Goal: Communication & Community: Answer question/provide support

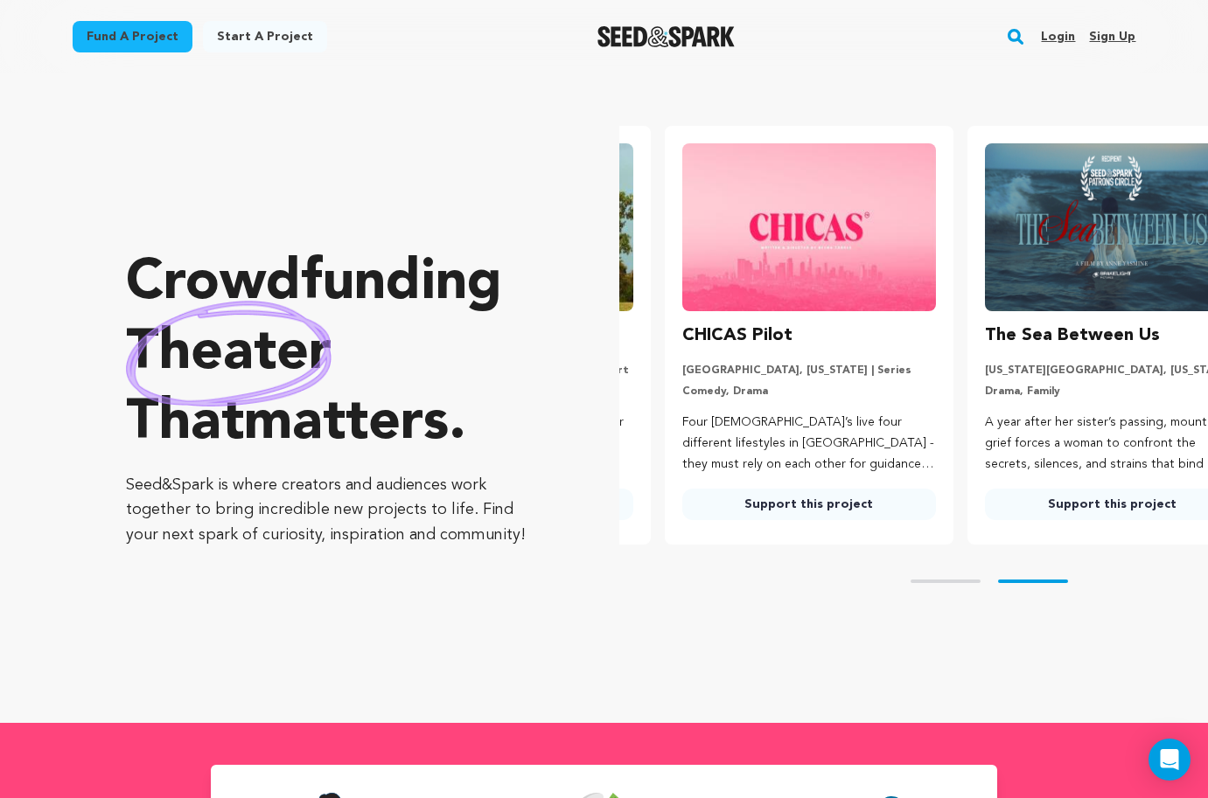
scroll to position [0, 317]
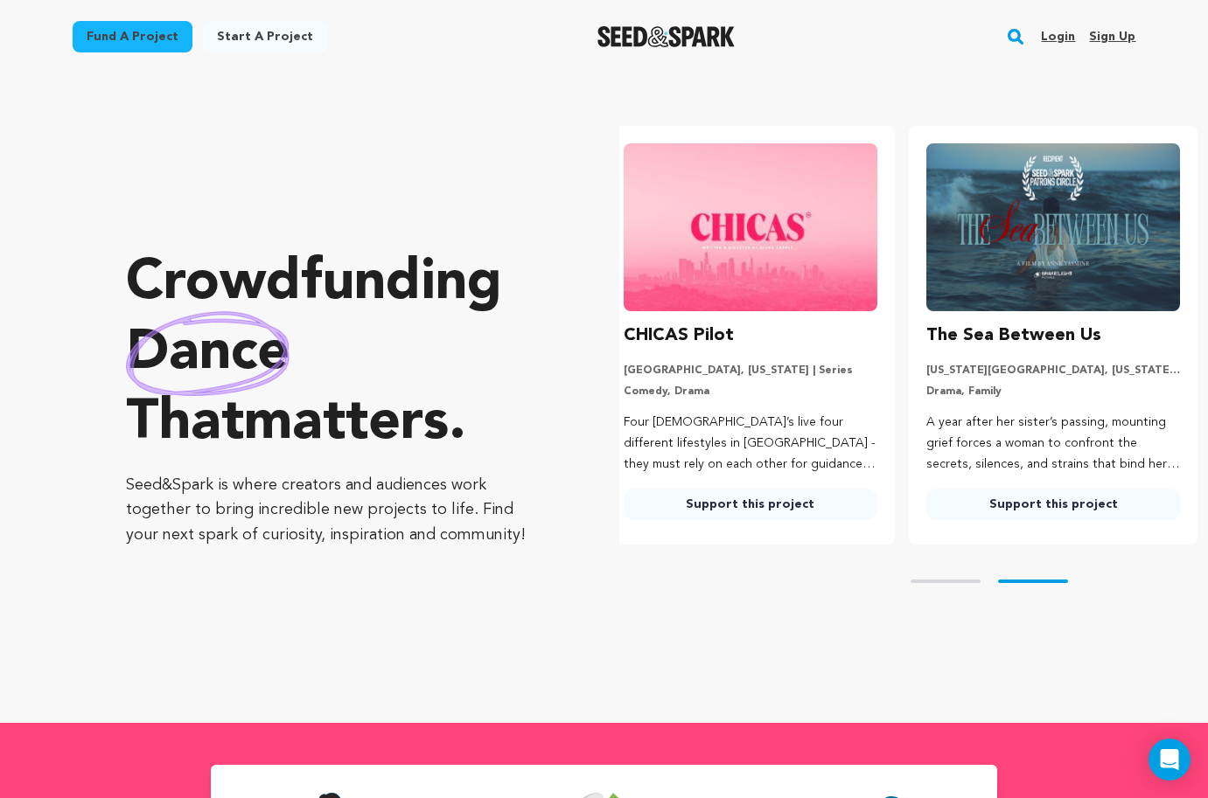
click at [1031, 42] on div "Login Sign up" at bounding box center [1081, 36] width 108 height 45
click at [1058, 37] on link "Login" at bounding box center [1058, 37] width 34 height 28
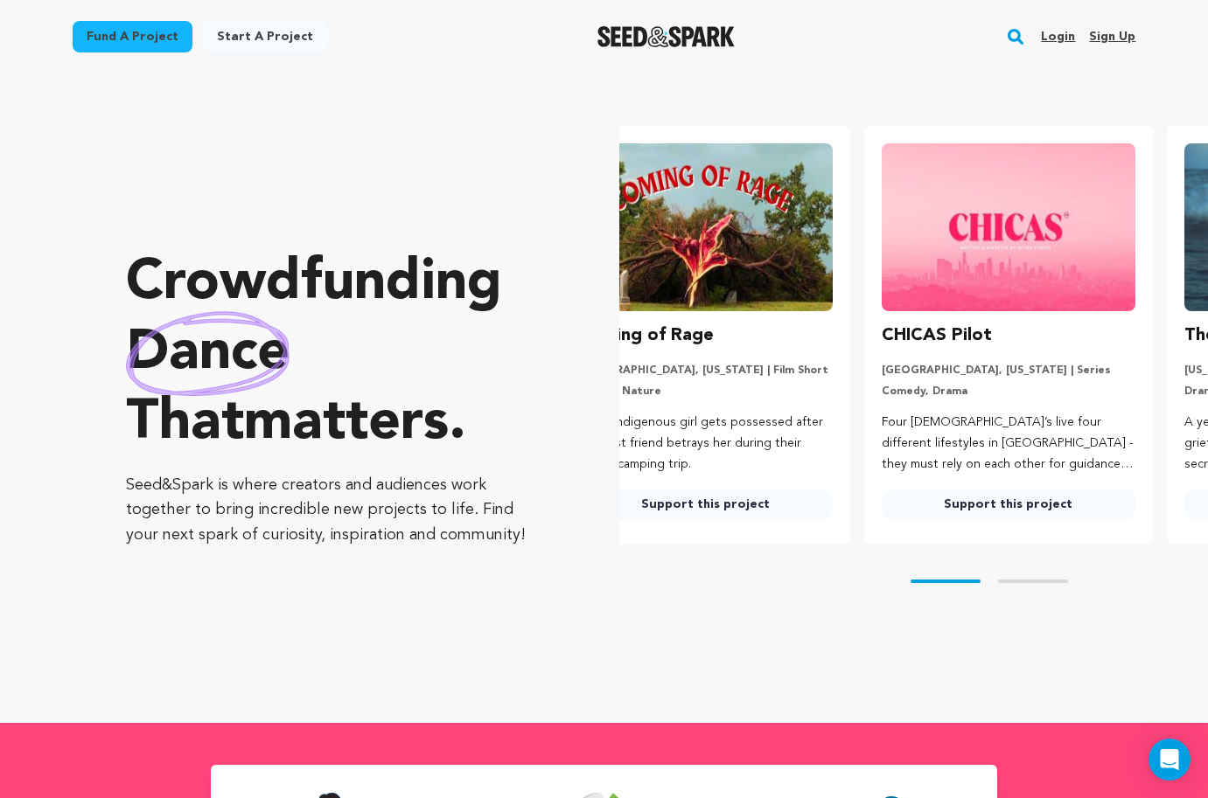
scroll to position [0, 11]
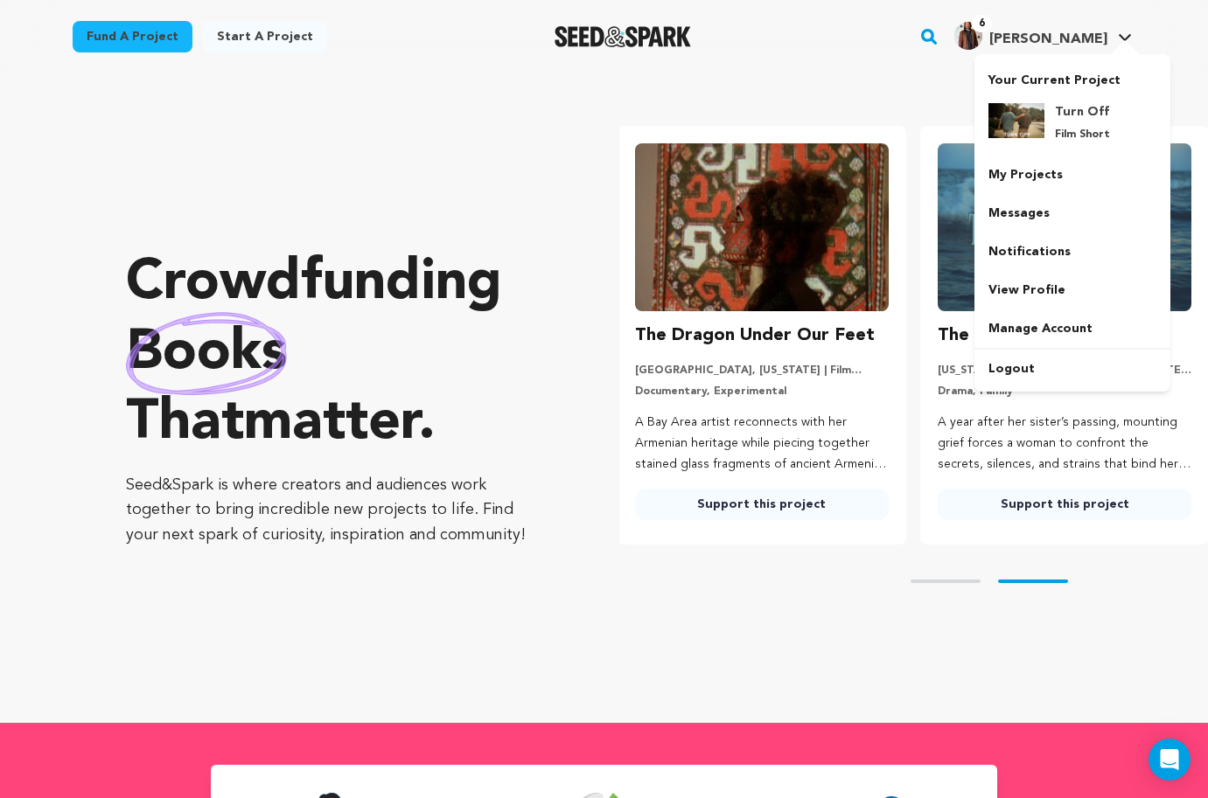
scroll to position [0, 317]
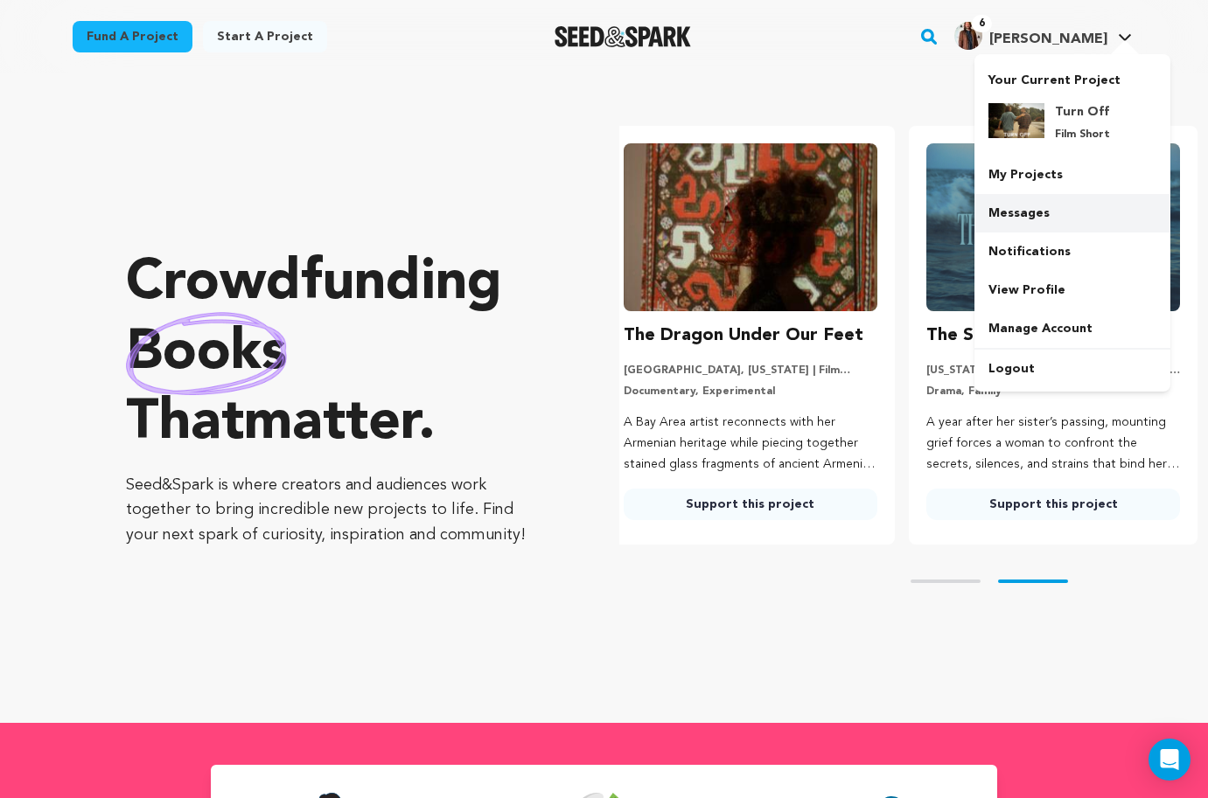
click at [1025, 215] on link "Messages" at bounding box center [1072, 213] width 196 height 38
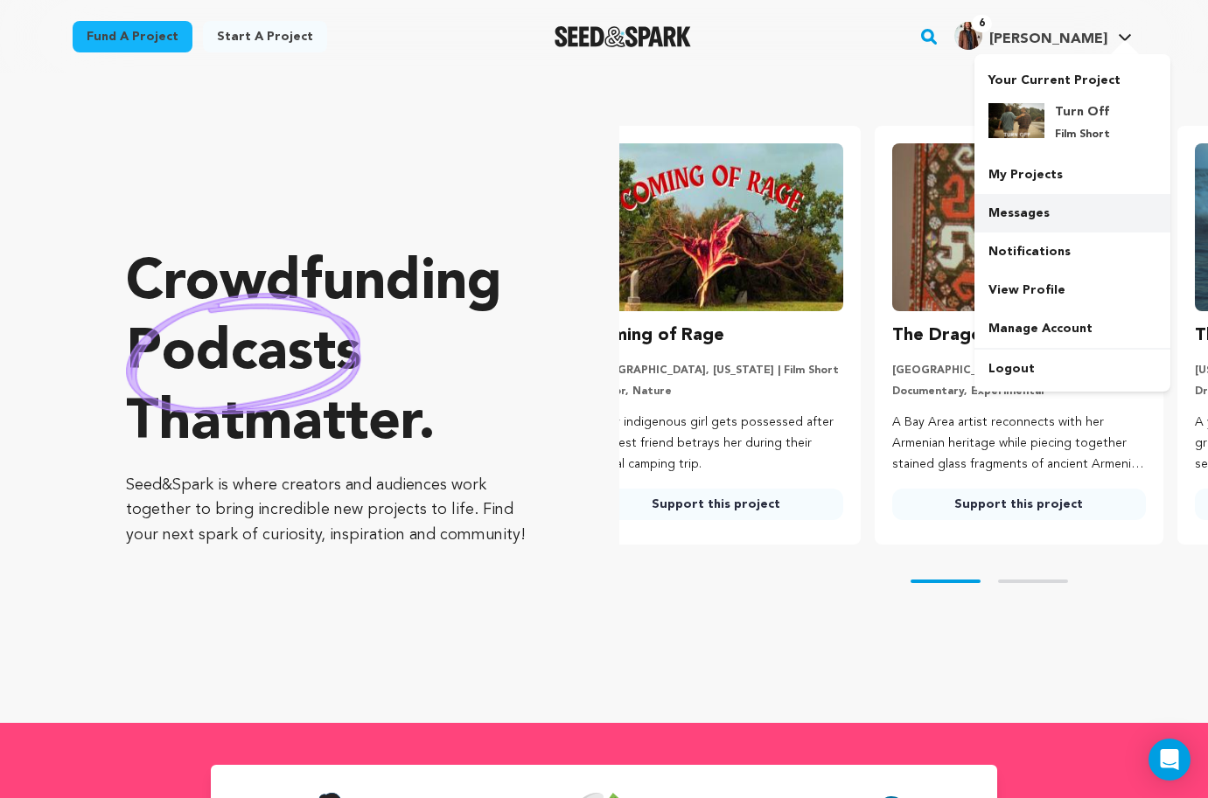
scroll to position [0, 0]
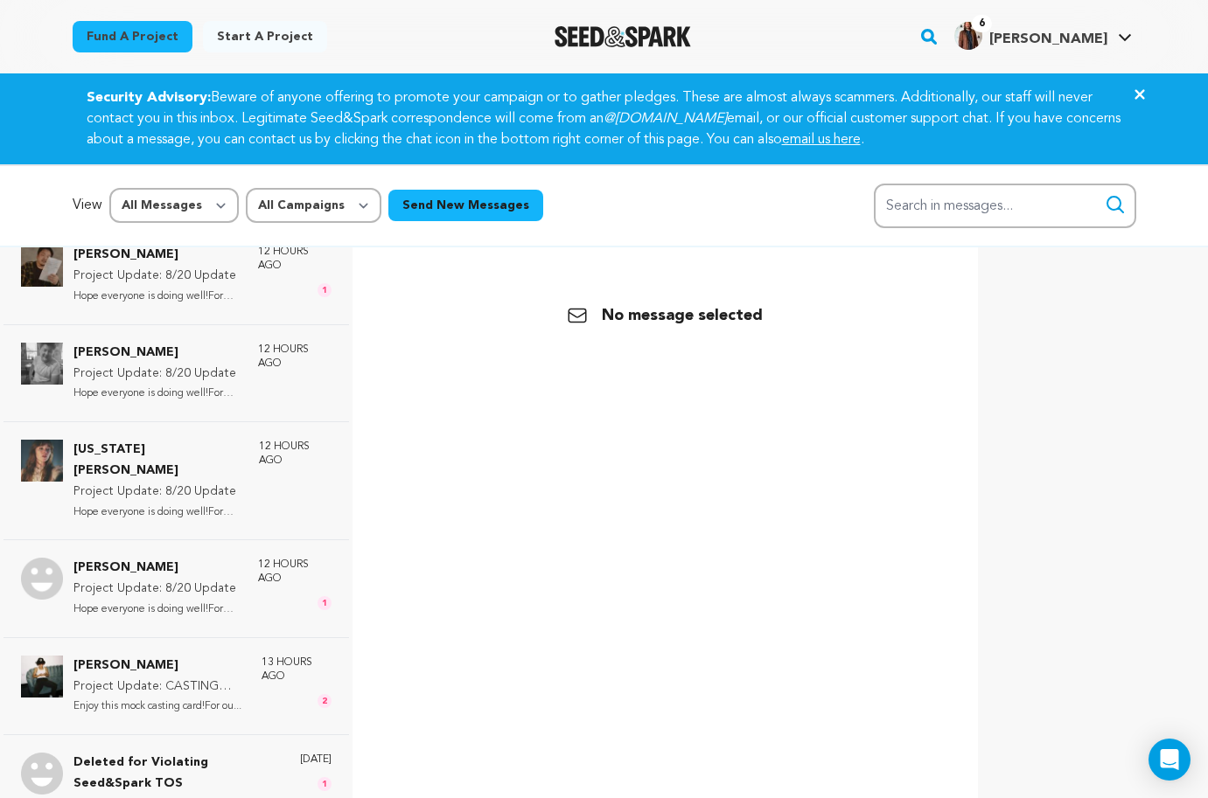
scroll to position [2359, 0]
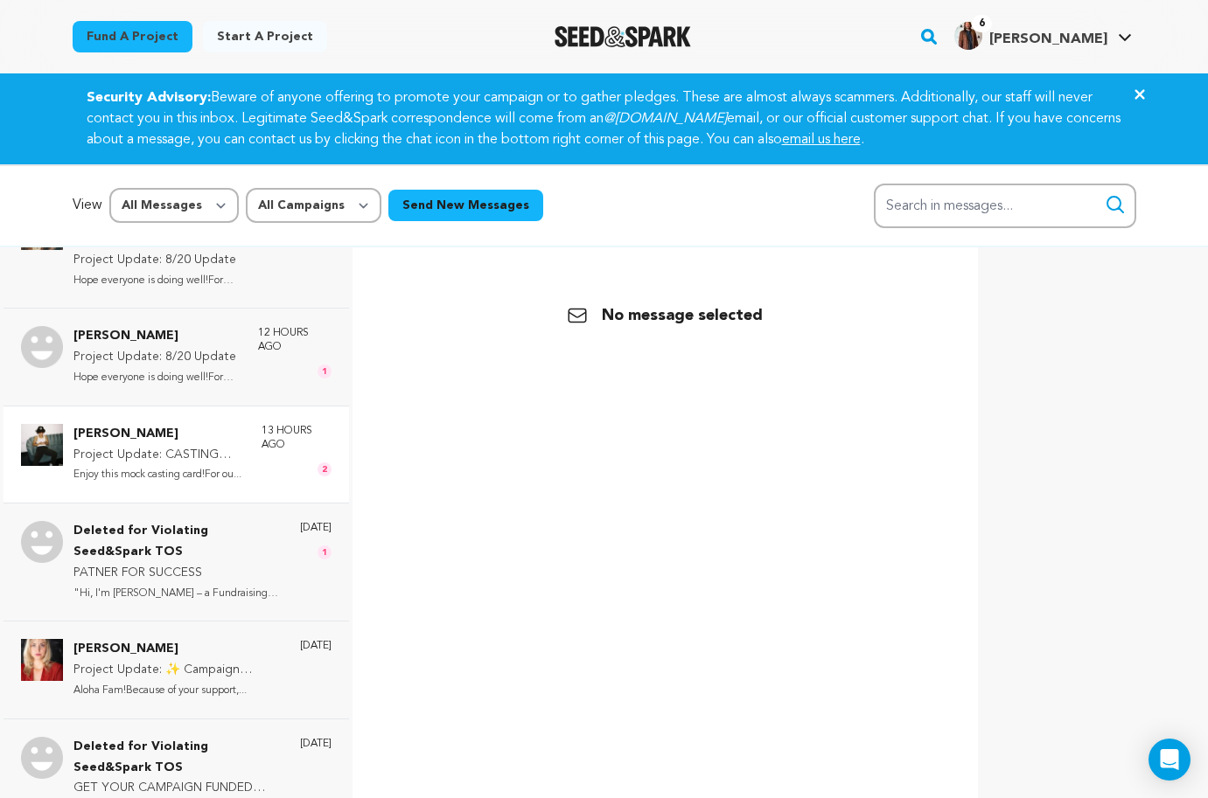
click at [209, 465] on p "Enjoy this mock casting card!For ou..." at bounding box center [158, 475] width 171 height 20
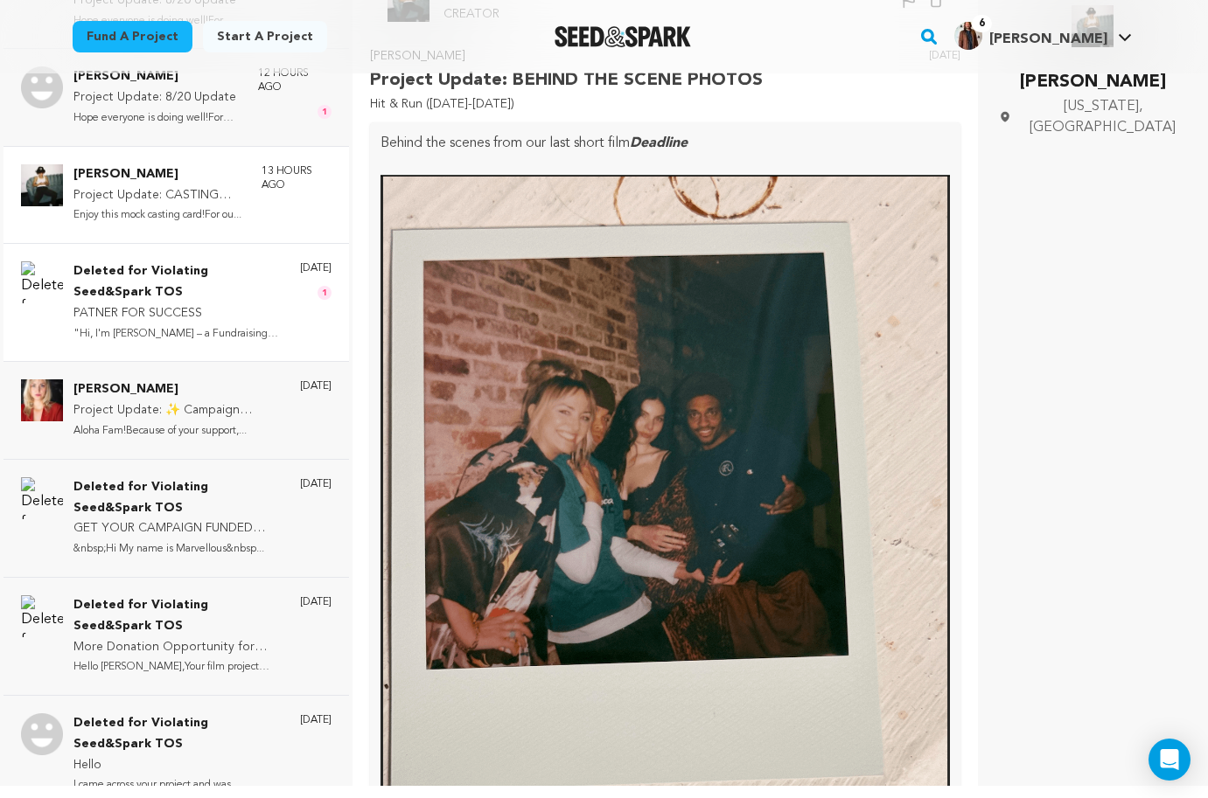
scroll to position [261, 0]
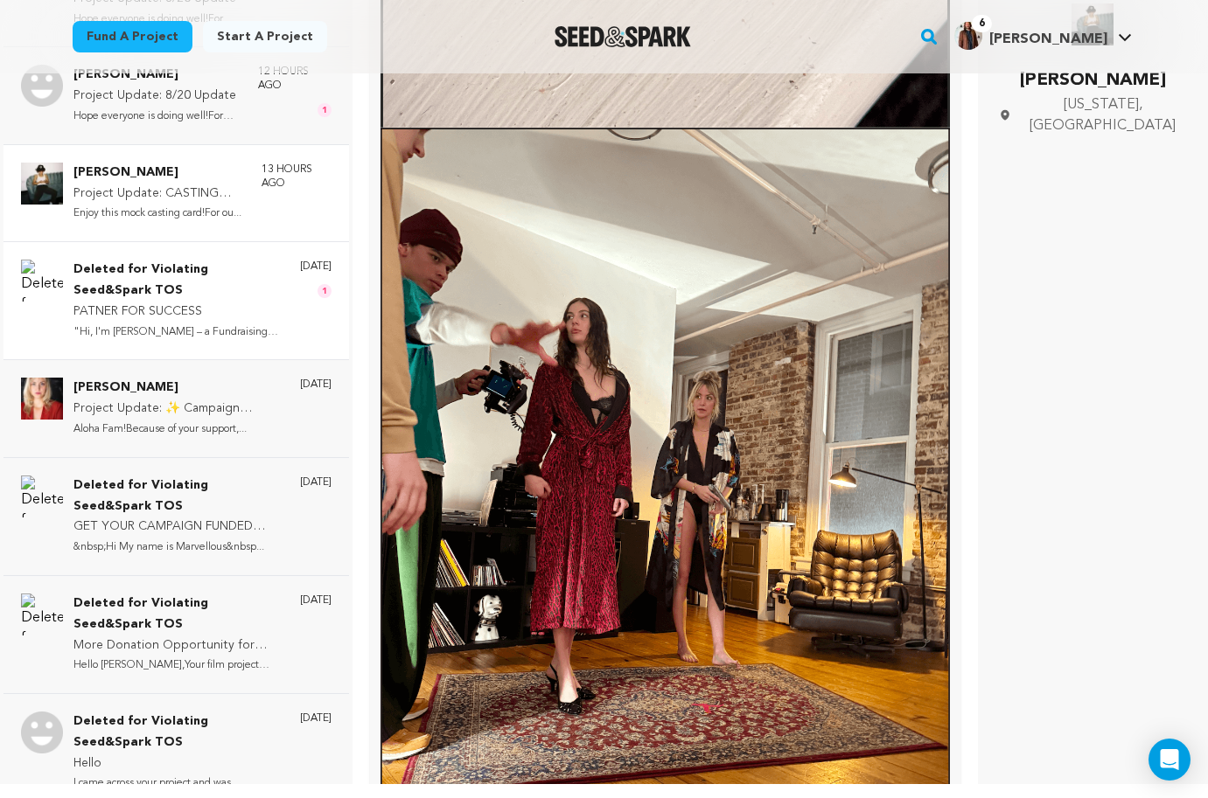
click at [238, 260] on p "Deleted for Violating Seed&Spark TOS" at bounding box center [177, 281] width 209 height 42
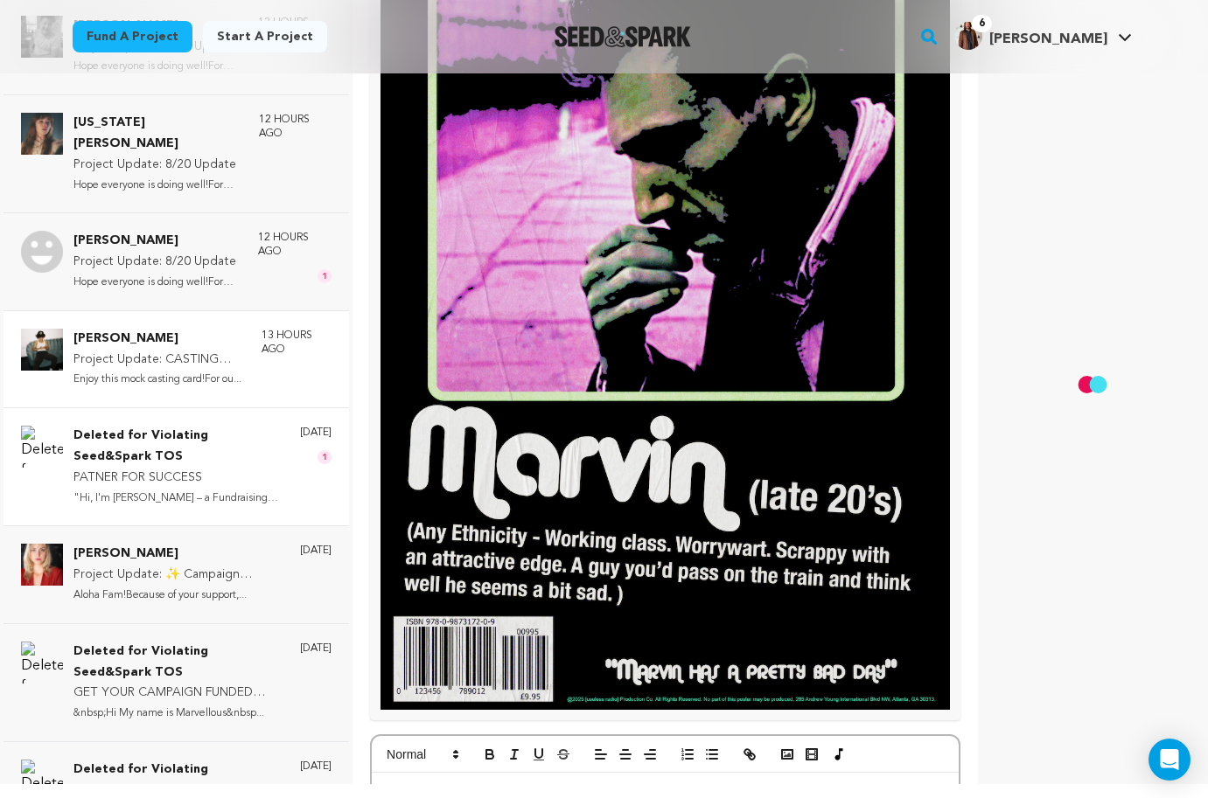
scroll to position [2187, 0]
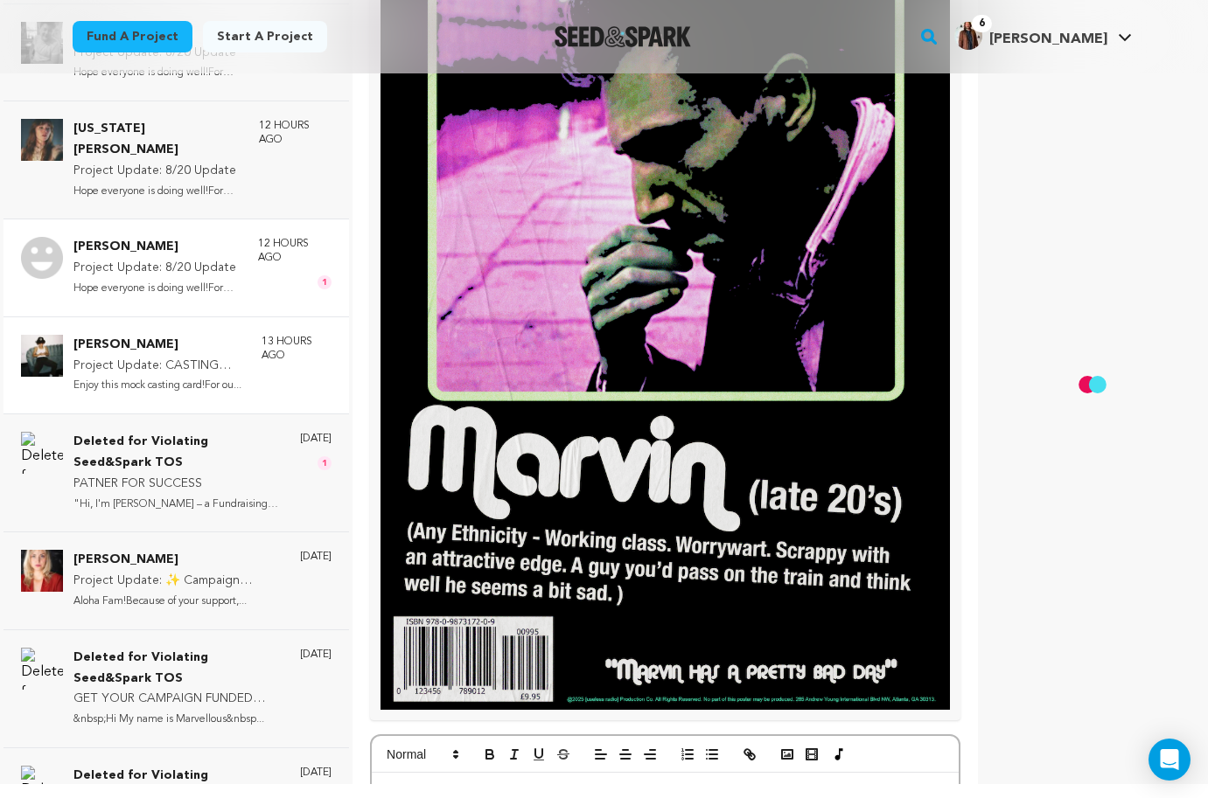
click at [228, 258] on p "Project Update: 8/20 Update" at bounding box center [156, 268] width 167 height 21
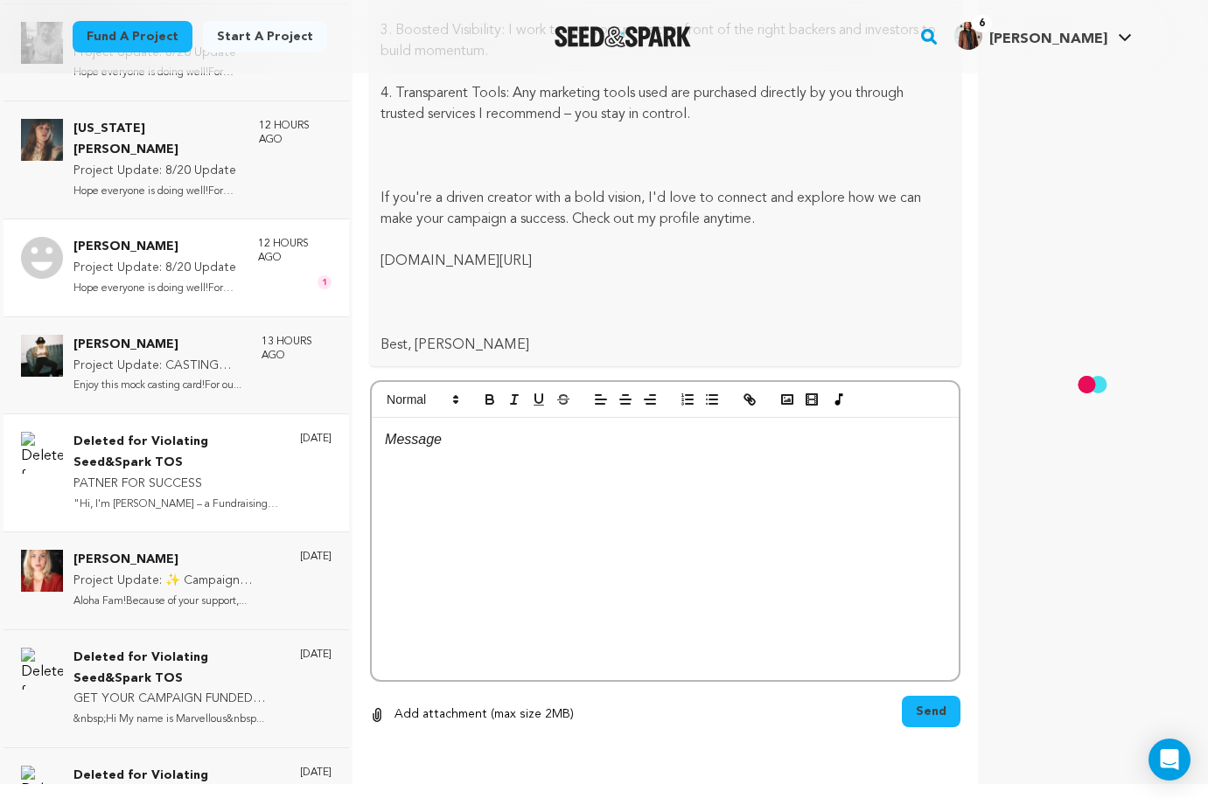
click at [182, 279] on p "Hope everyone is doing well!For tho..." at bounding box center [156, 289] width 167 height 20
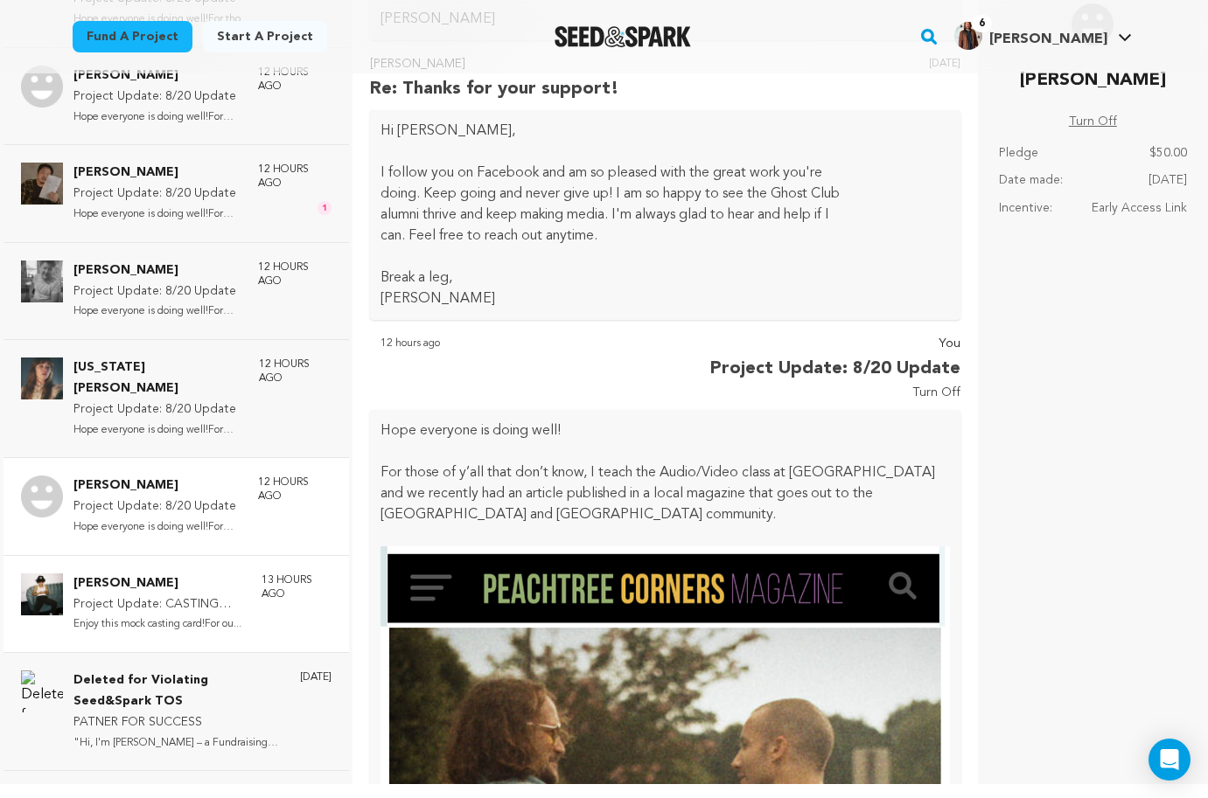
scroll to position [1940, 0]
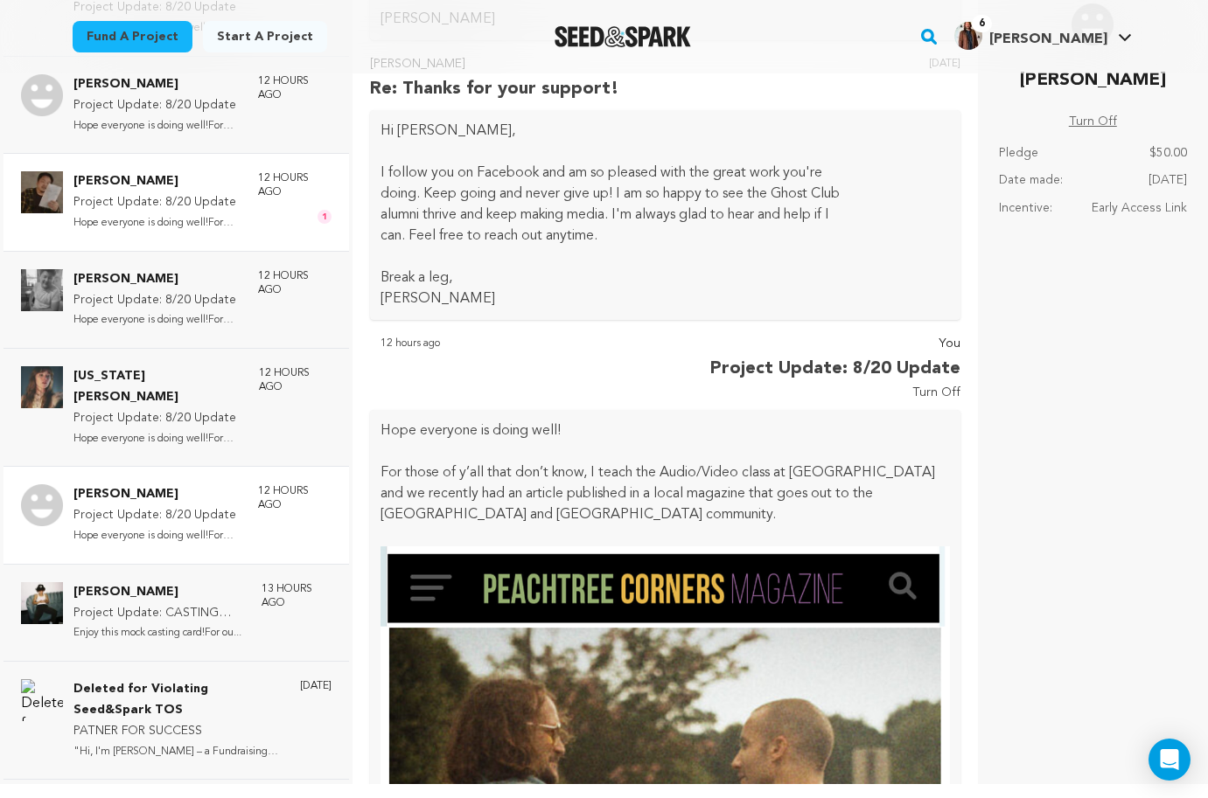
click at [190, 192] on p "Project Update: 8/20 Update" at bounding box center [156, 202] width 167 height 21
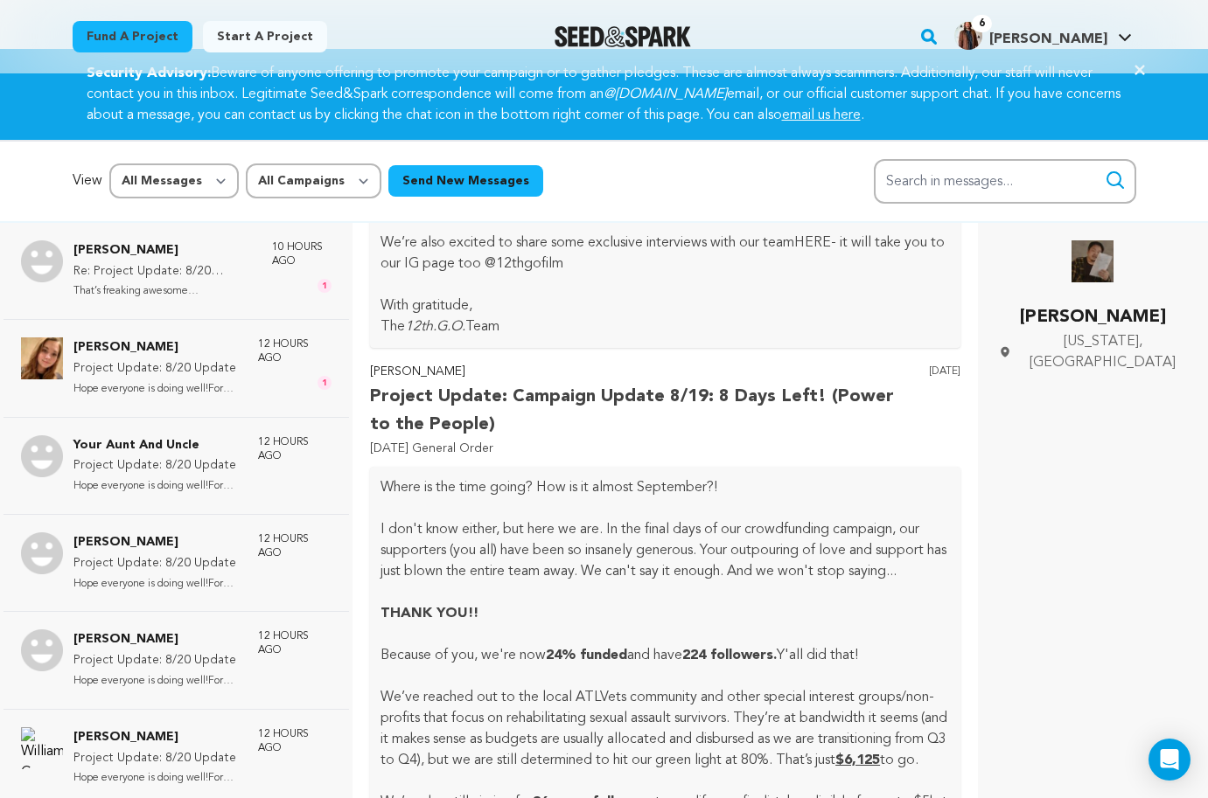
scroll to position [5, 0]
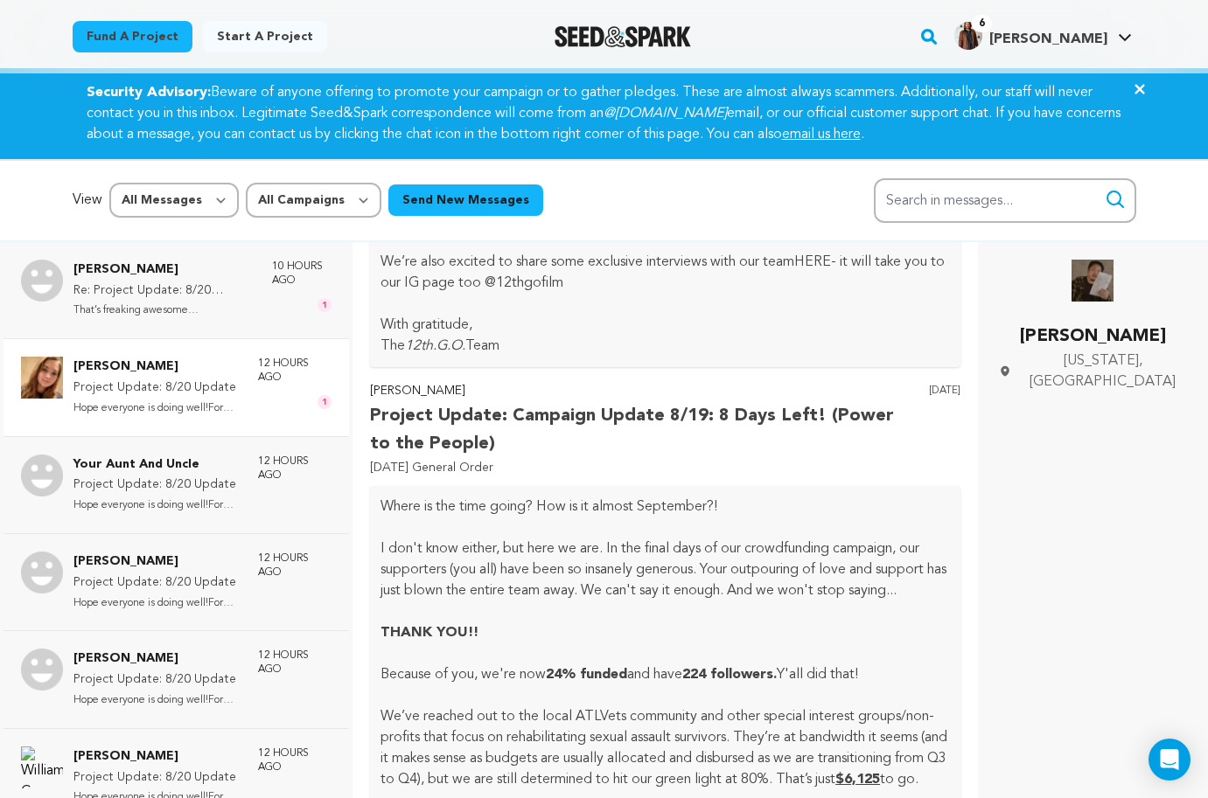
click at [205, 380] on p "Project Update: 8/20 Update" at bounding box center [156, 388] width 167 height 21
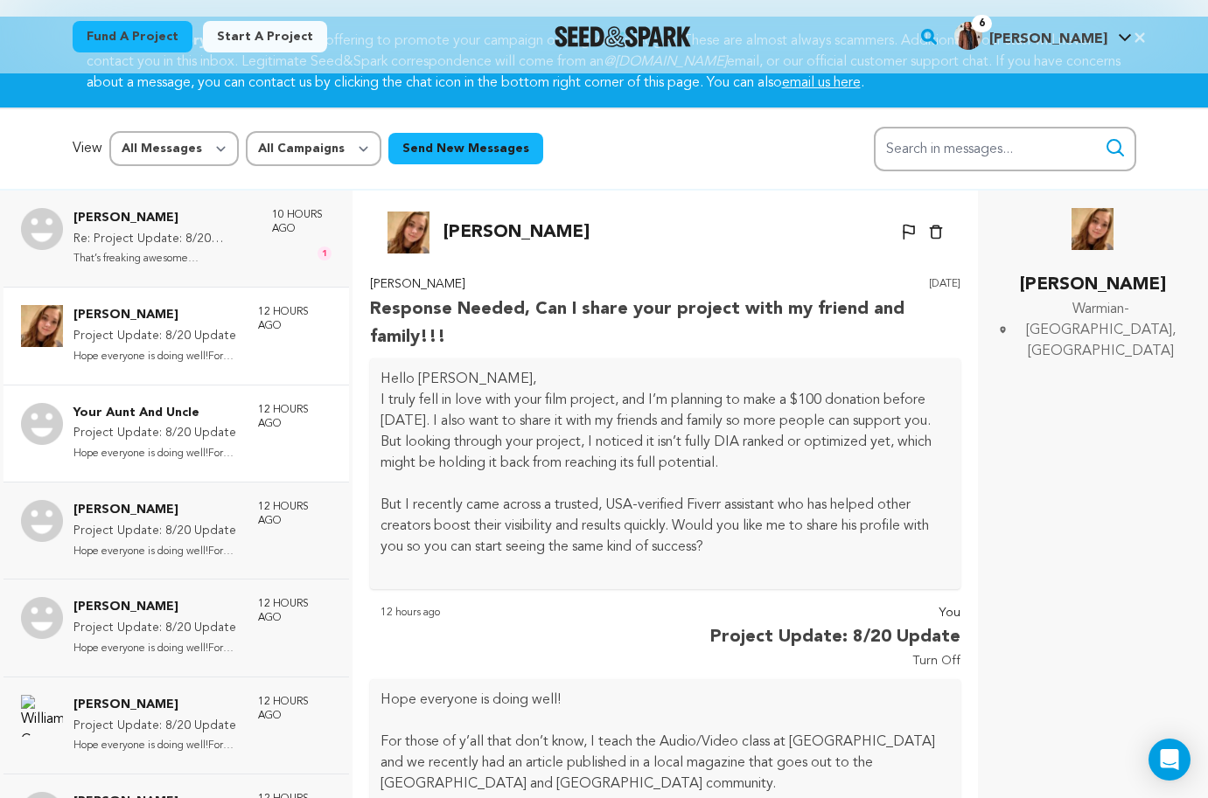
scroll to position [0, 0]
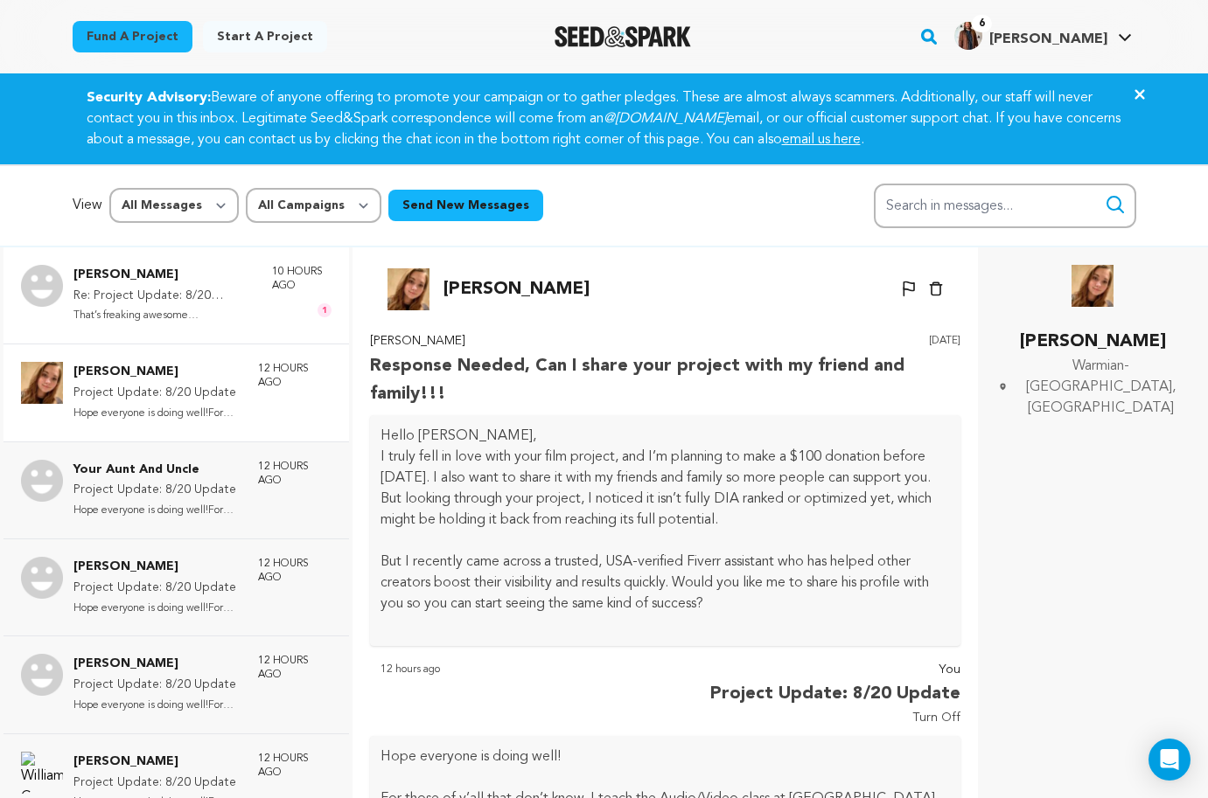
click at [211, 310] on p "That’s freaking awesome [PERSON_NAME], cong..." at bounding box center [163, 316] width 181 height 20
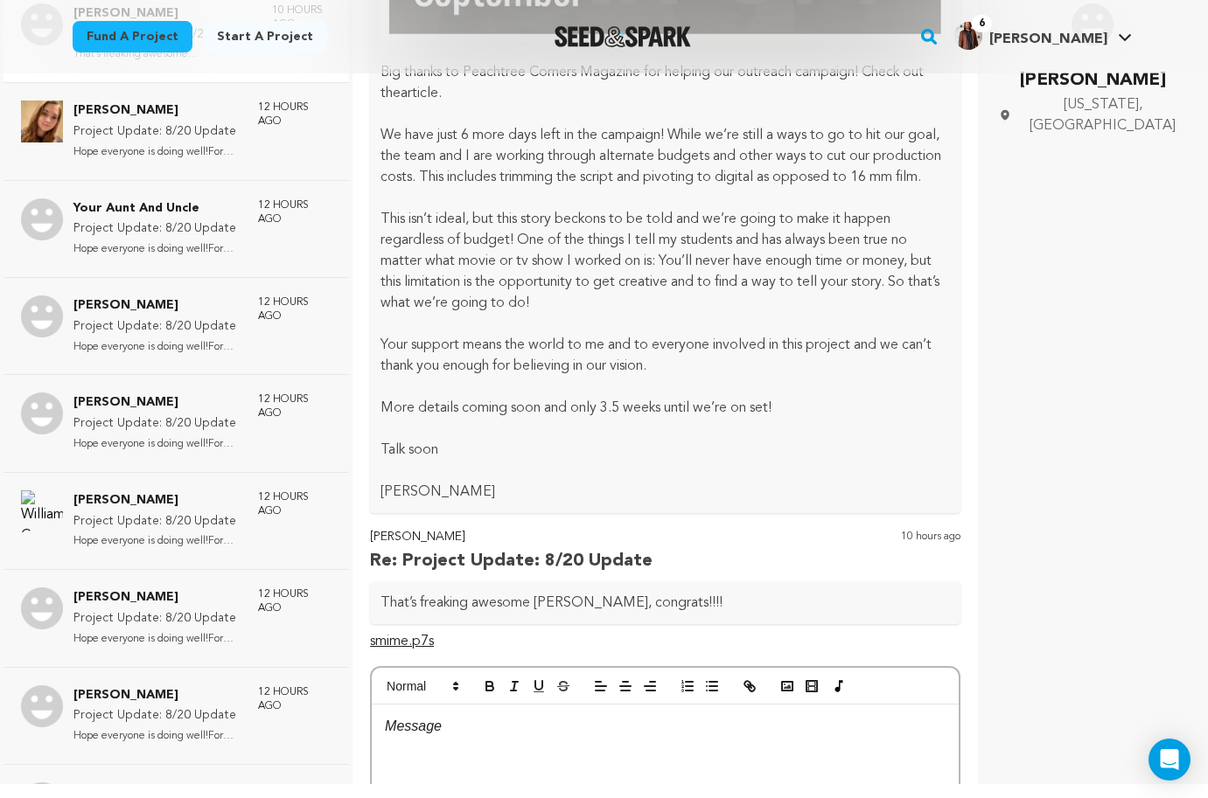
scroll to position [4802, 0]
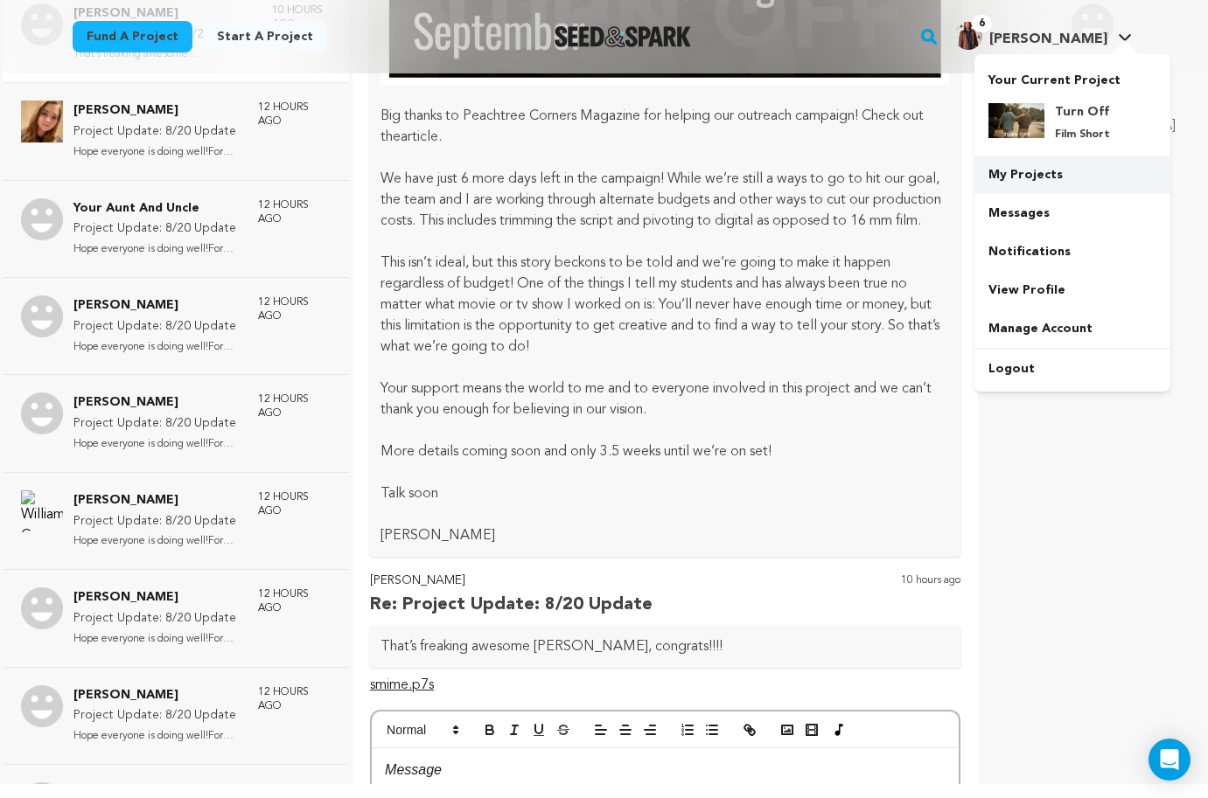
click at [1046, 170] on link "My Projects" at bounding box center [1072, 175] width 196 height 38
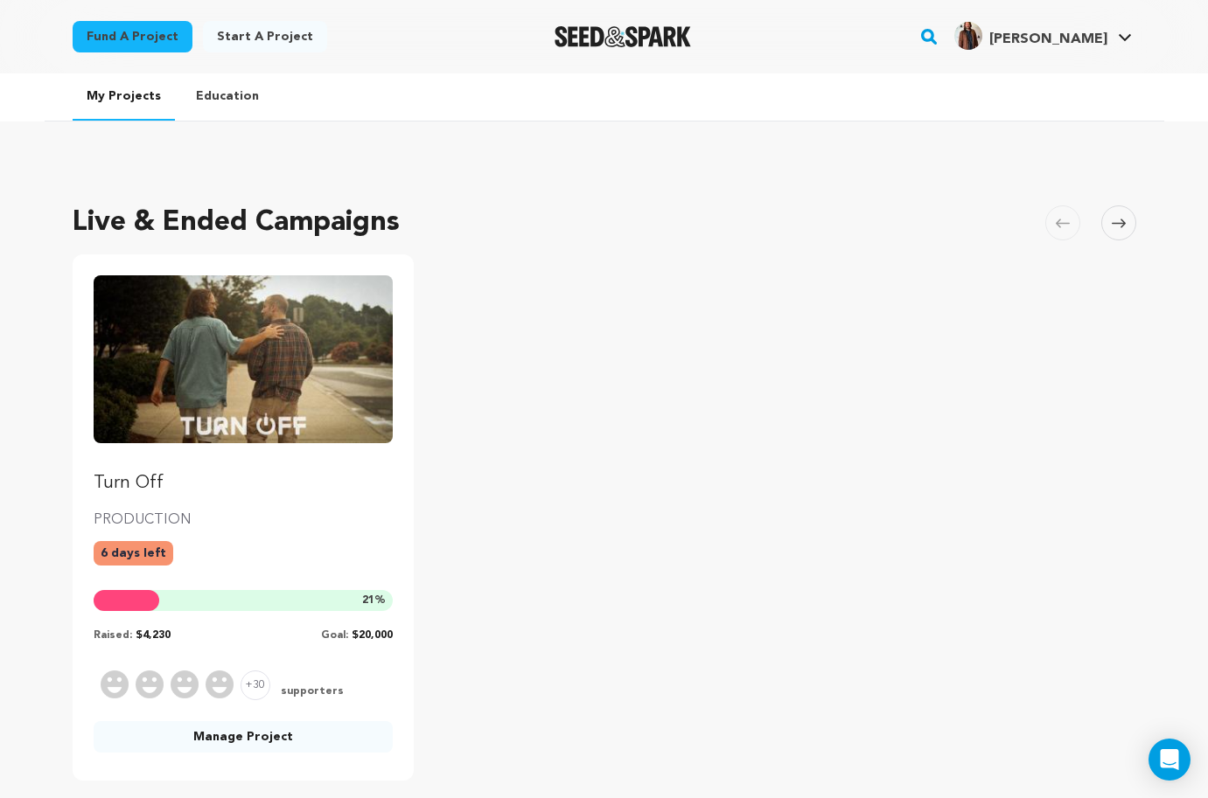
scroll to position [38, 0]
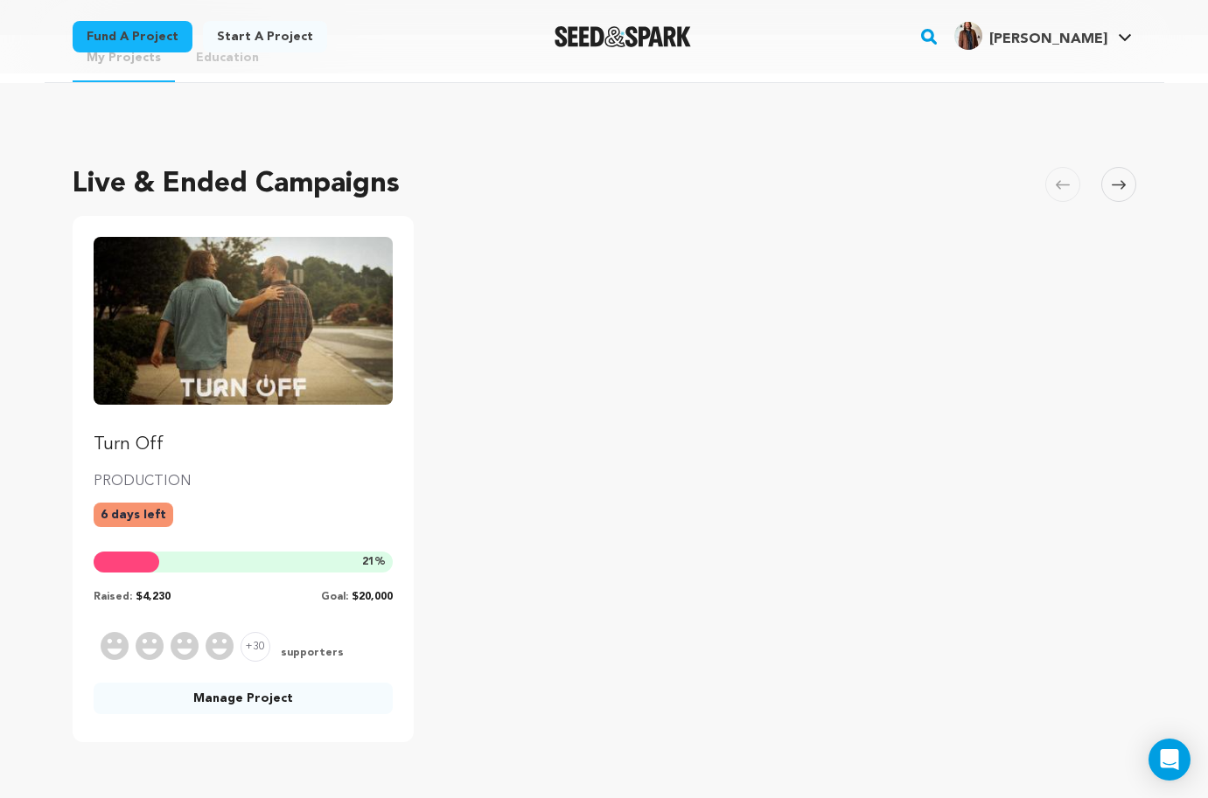
click at [254, 701] on link "Manage Project" at bounding box center [244, 698] width 300 height 31
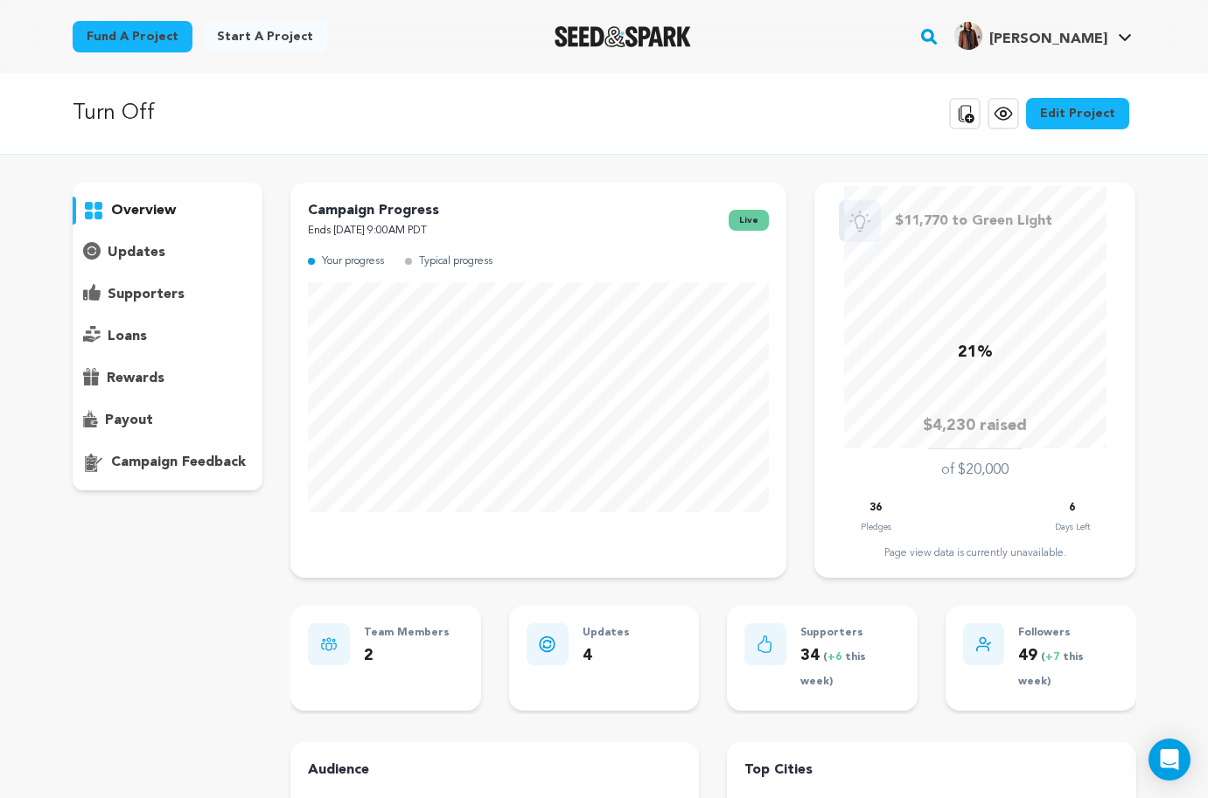
click at [163, 289] on p "supporters" at bounding box center [146, 294] width 77 height 21
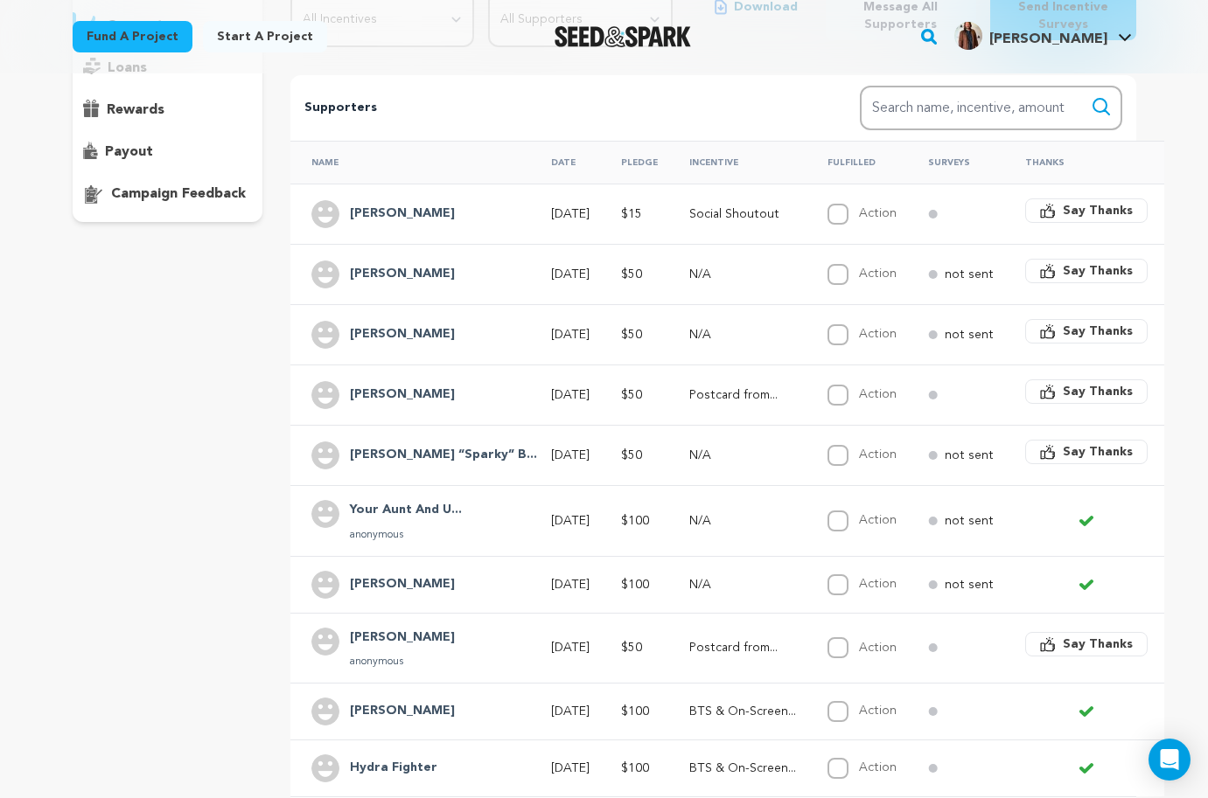
scroll to position [266, 0]
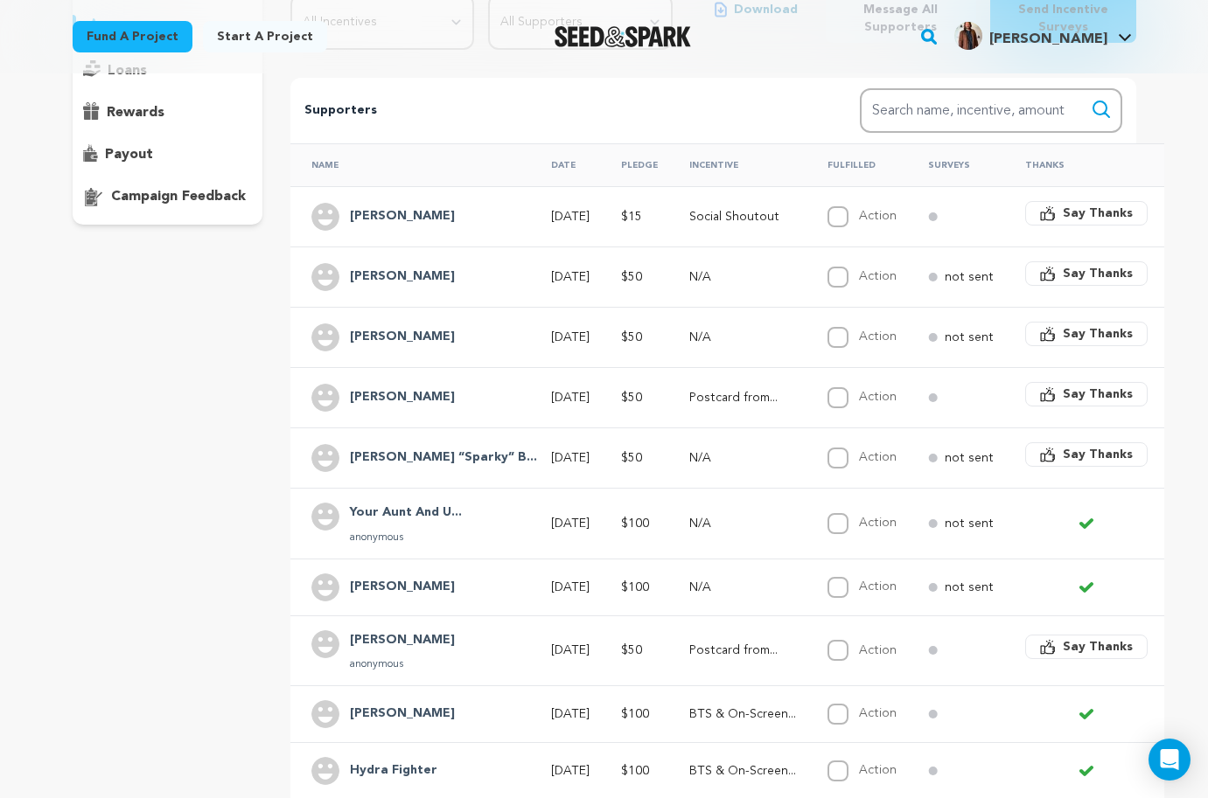
click at [411, 514] on h4 "Your Aunt And U..." at bounding box center [406, 513] width 112 height 21
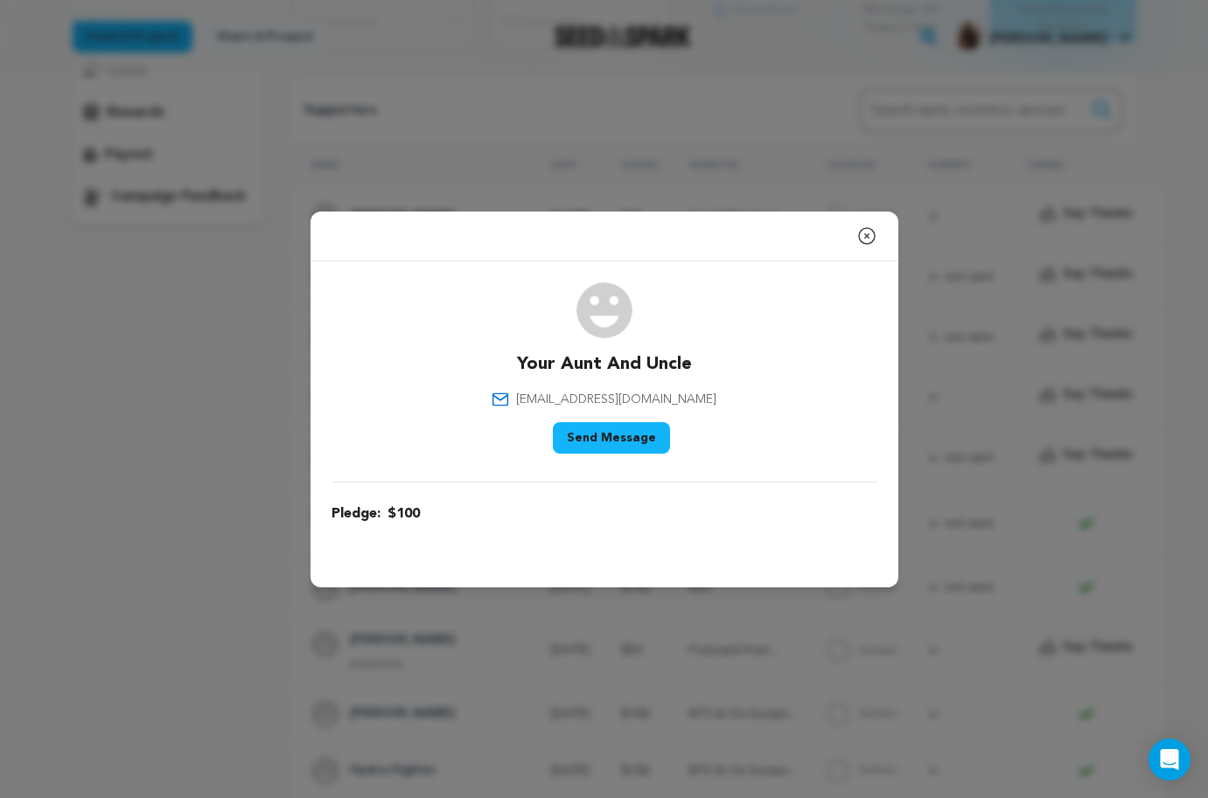
click at [867, 233] on icon "button" at bounding box center [866, 236] width 21 height 21
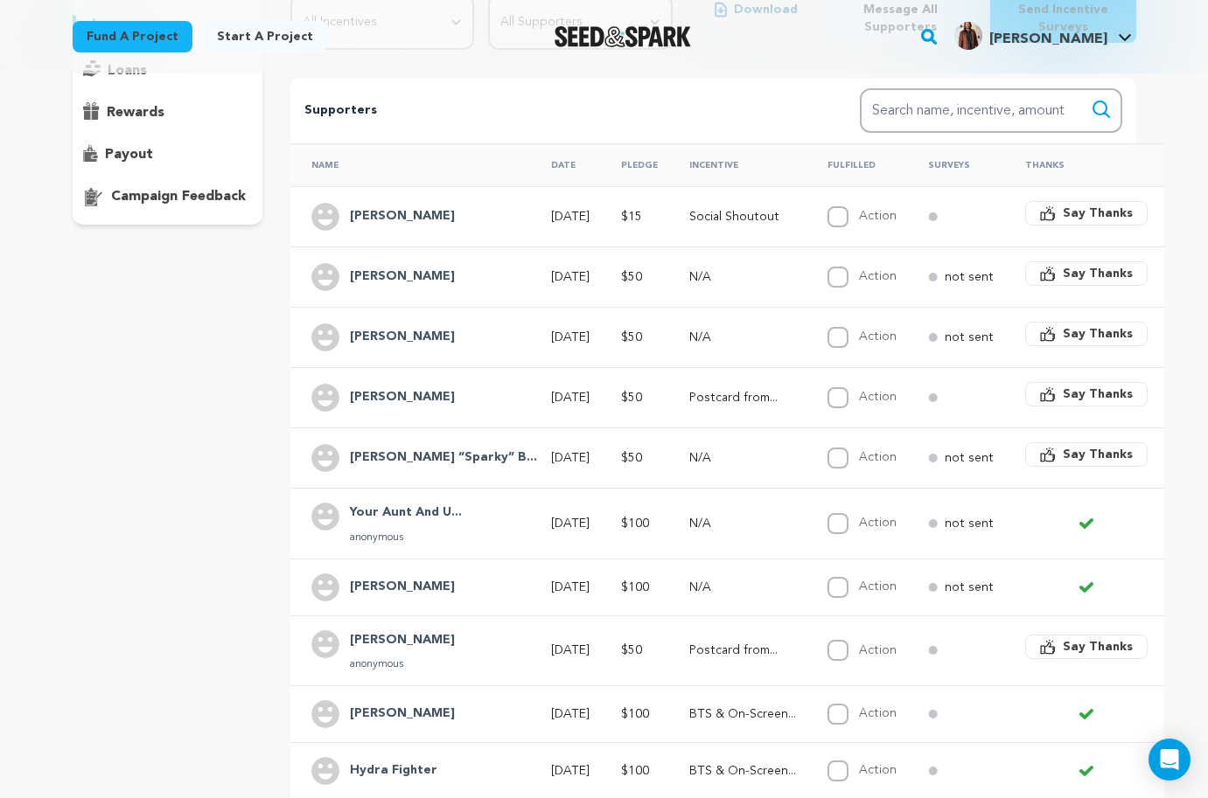
click at [387, 401] on h4 "[PERSON_NAME]" at bounding box center [402, 397] width 105 height 21
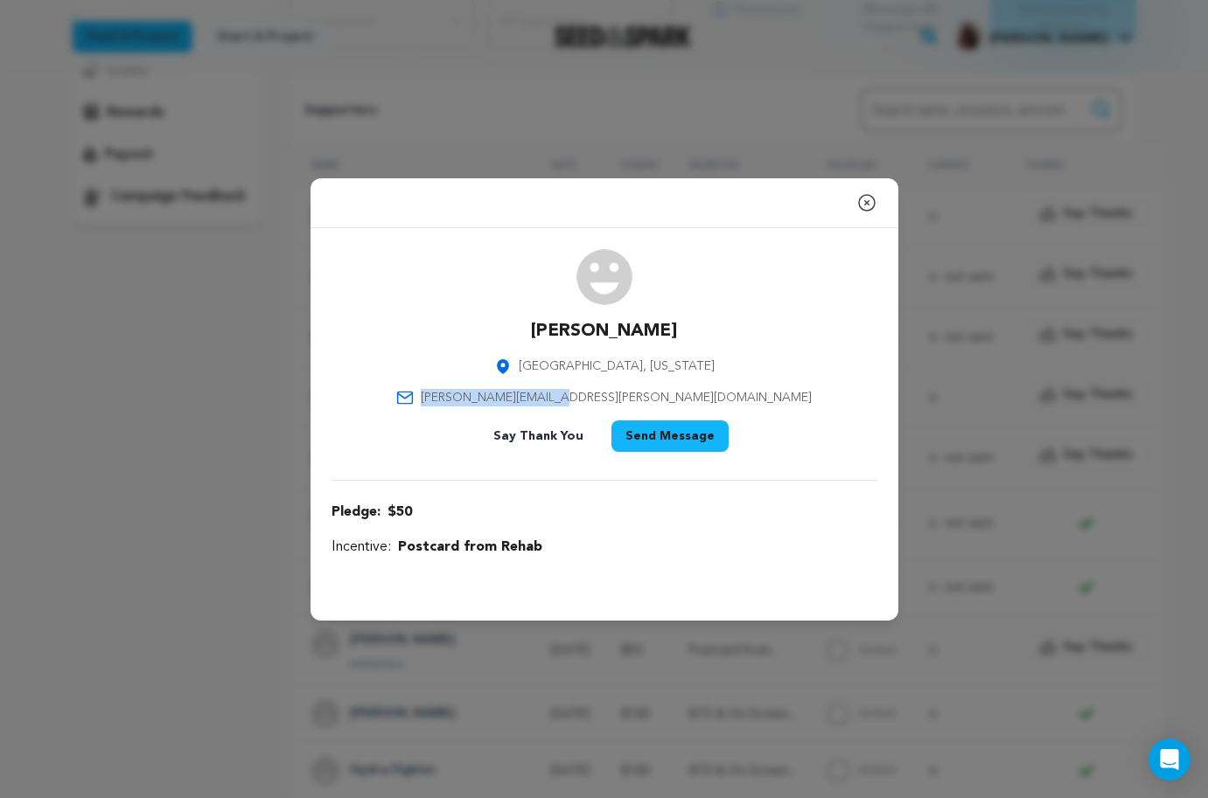
drag, startPoint x: 683, startPoint y: 395, endPoint x: 547, endPoint y: 404, distance: 135.8
click at [547, 404] on div "Jason Nunes Brooklyn, New York jason.nunes@gmail.com Say Thank You Send Message" at bounding box center [604, 354] width 546 height 210
copy span "jason.nunes@gmail.com"
click at [863, 204] on icon "button" at bounding box center [866, 202] width 21 height 21
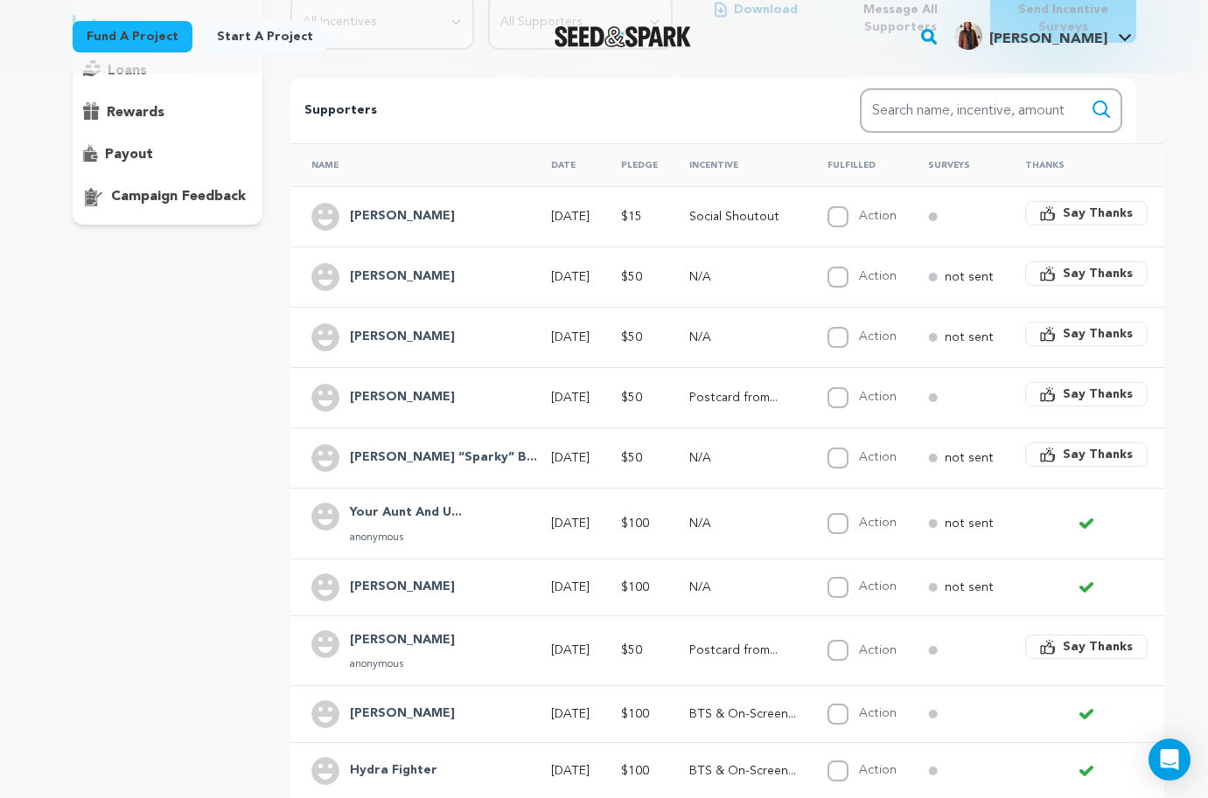
click at [382, 332] on h4 "[PERSON_NAME]" at bounding box center [402, 337] width 105 height 21
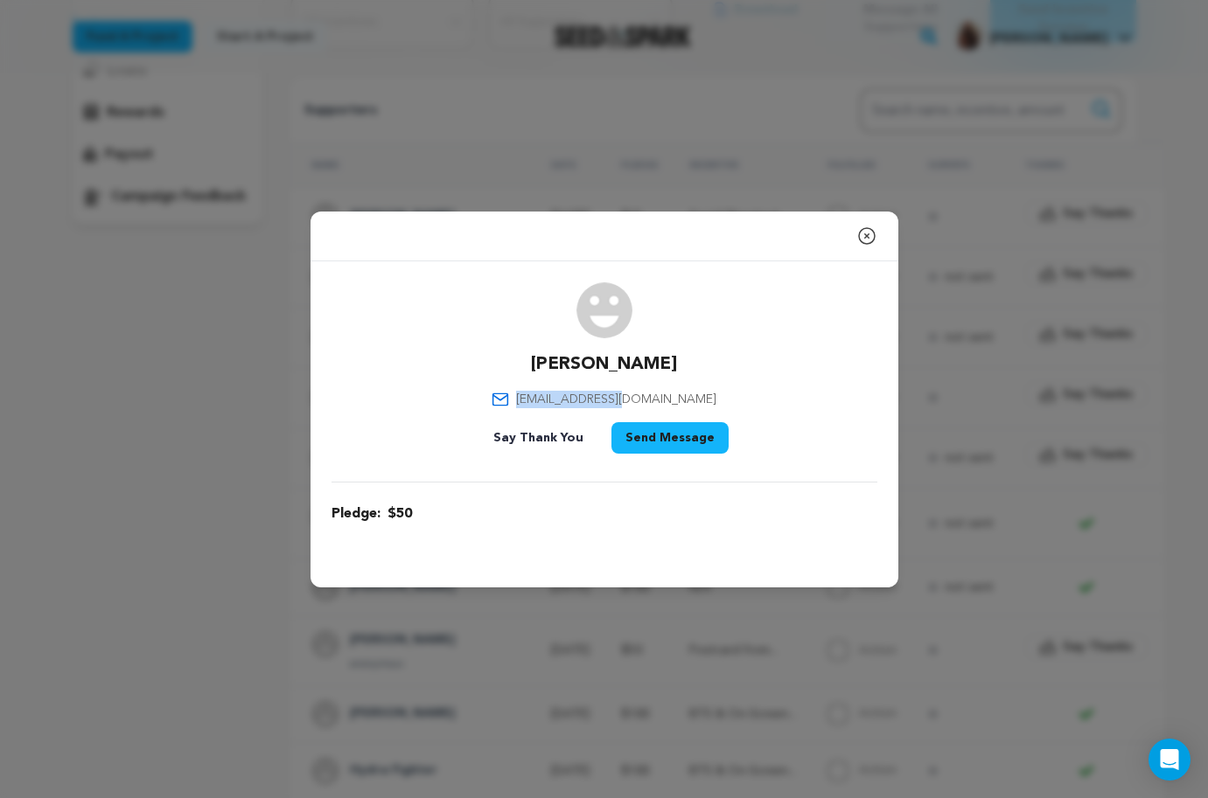
drag, startPoint x: 674, startPoint y: 398, endPoint x: 557, endPoint y: 405, distance: 117.4
click at [557, 405] on div "Lynne Zk ldzmomx3@aol.com Say Thank You Send Message" at bounding box center [604, 371] width 546 height 178
copy span "ldzmomx3@aol.com"
click at [233, 410] on div "Close modal Lynne Zk ldzmomx3@aol.com $50" at bounding box center [604, 399] width 1208 height 798
click at [868, 238] on icon "button" at bounding box center [866, 236] width 21 height 21
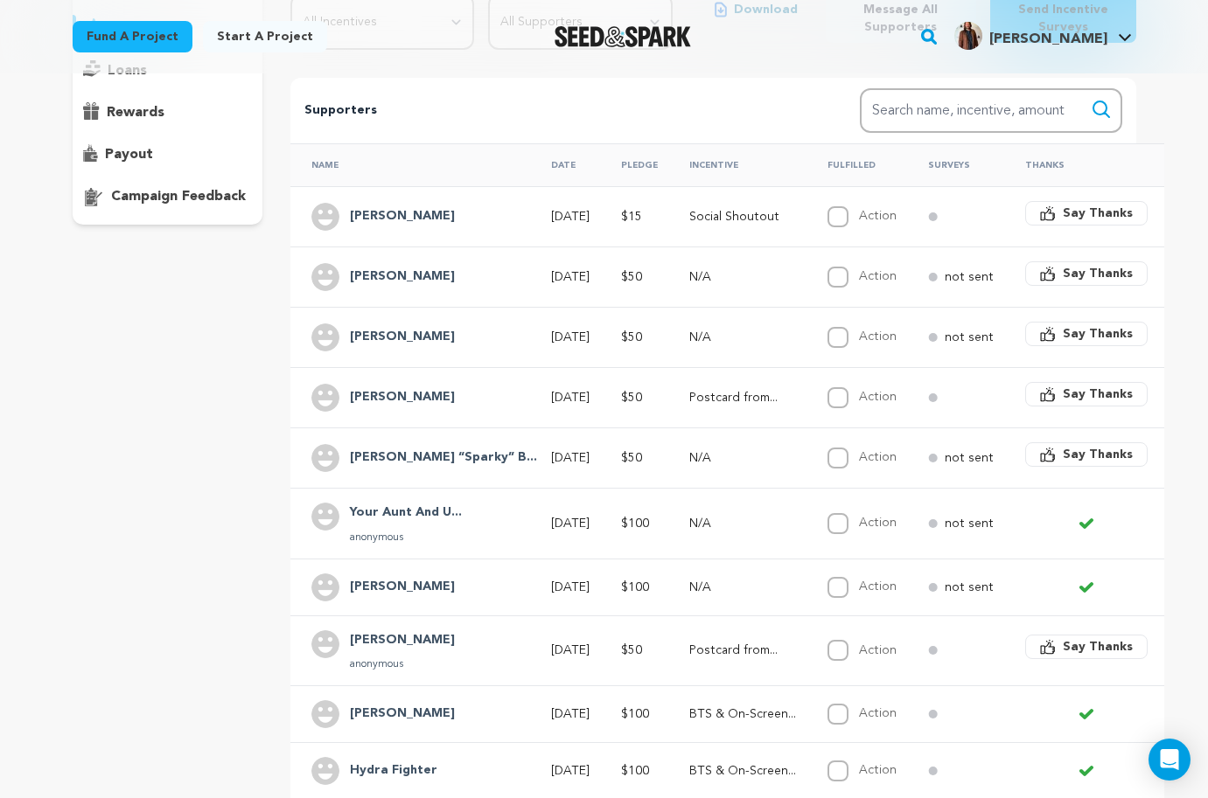
click at [397, 280] on h4 "[PERSON_NAME]" at bounding box center [402, 277] width 105 height 21
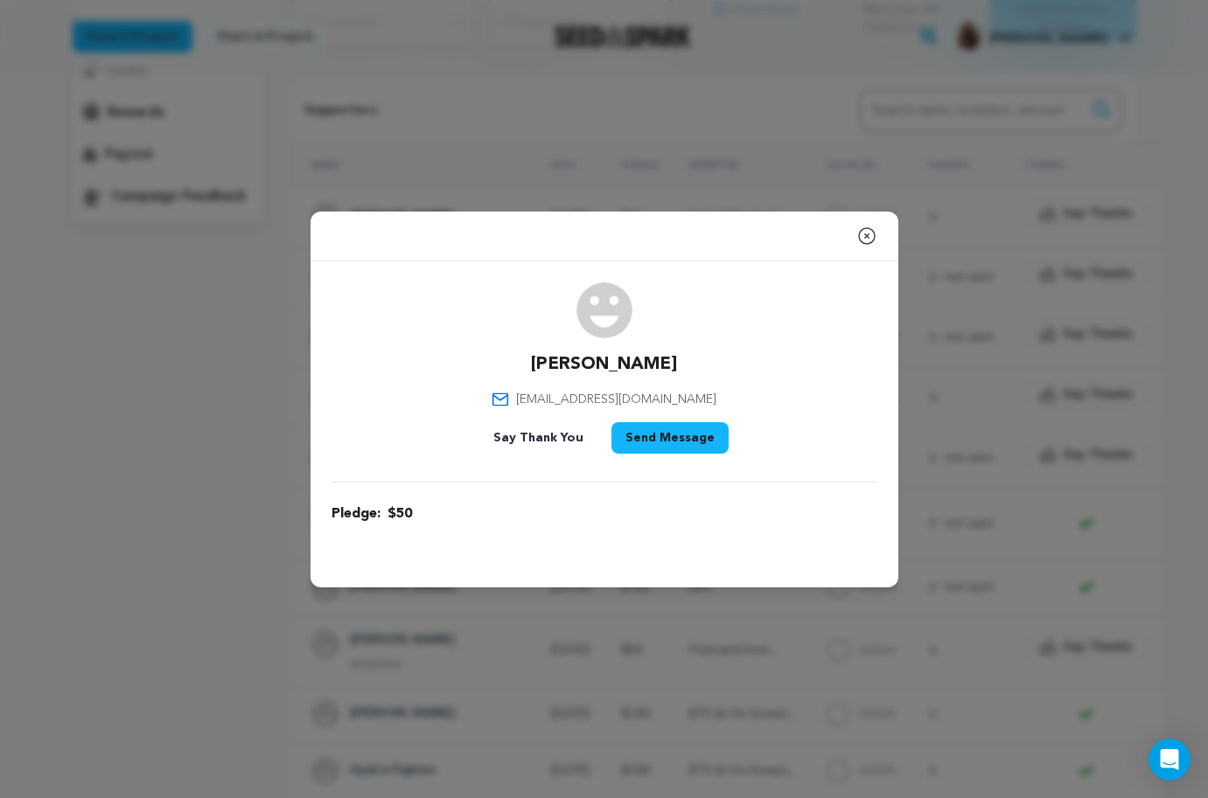
drag, startPoint x: 719, startPoint y: 397, endPoint x: 509, endPoint y: 399, distance: 209.9
click at [509, 399] on div "Shanda Renee shandareneeproductions@gmail.com Say Thank You Send Message" at bounding box center [604, 371] width 546 height 178
copy span "shandareneeproductions@gmail.com"
click at [873, 229] on icon "button" at bounding box center [866, 236] width 21 height 21
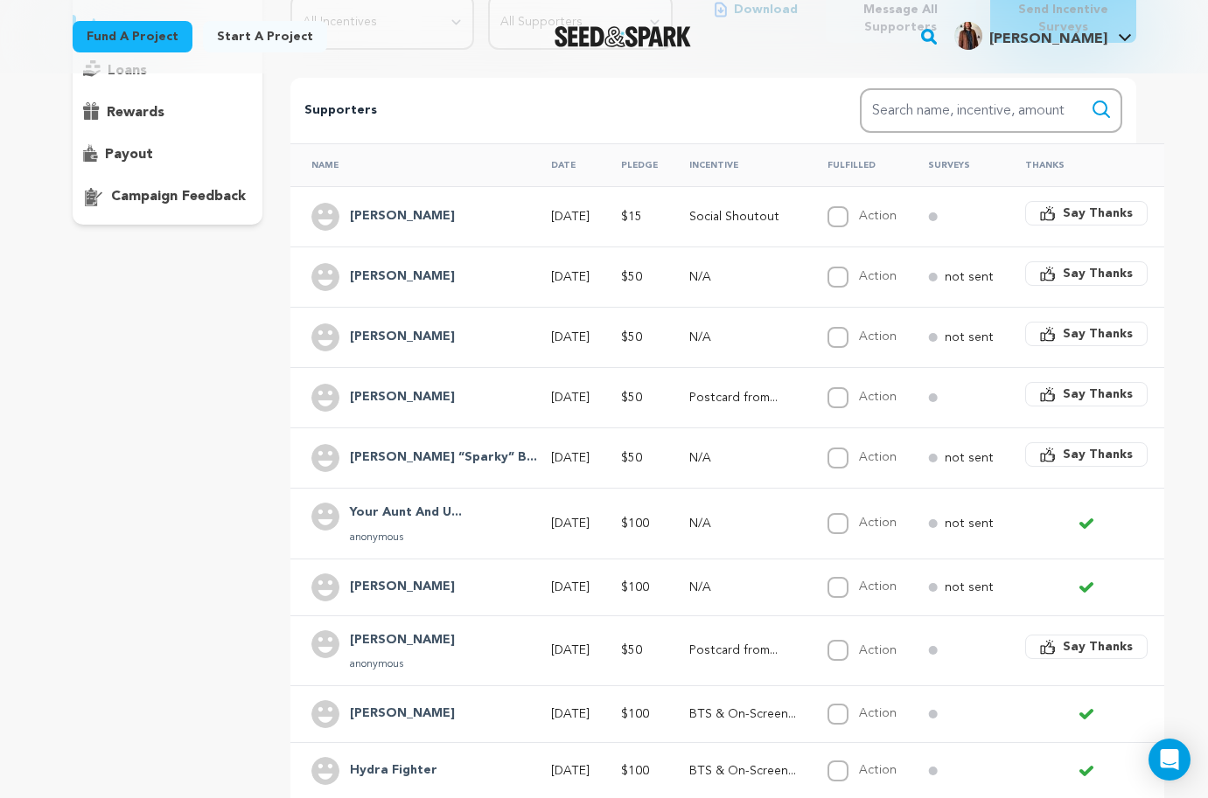
click at [410, 220] on h4 "[PERSON_NAME]" at bounding box center [402, 216] width 105 height 21
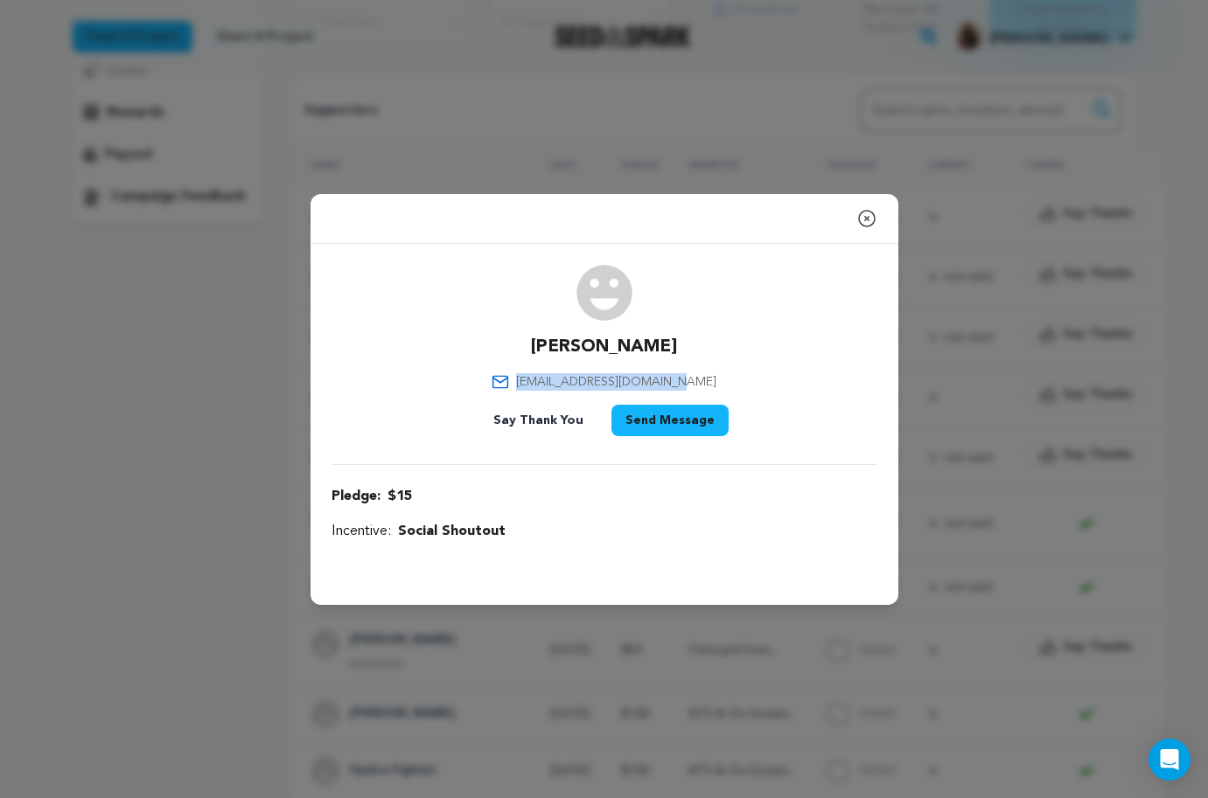
drag, startPoint x: 686, startPoint y: 379, endPoint x: 550, endPoint y: 381, distance: 136.4
click at [550, 381] on div "Hillary Hart trainerhillary@gmail.com Say Thank You Send Message" at bounding box center [604, 354] width 546 height 178
copy span "trainerhillary@gmail.com"
click at [865, 211] on icon "button" at bounding box center [866, 218] width 21 height 21
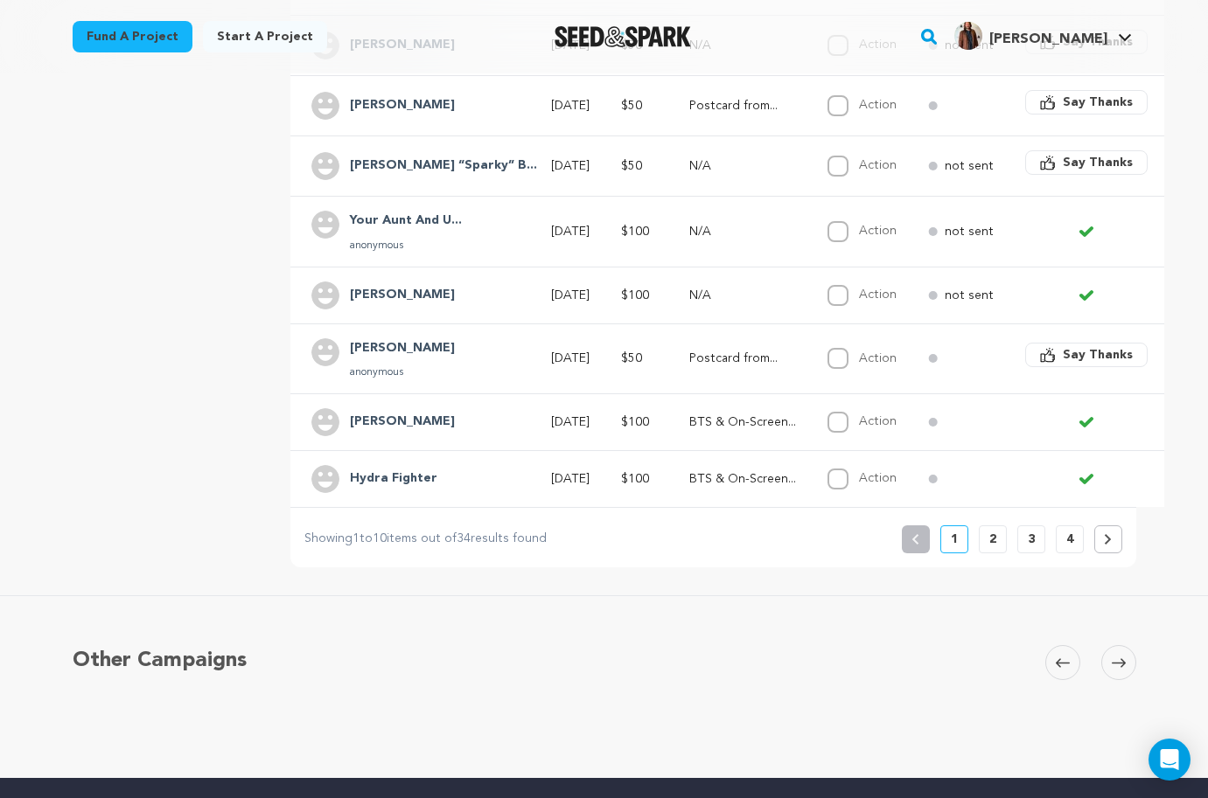
scroll to position [595, 0]
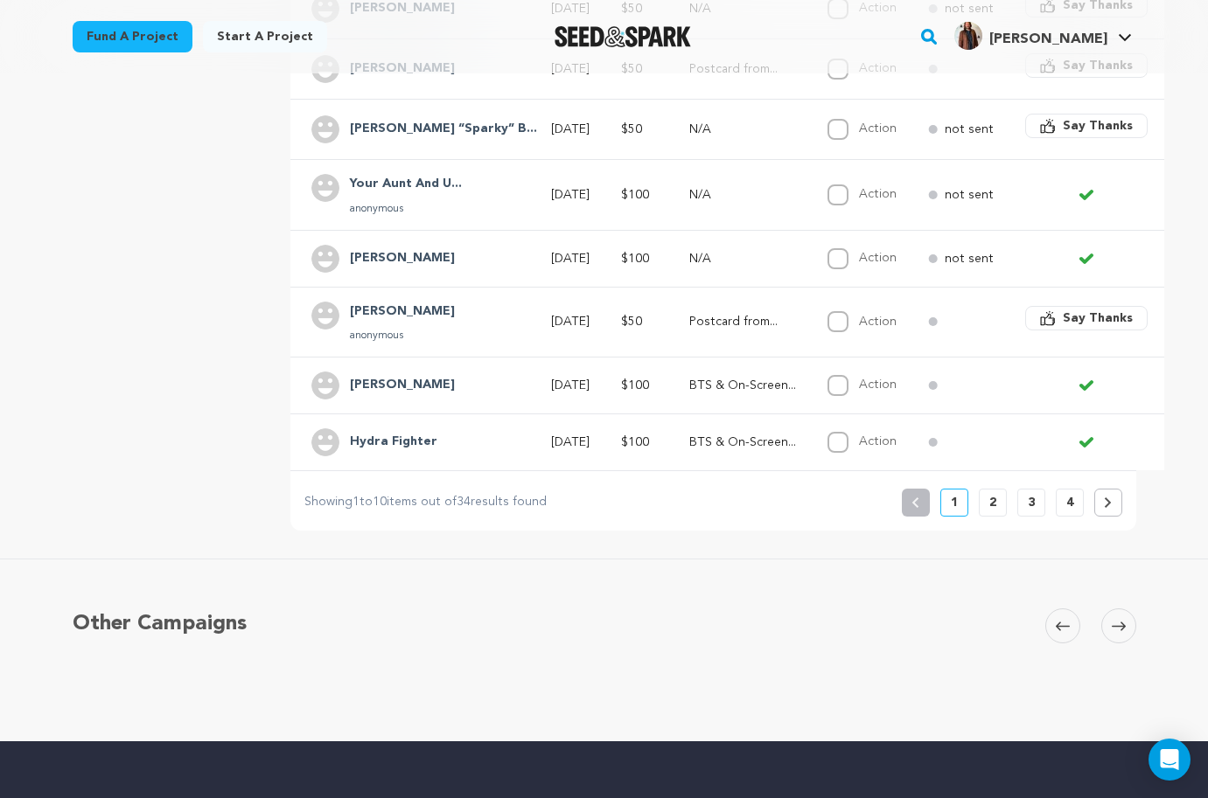
click at [1079, 265] on icon at bounding box center [1086, 259] width 14 height 14
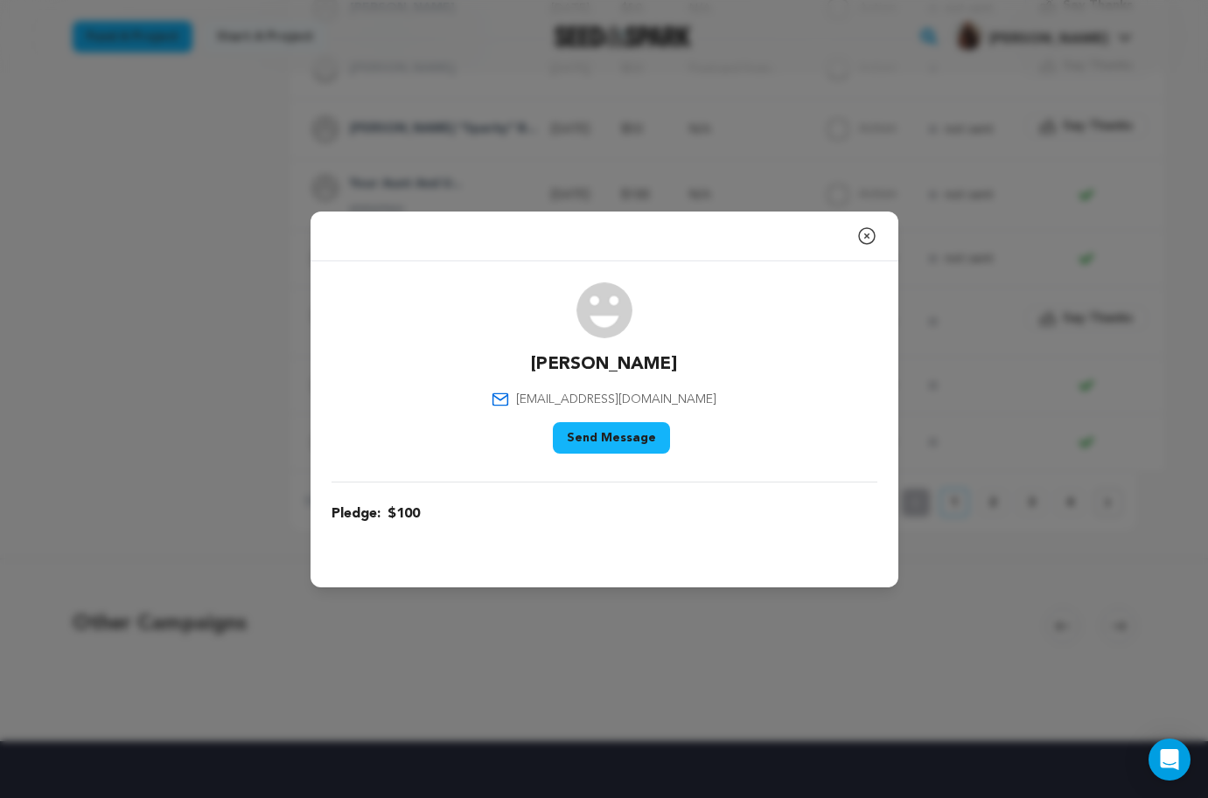
click at [866, 234] on icon "button" at bounding box center [867, 236] width 16 height 16
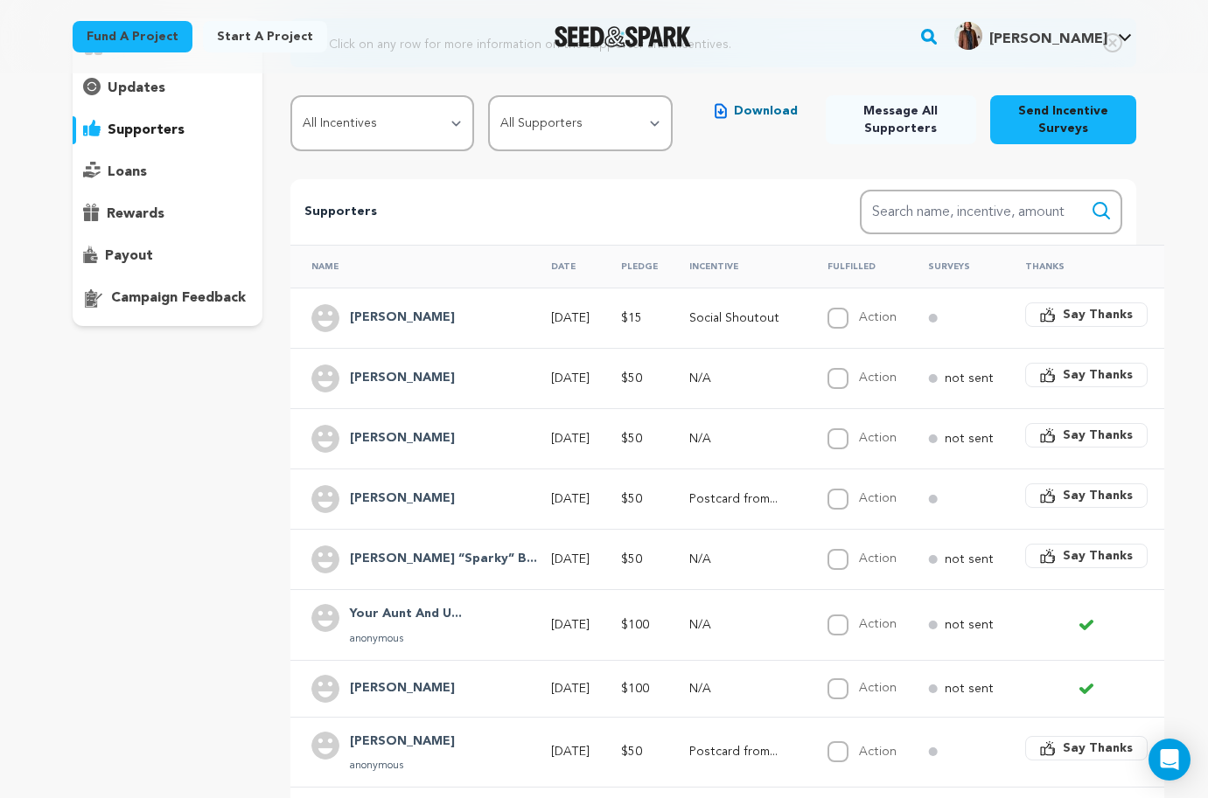
scroll to position [70, 0]
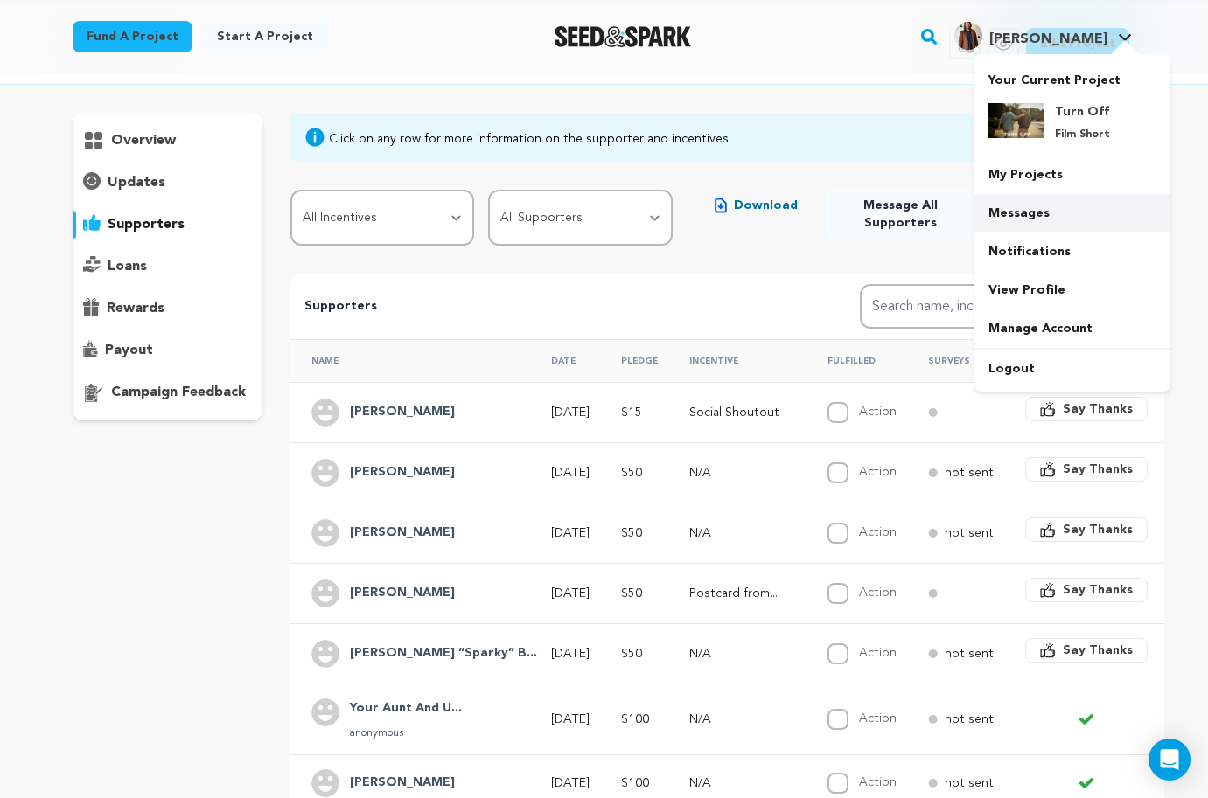
click at [1038, 200] on link "Messages" at bounding box center [1072, 213] width 196 height 38
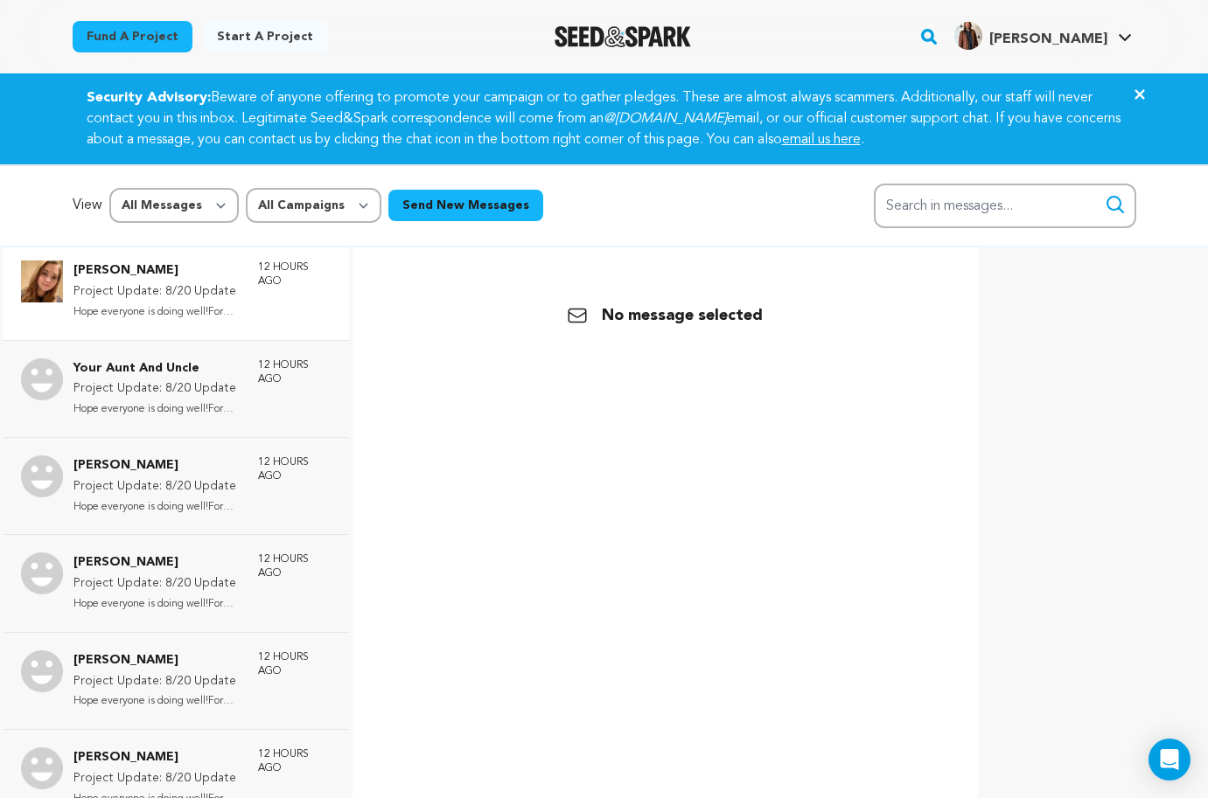
scroll to position [106, 0]
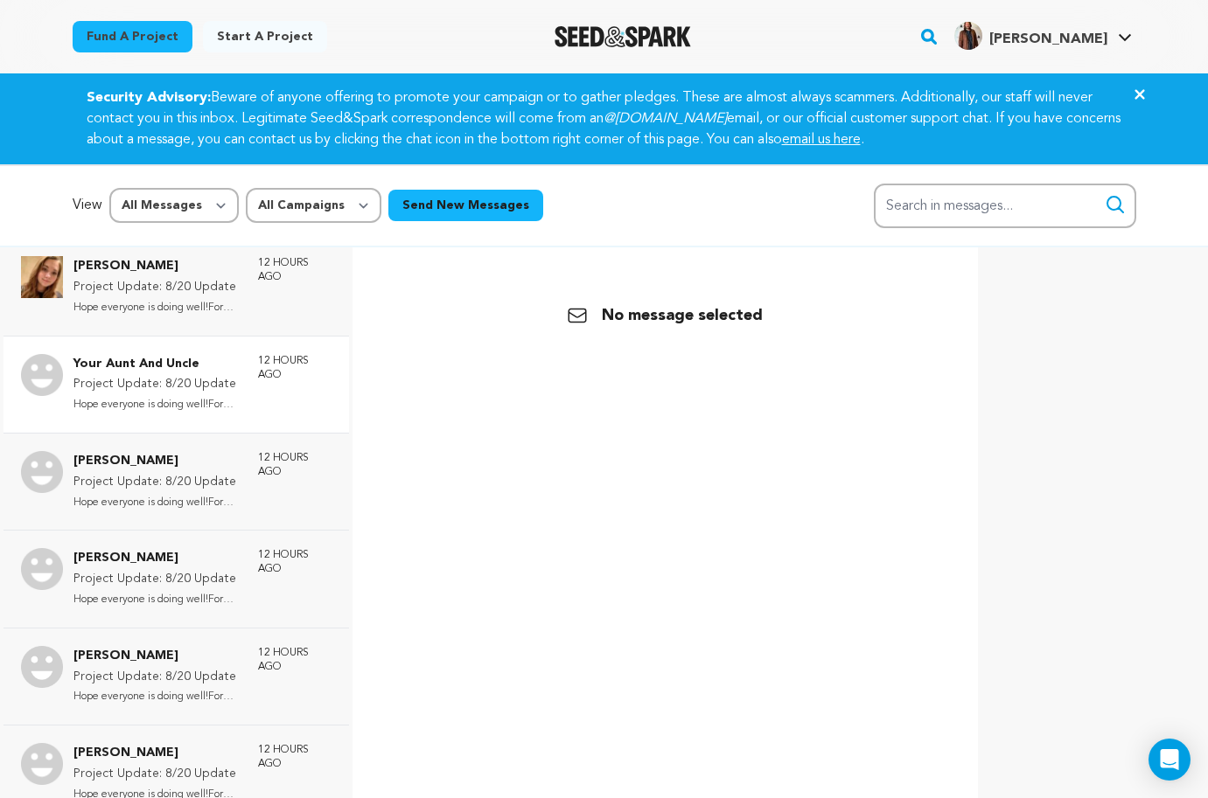
click at [171, 416] on div "Your Aunt And Uncle Project Update: 8/20 Update Hope everyone is doing well!For…" at bounding box center [175, 384] width 345 height 97
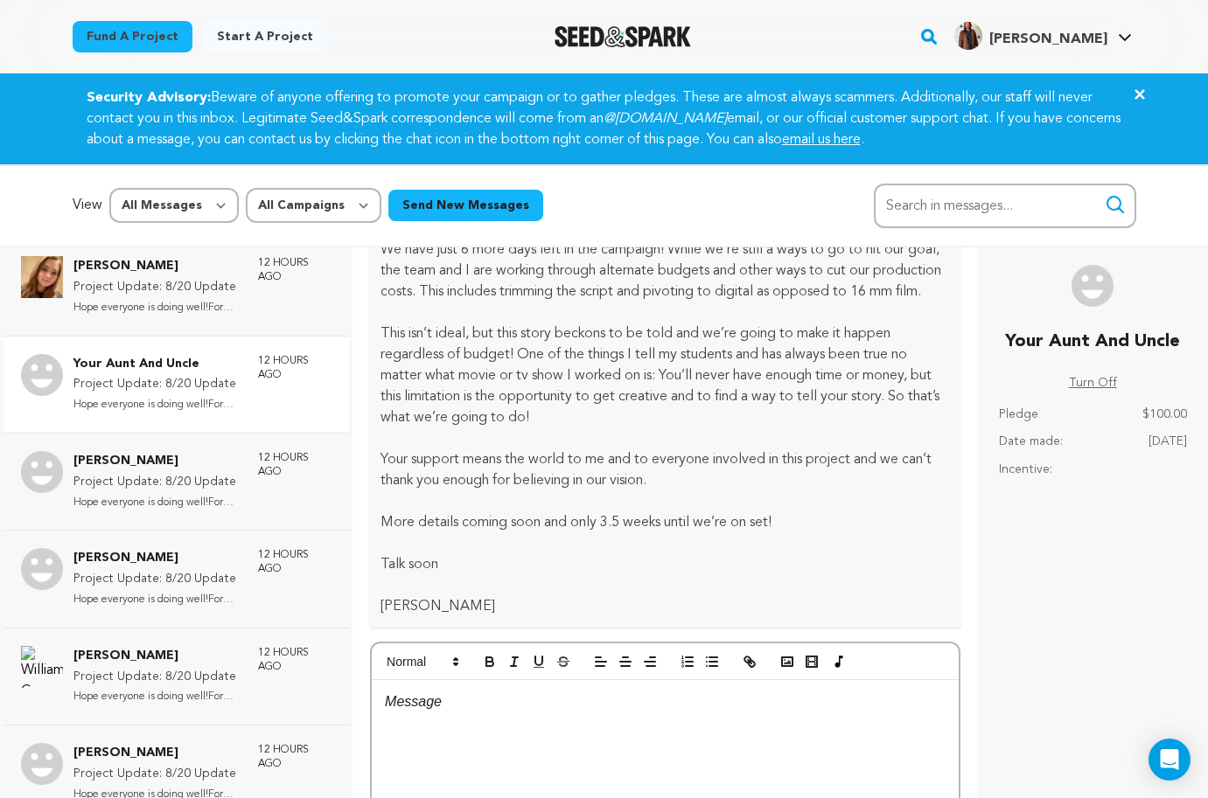
scroll to position [261, 0]
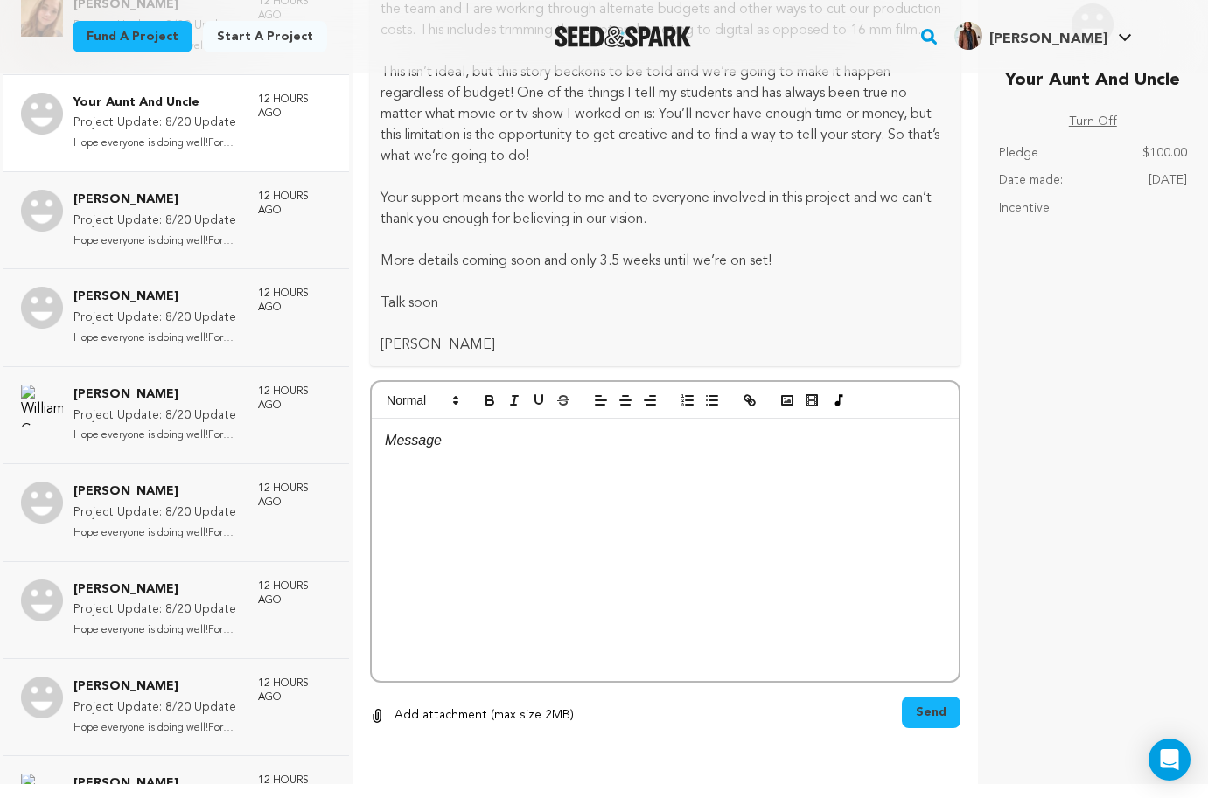
click at [641, 494] on div at bounding box center [665, 550] width 587 height 262
click at [782, 402] on rect "button" at bounding box center [787, 400] width 10 height 9
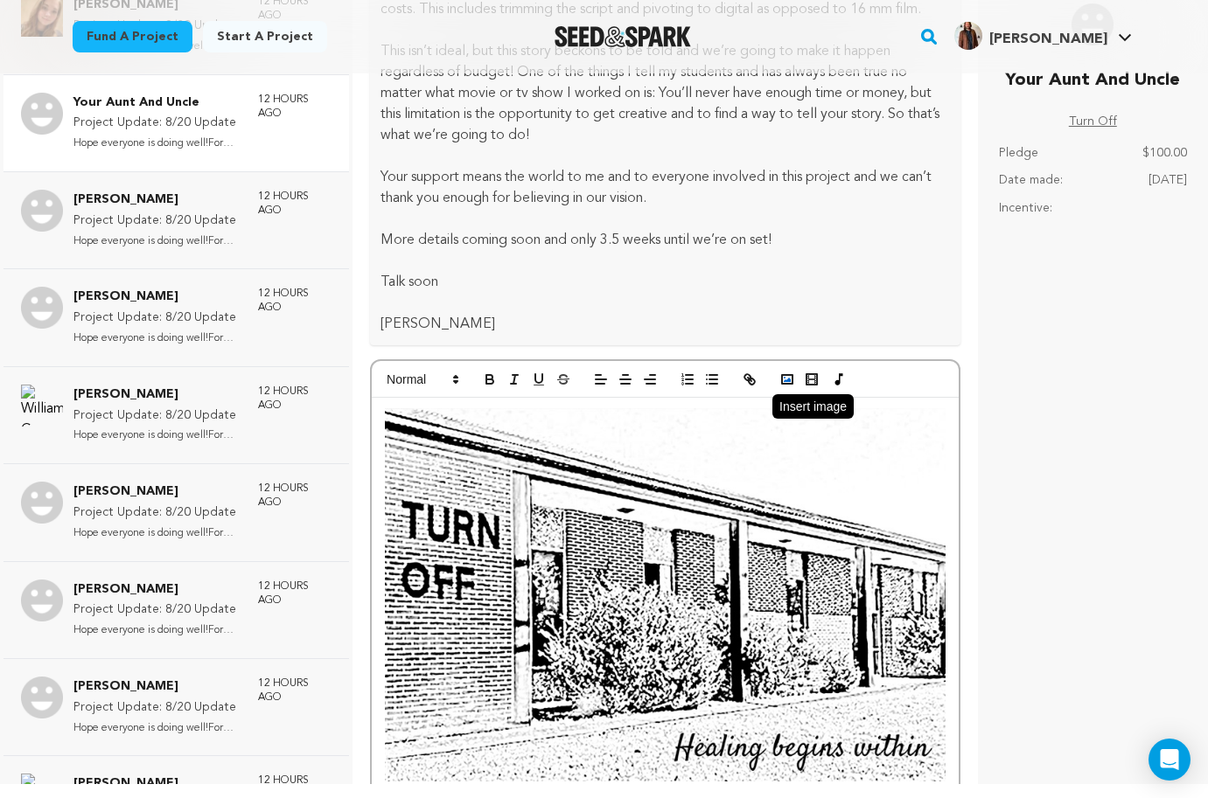
click at [790, 387] on icon "button" at bounding box center [787, 380] width 16 height 16
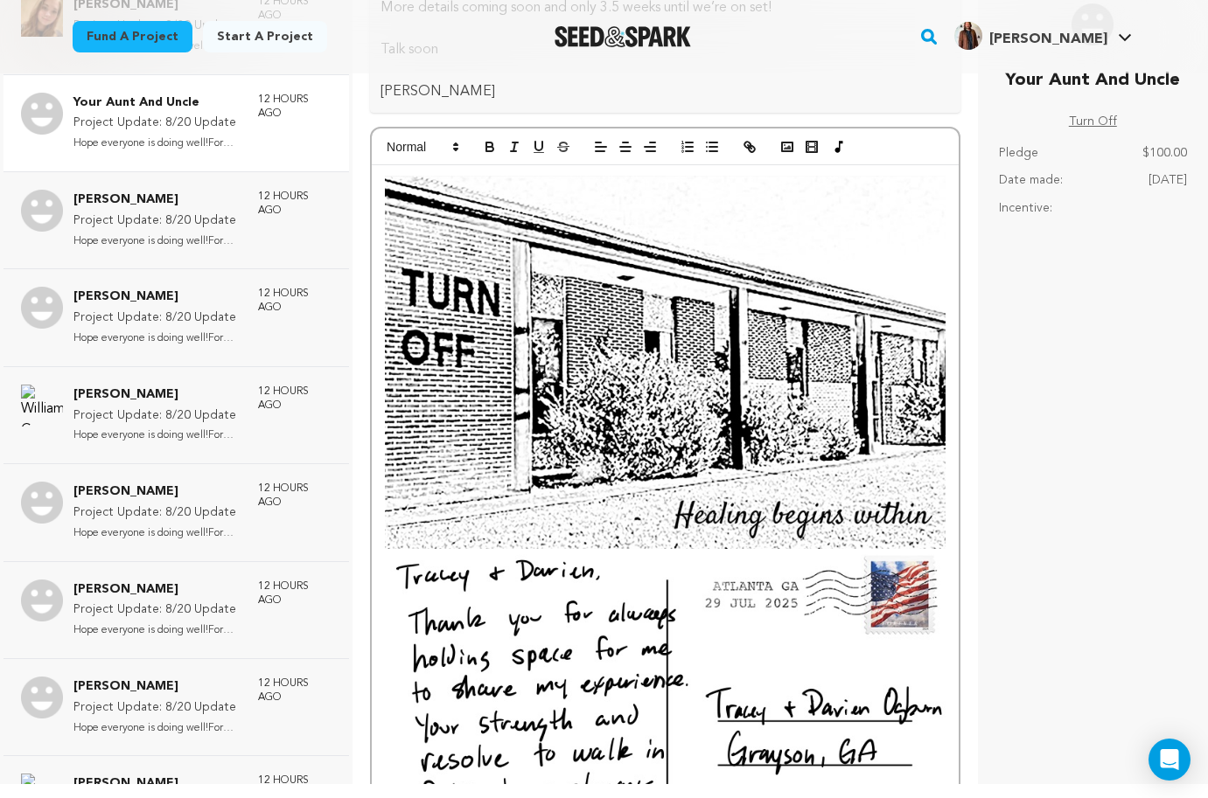
scroll to position [1948, 0]
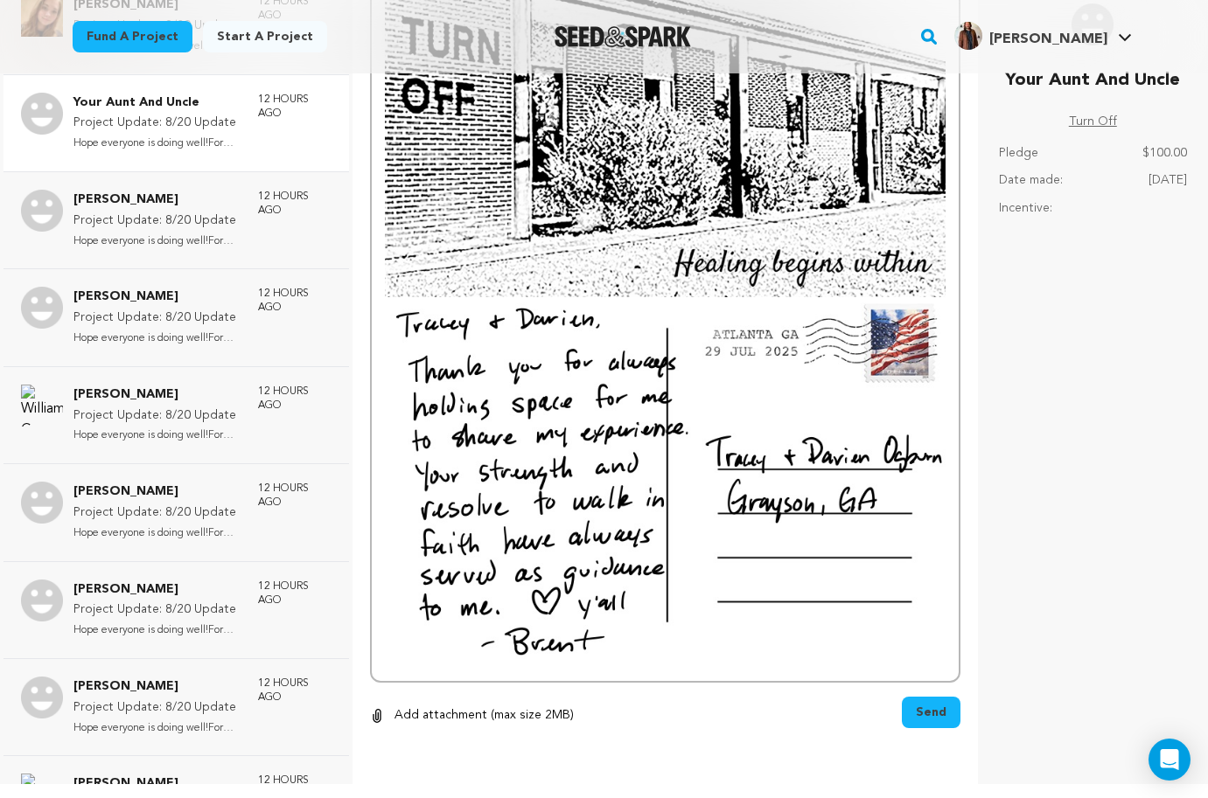
click at [940, 708] on span "Send" at bounding box center [931, 712] width 31 height 17
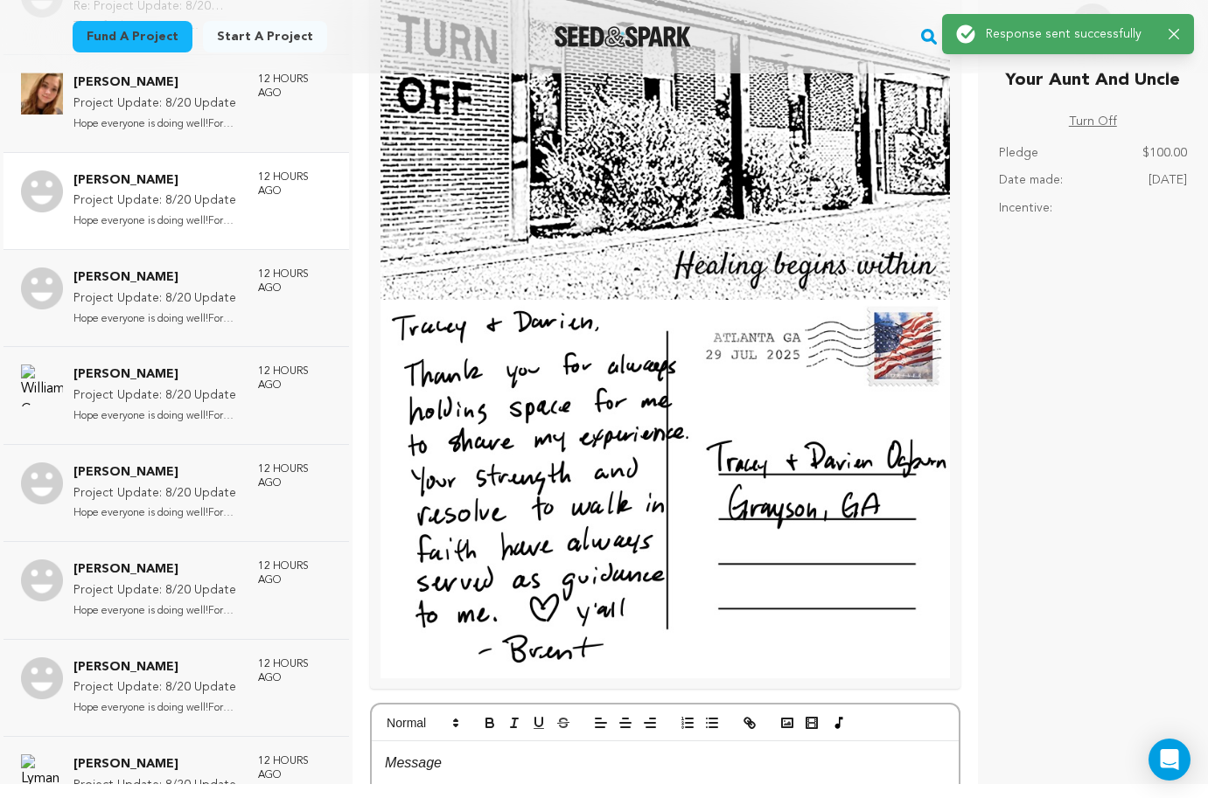
scroll to position [1975, 0]
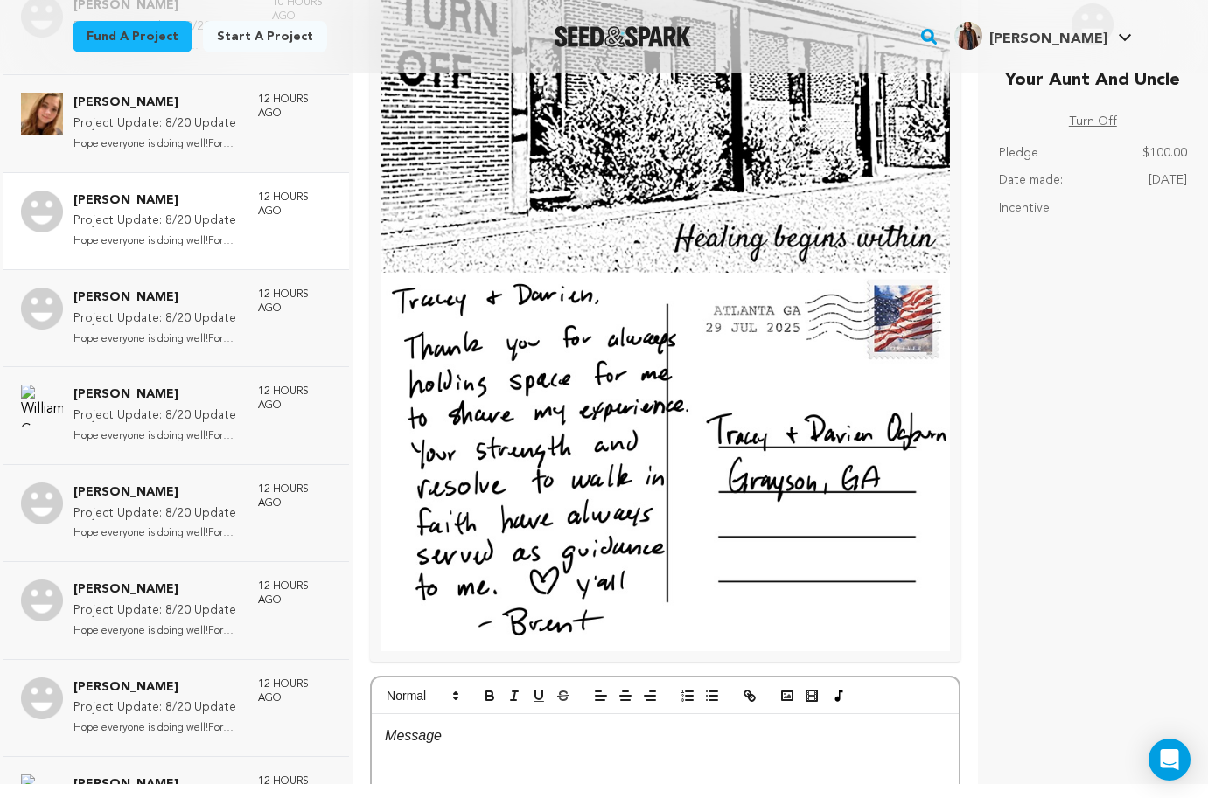
click at [206, 232] on p "Hope everyone is doing well!For tho..." at bounding box center [156, 242] width 167 height 20
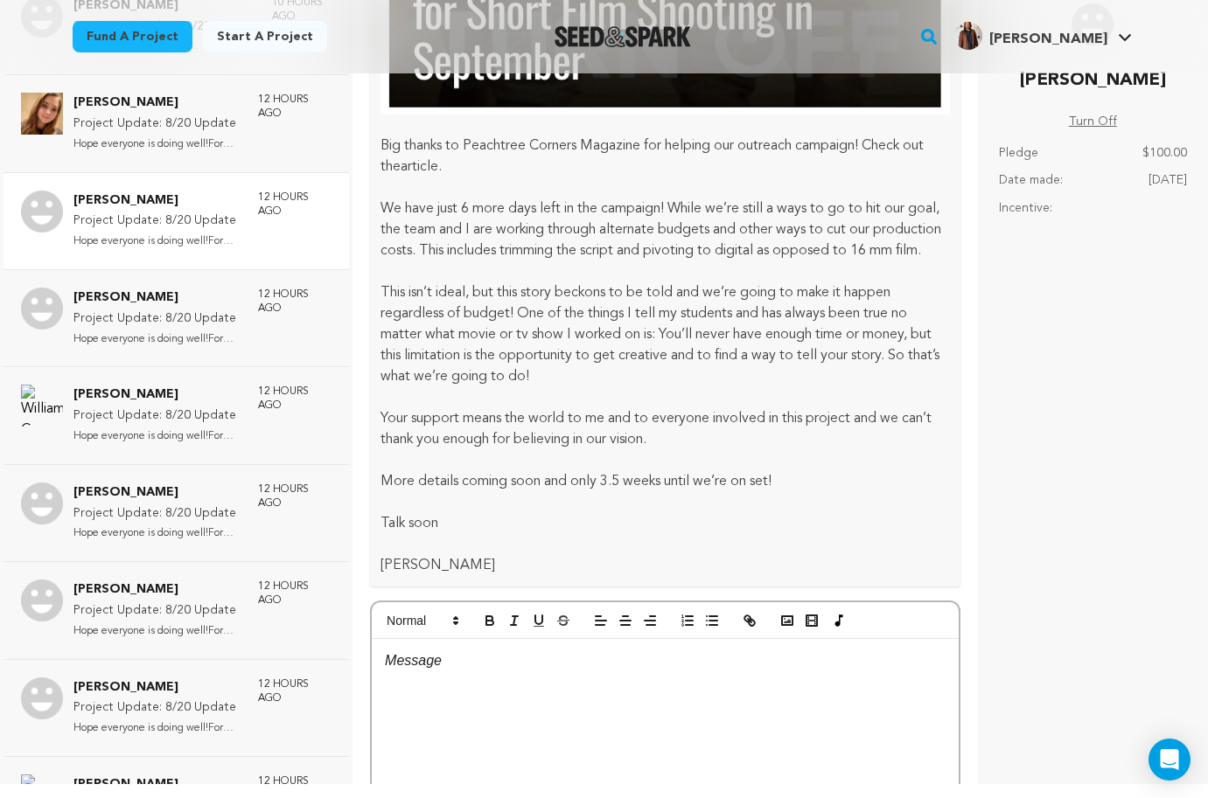
scroll to position [1442, 0]
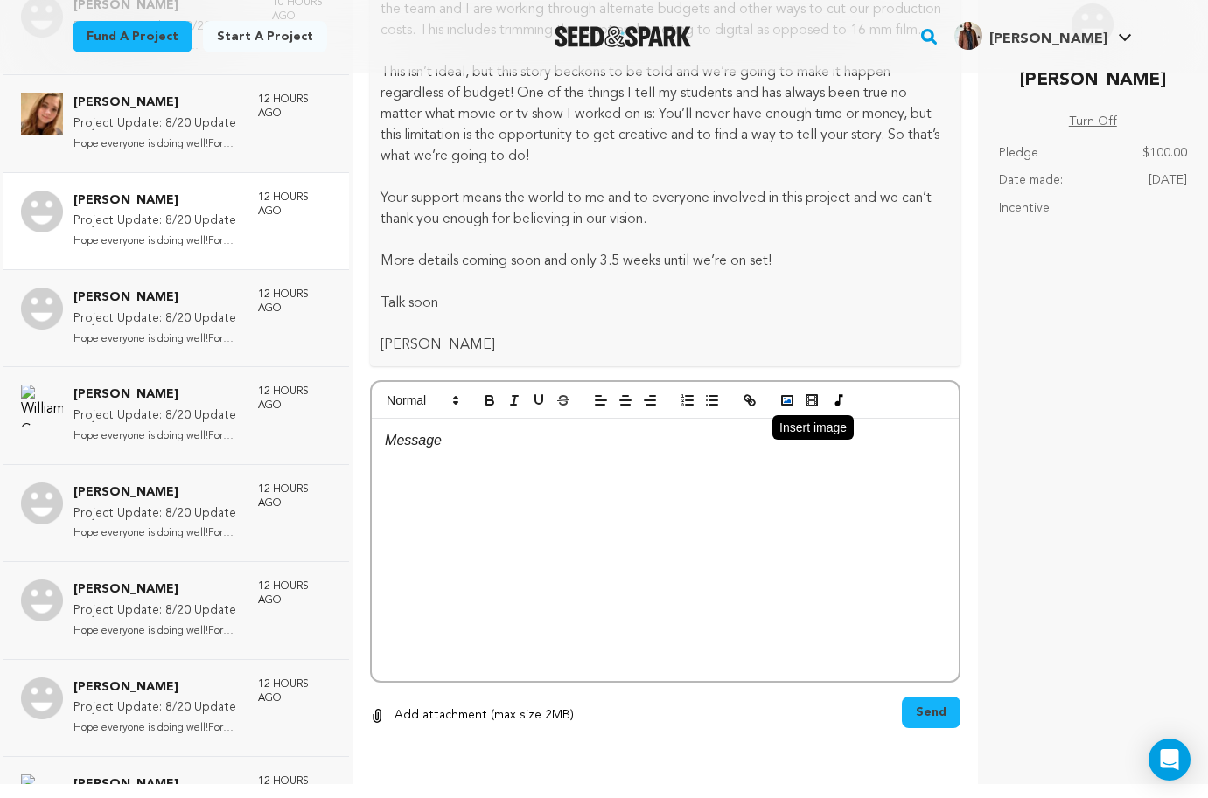
click at [783, 403] on icon "button" at bounding box center [787, 401] width 16 height 16
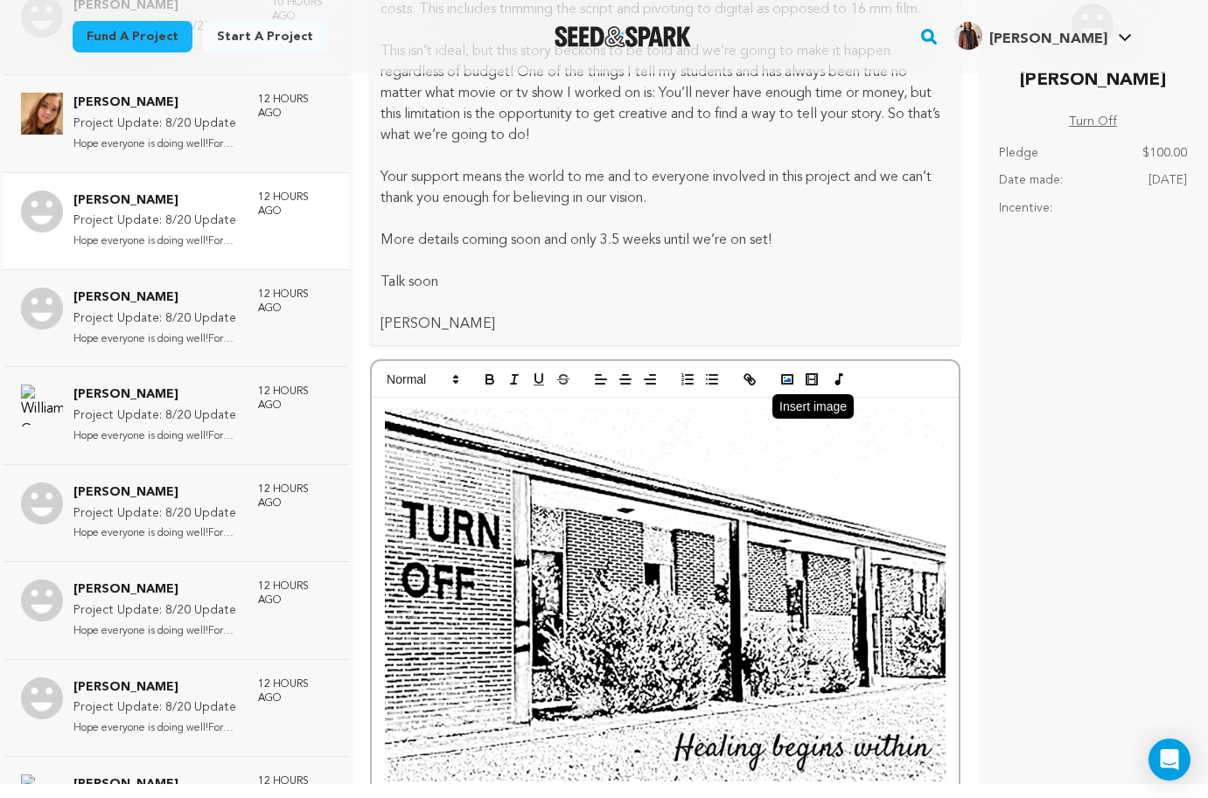
click at [787, 382] on polyline "button" at bounding box center [787, 380] width 7 height 4
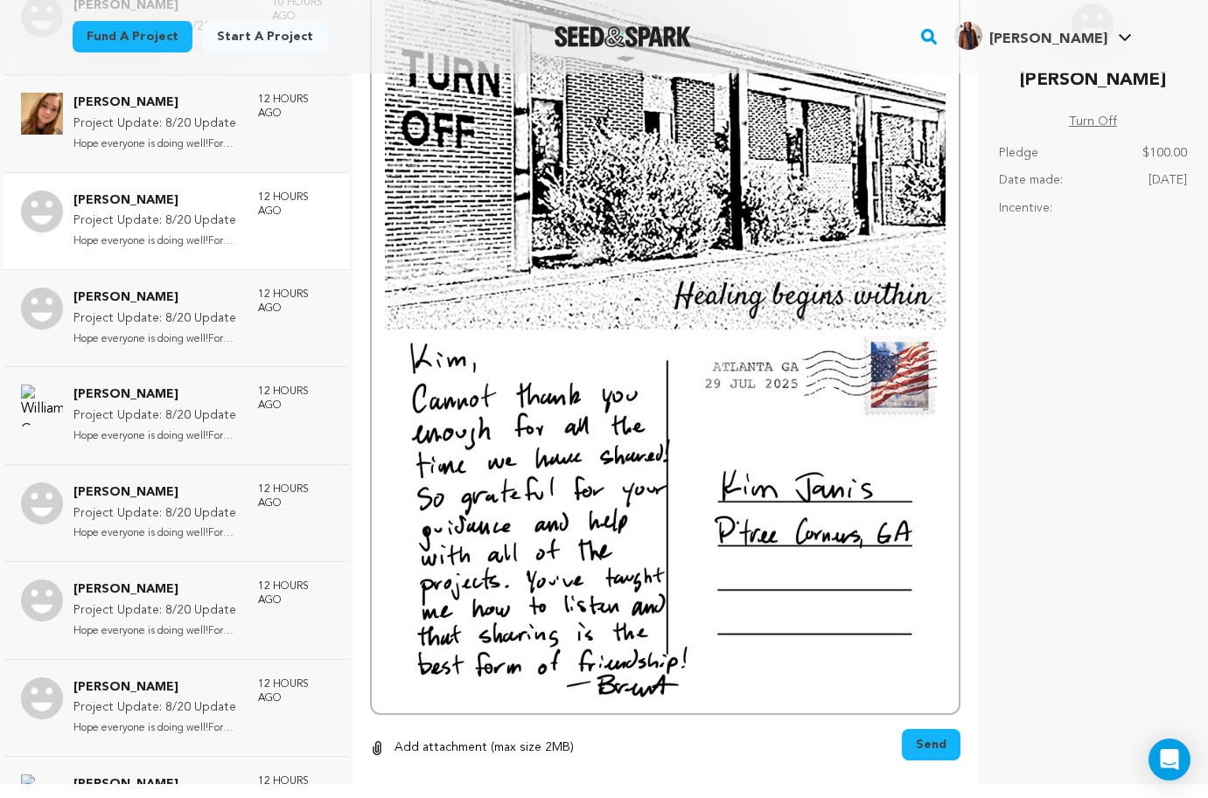
scroll to position [1948, 0]
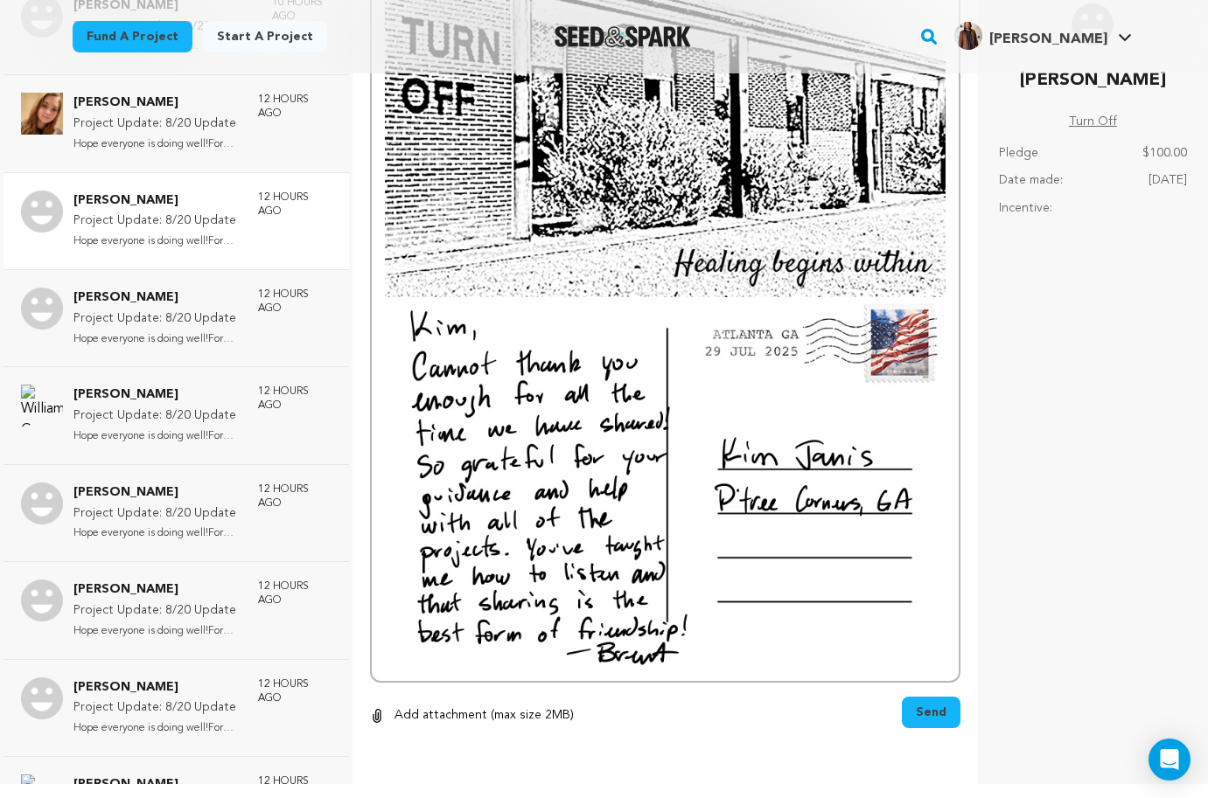
click at [943, 718] on span "Send" at bounding box center [931, 712] width 31 height 17
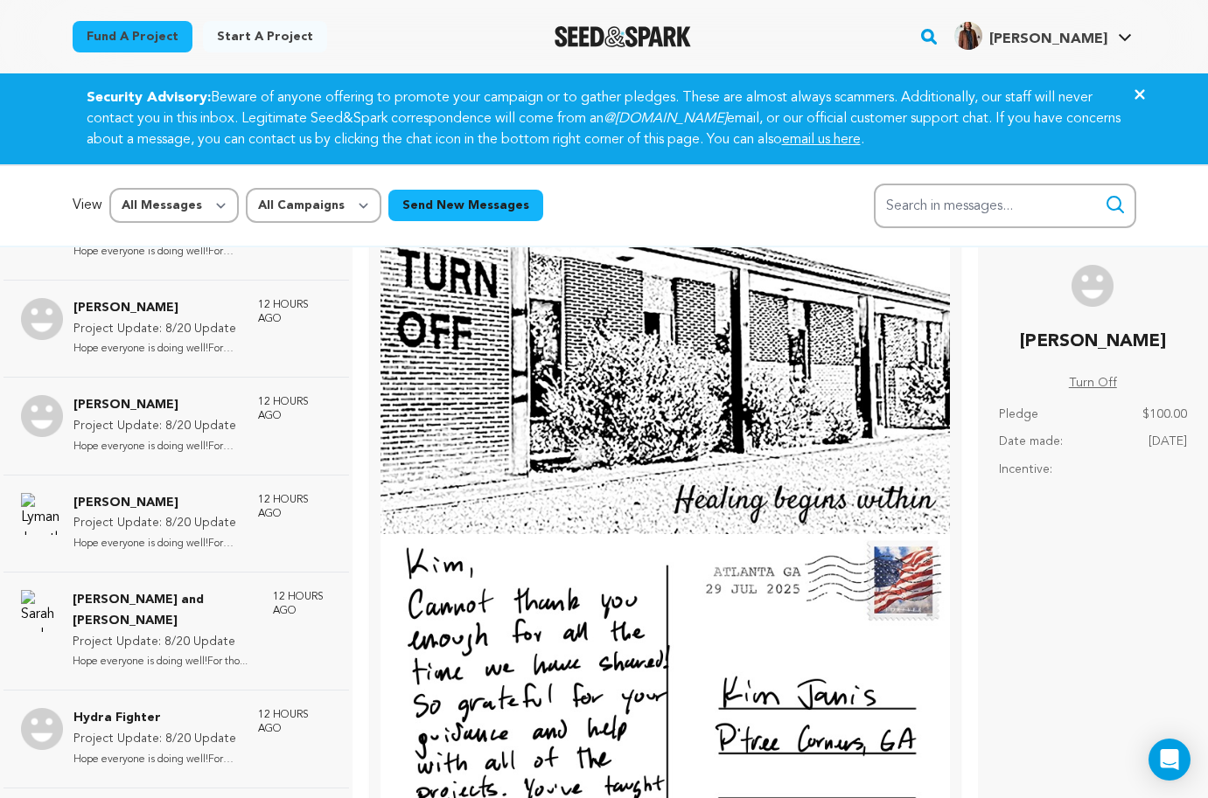
scroll to position [612, 0]
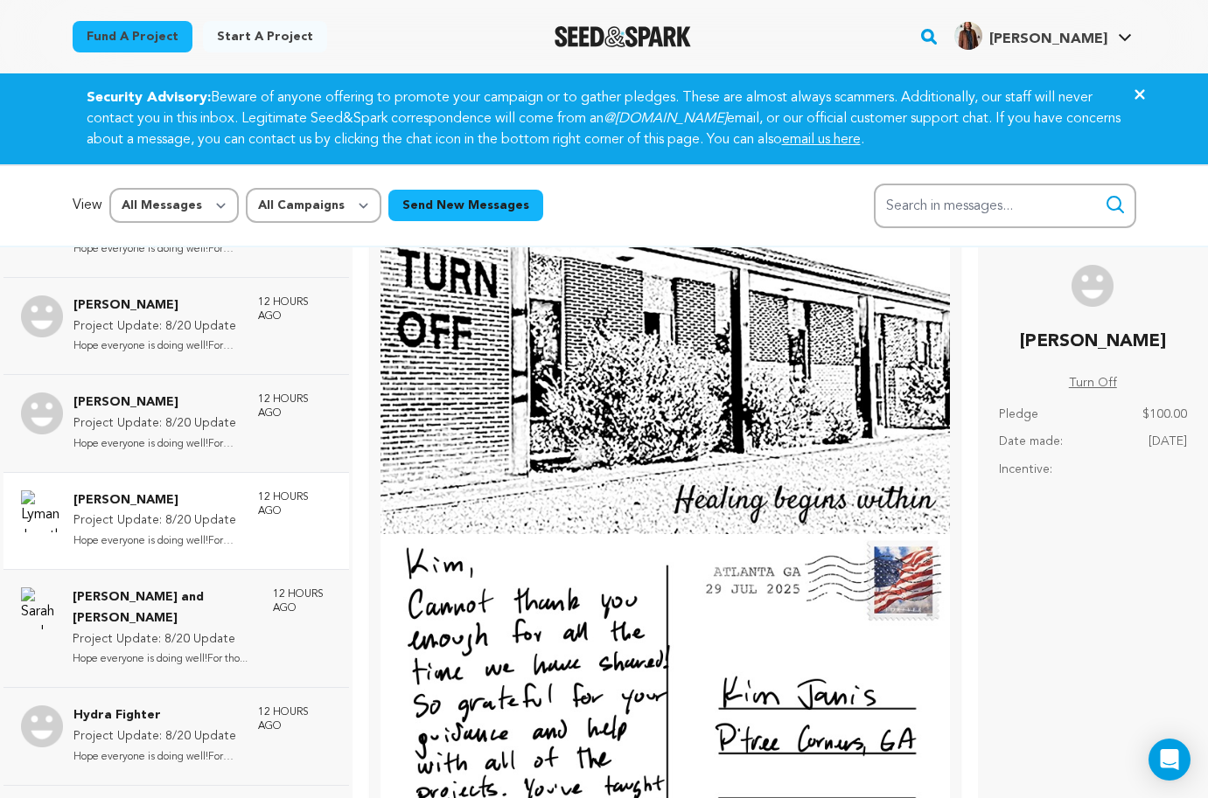
click at [205, 512] on p "Project Update: 8/20 Update" at bounding box center [156, 521] width 167 height 21
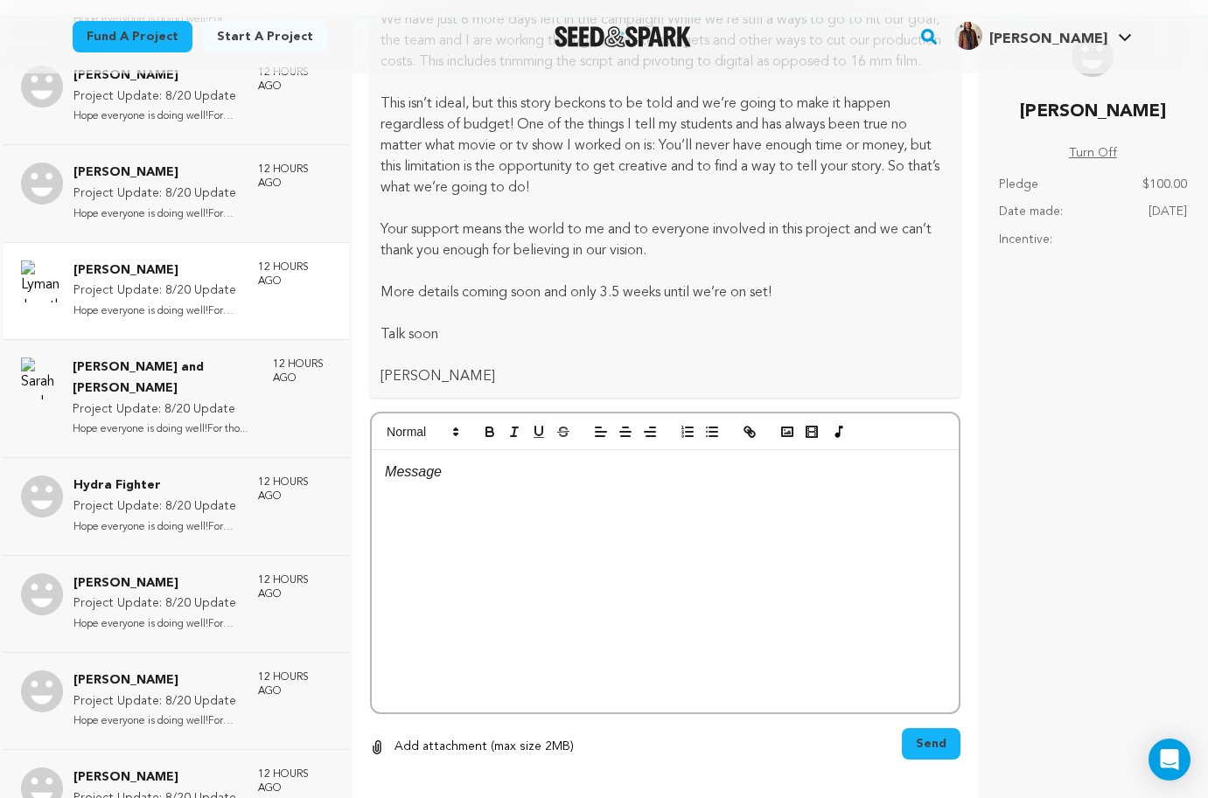
scroll to position [261, 0]
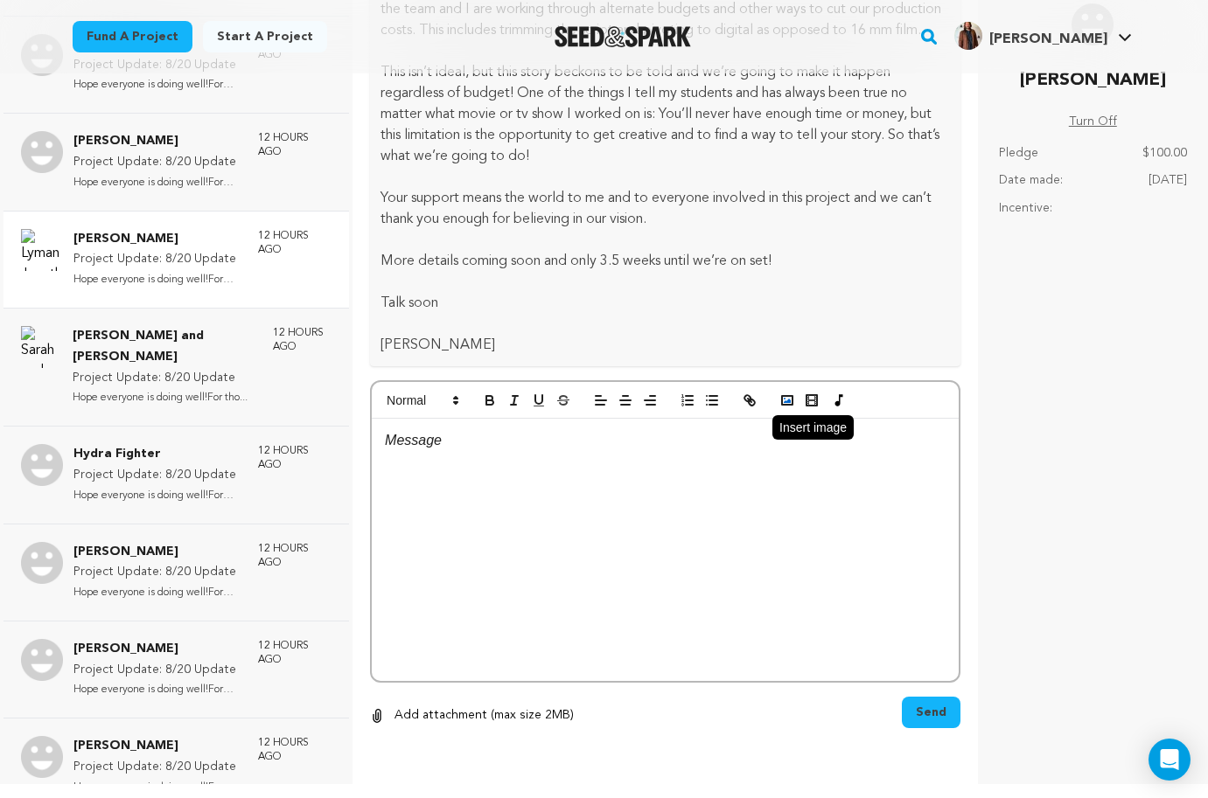
click at [792, 401] on rect "button" at bounding box center [787, 400] width 10 height 9
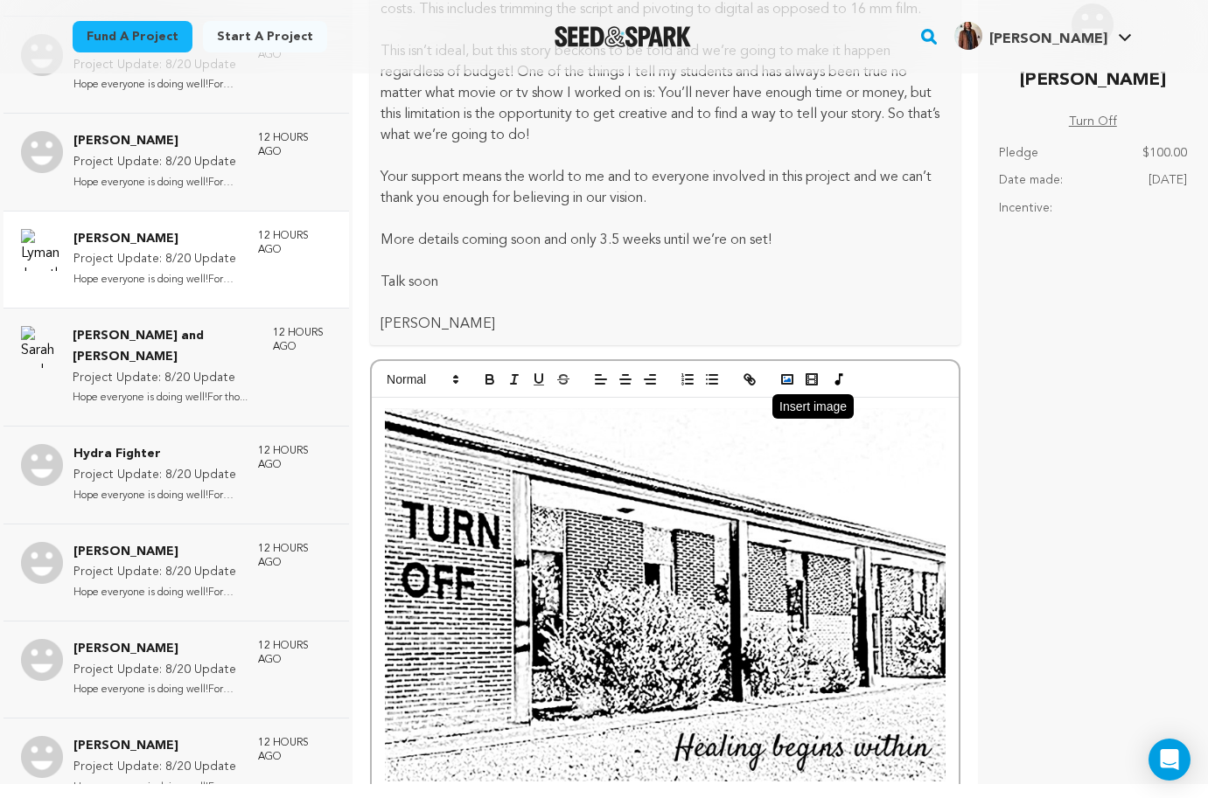
click at [789, 382] on polyline "button" at bounding box center [787, 380] width 7 height 4
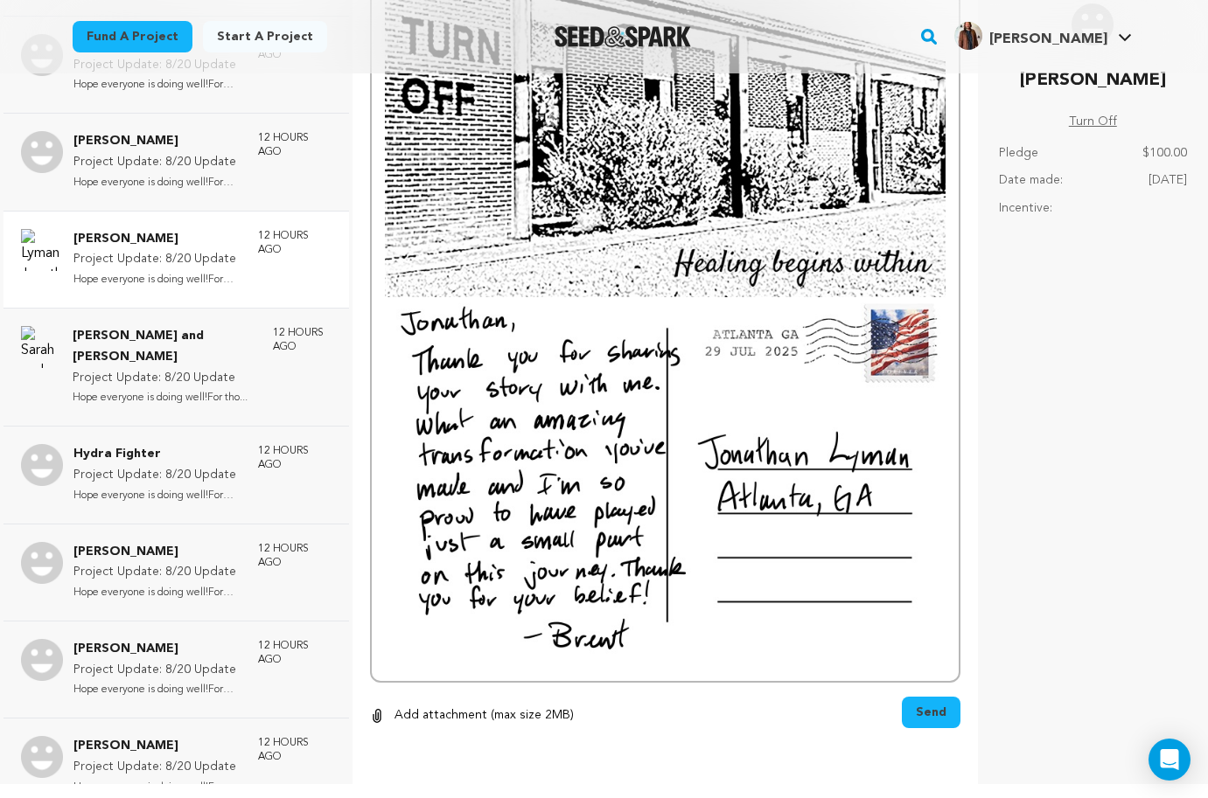
click at [933, 717] on span "Send" at bounding box center [931, 712] width 31 height 17
click at [141, 341] on p "Sarah and Jim Dalske" at bounding box center [164, 347] width 183 height 42
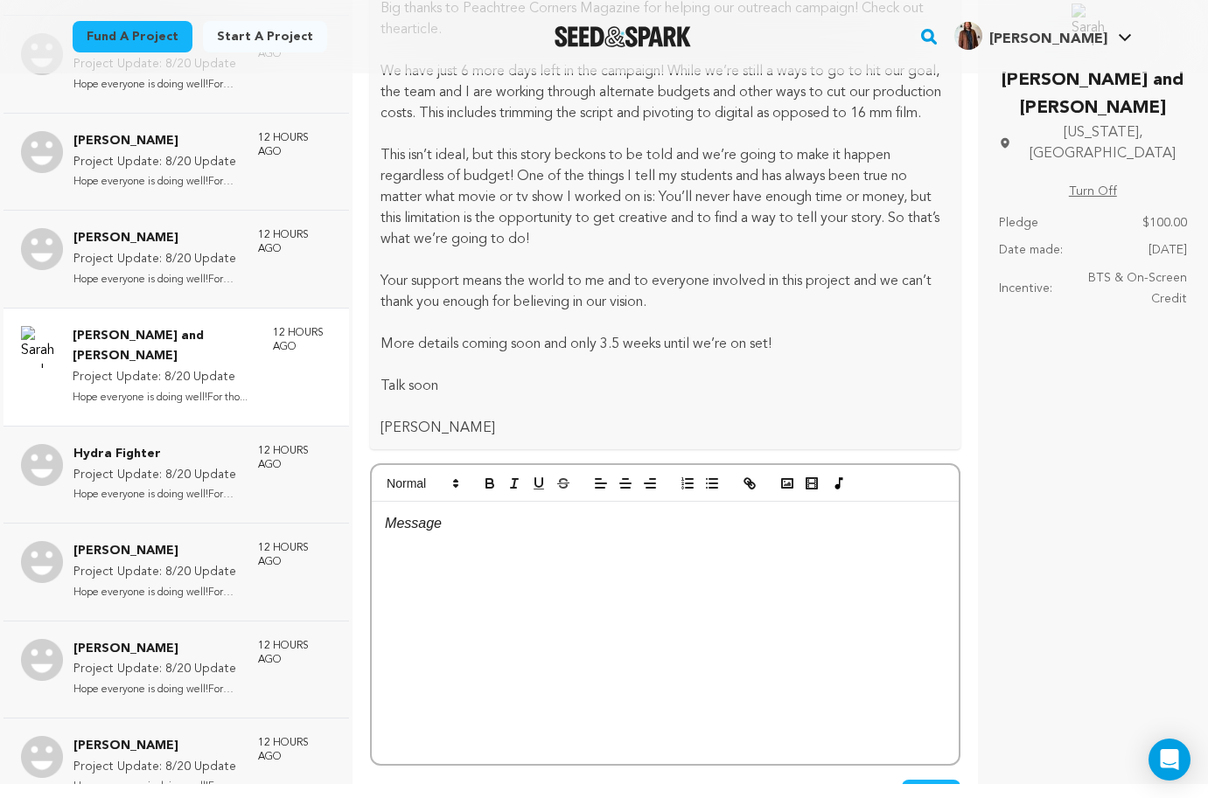
scroll to position [1442, 0]
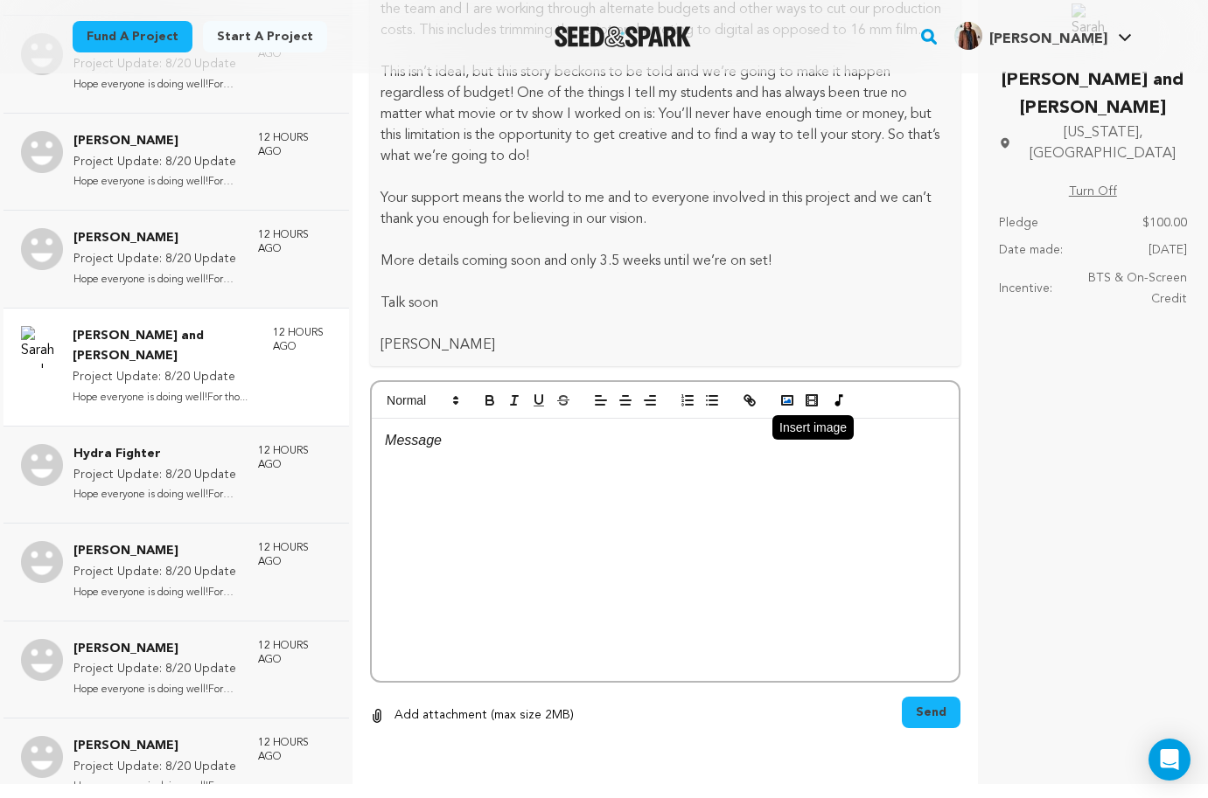
click at [784, 401] on polyline "button" at bounding box center [787, 401] width 7 height 4
click at [787, 400] on icon "button" at bounding box center [787, 401] width 16 height 16
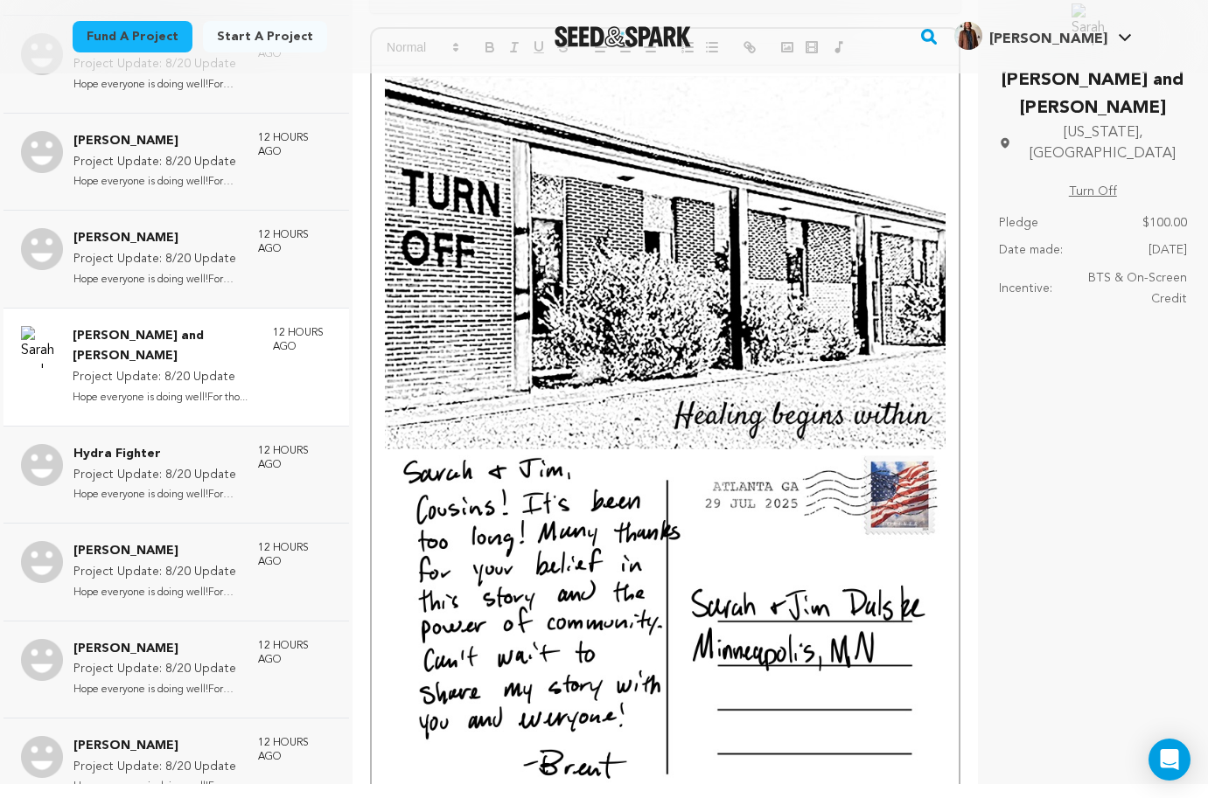
scroll to position [1948, 0]
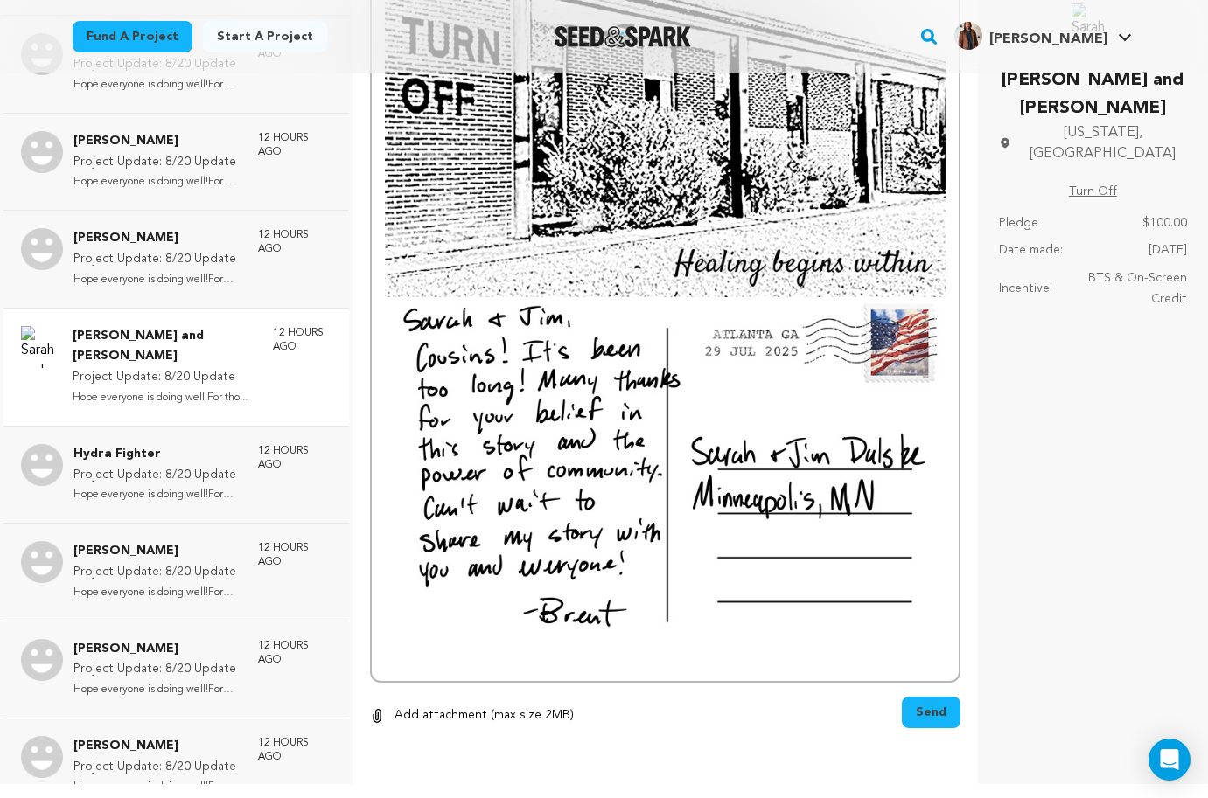
click at [926, 712] on span "Send" at bounding box center [931, 712] width 31 height 17
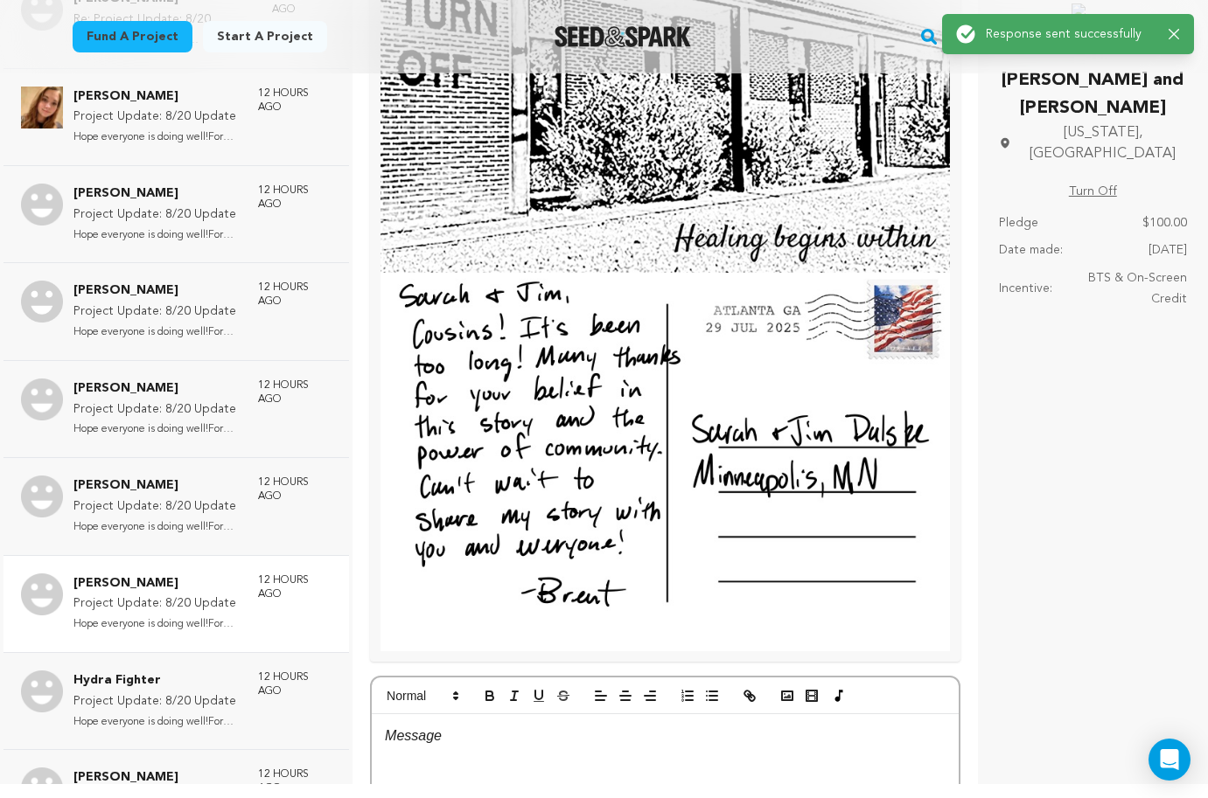
scroll to position [300, 0]
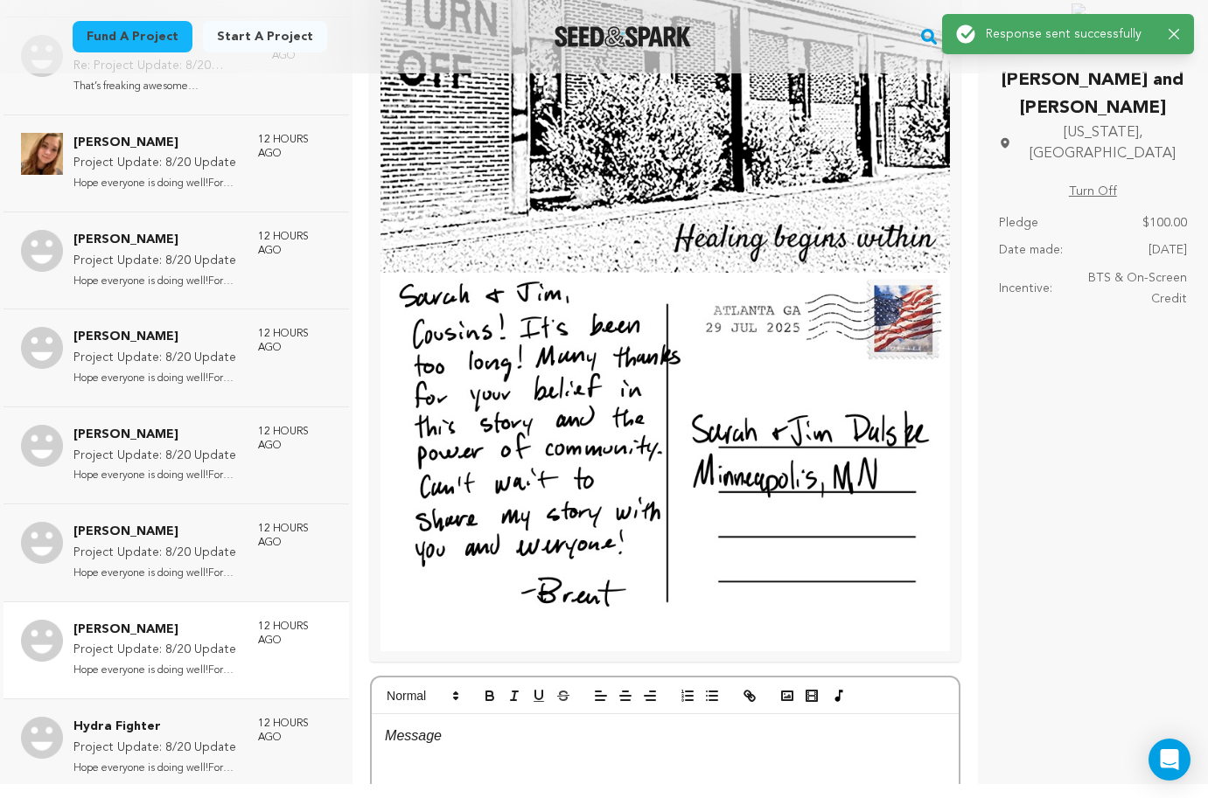
click at [194, 348] on p "Project Update: 8/20 Update" at bounding box center [156, 358] width 167 height 21
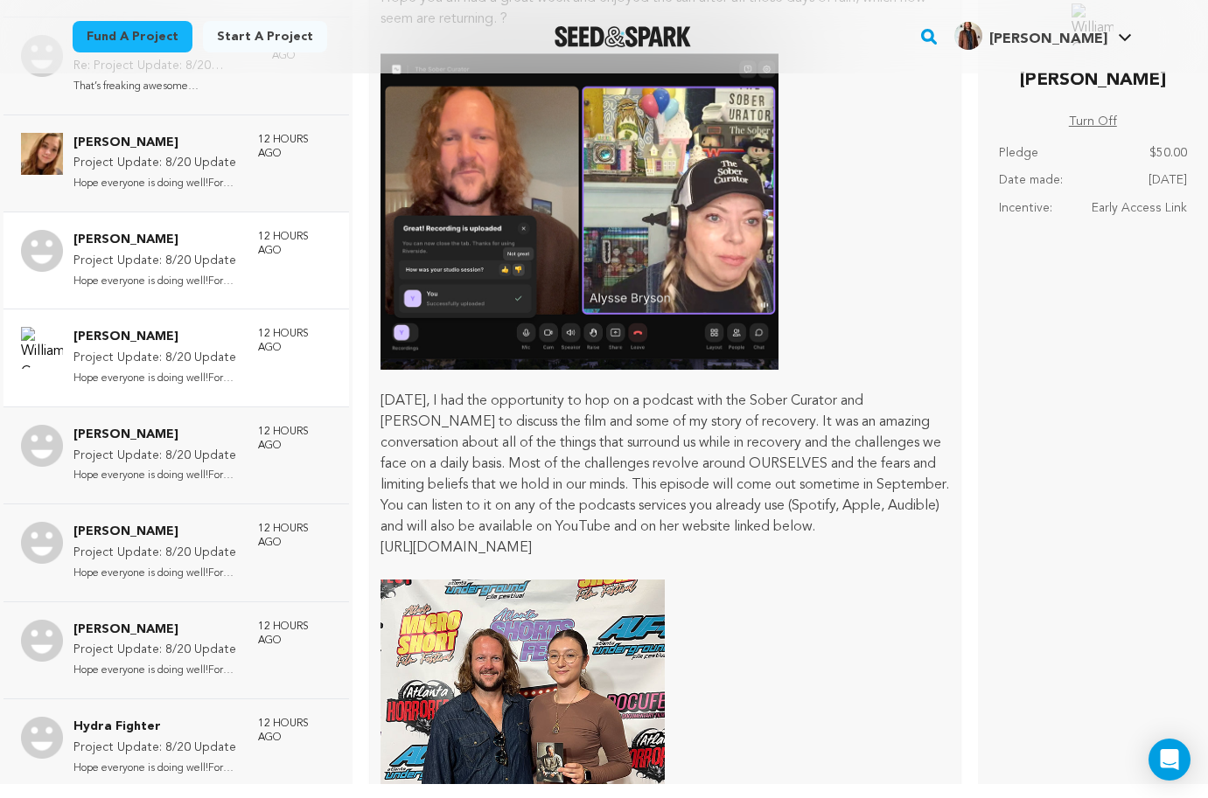
click at [192, 272] on p "Hope everyone is doing well!For tho..." at bounding box center [156, 282] width 167 height 20
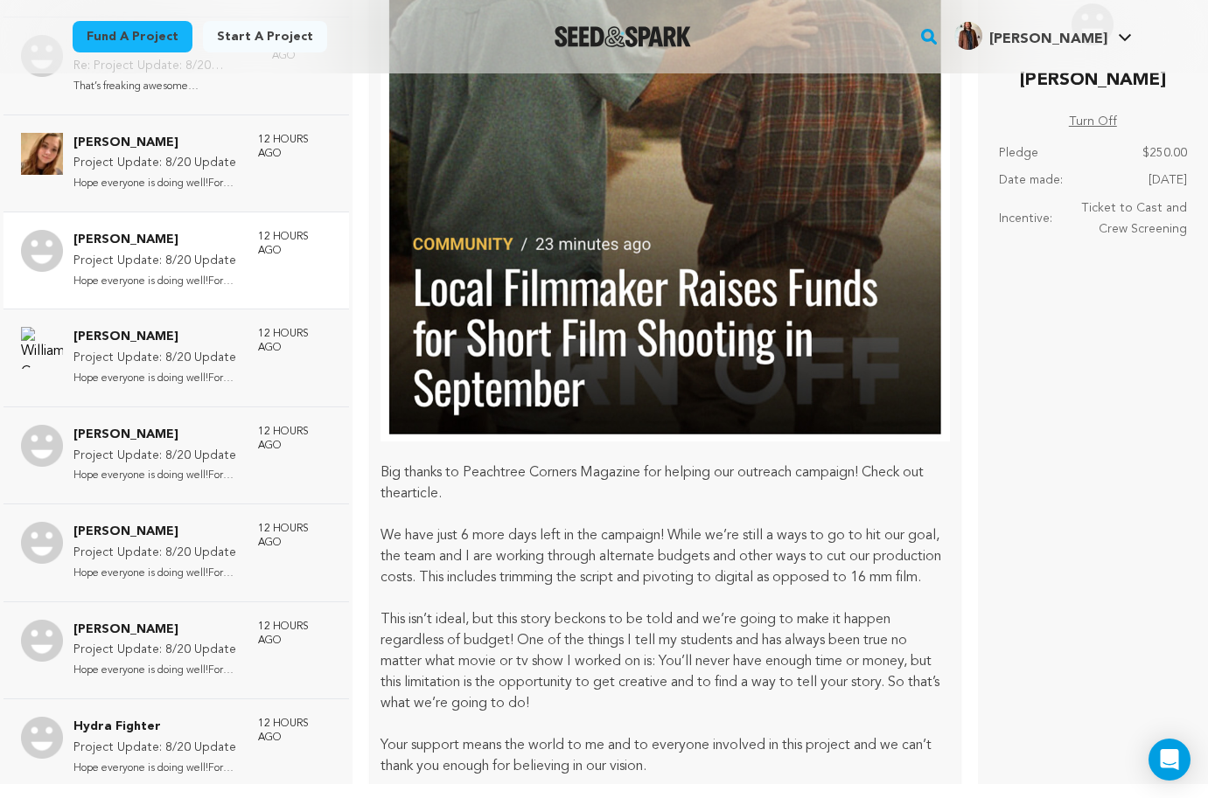
scroll to position [1442, 0]
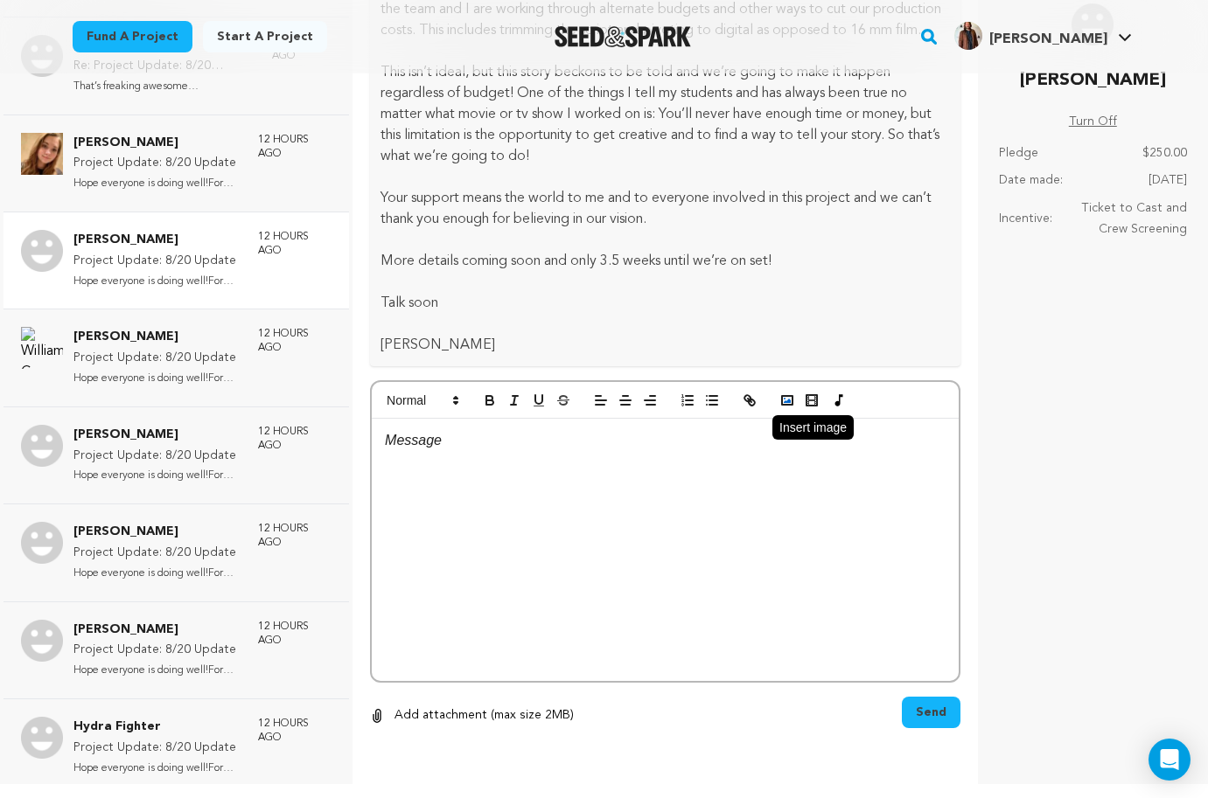
click at [790, 409] on button "button" at bounding box center [787, 400] width 24 height 21
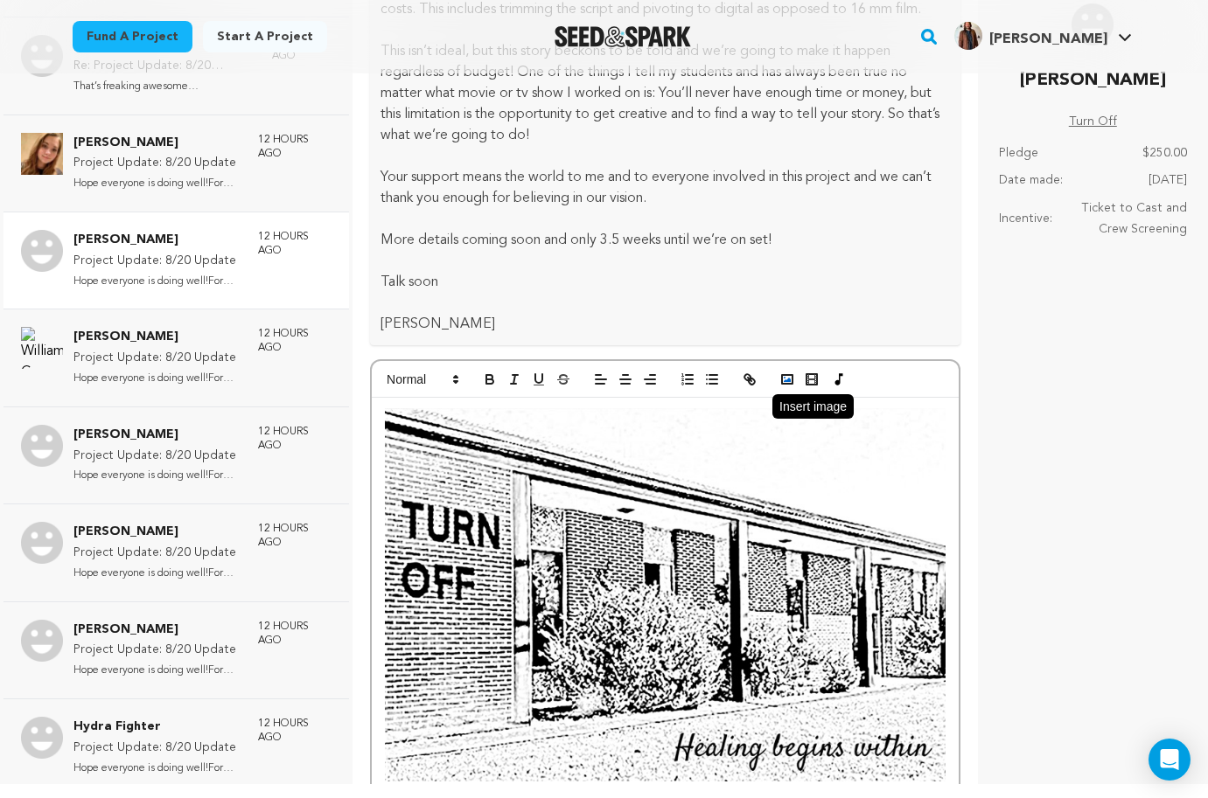
click at [790, 387] on icon "button" at bounding box center [787, 380] width 16 height 16
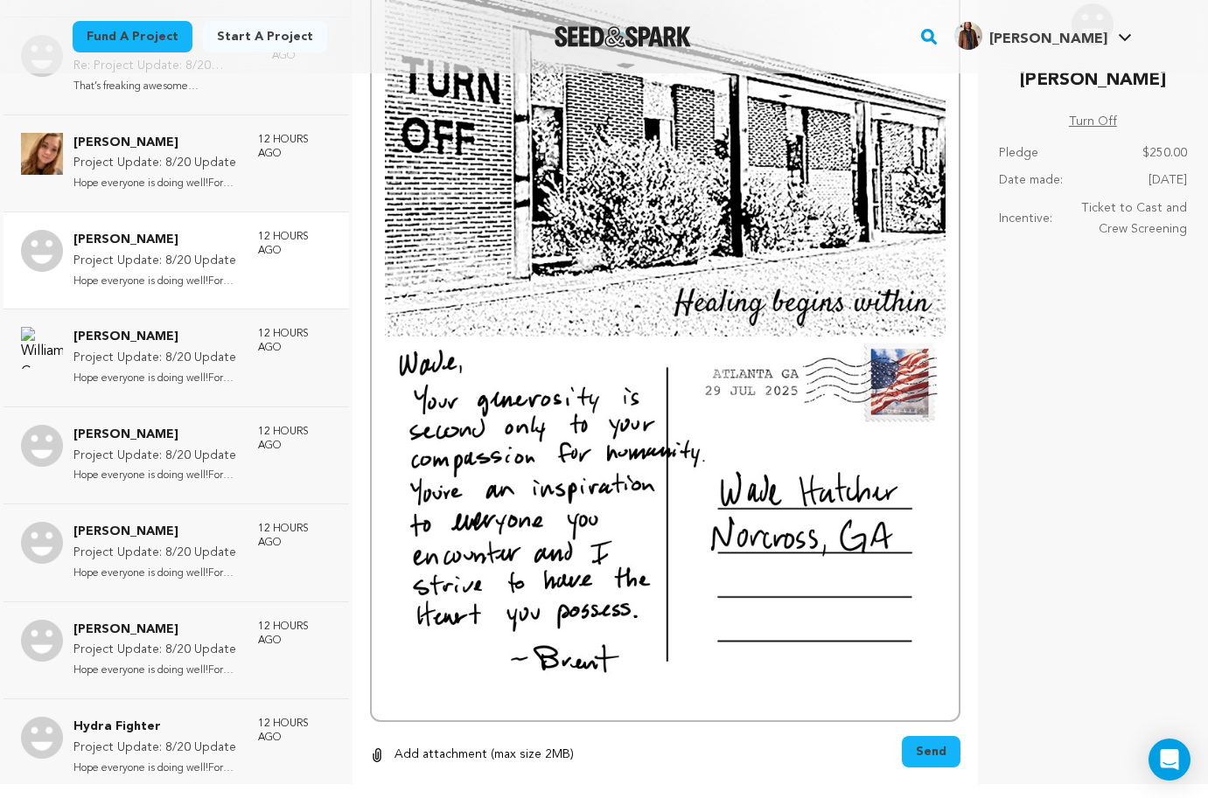
scroll to position [1948, 0]
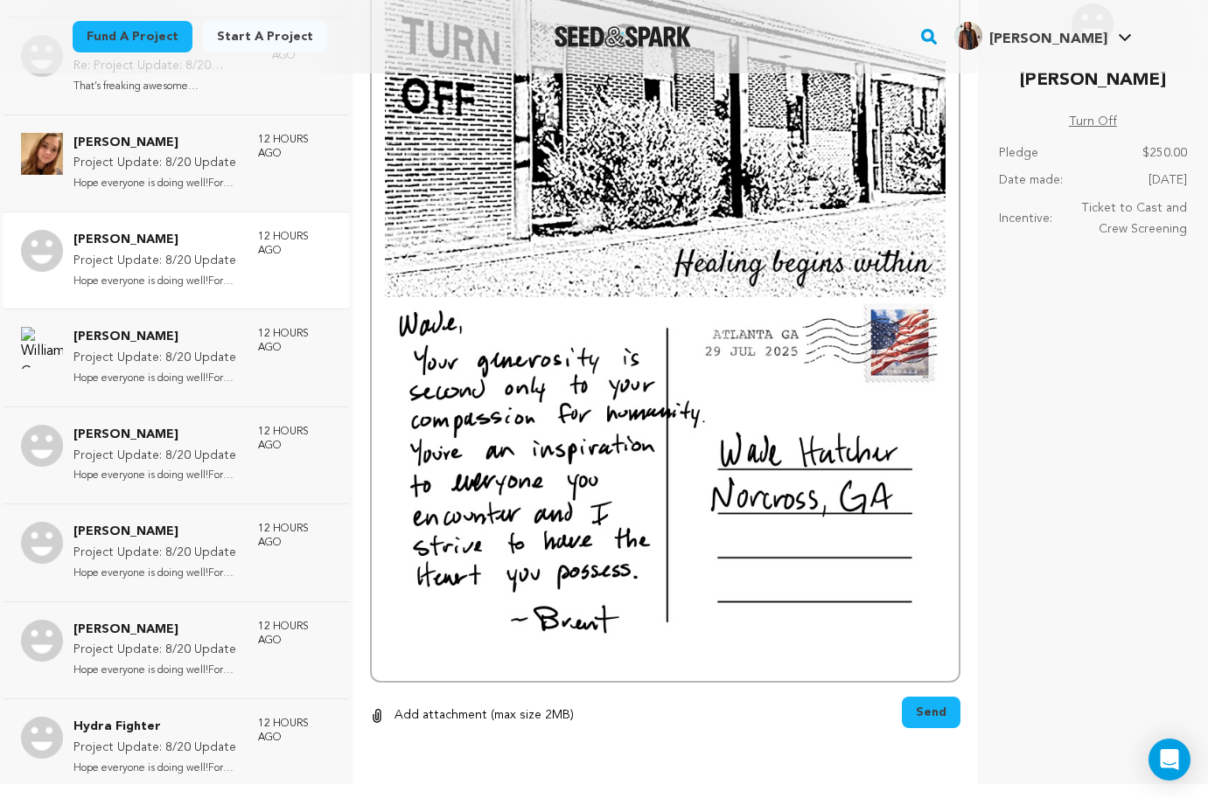
click at [950, 717] on button "Send" at bounding box center [931, 712] width 59 height 31
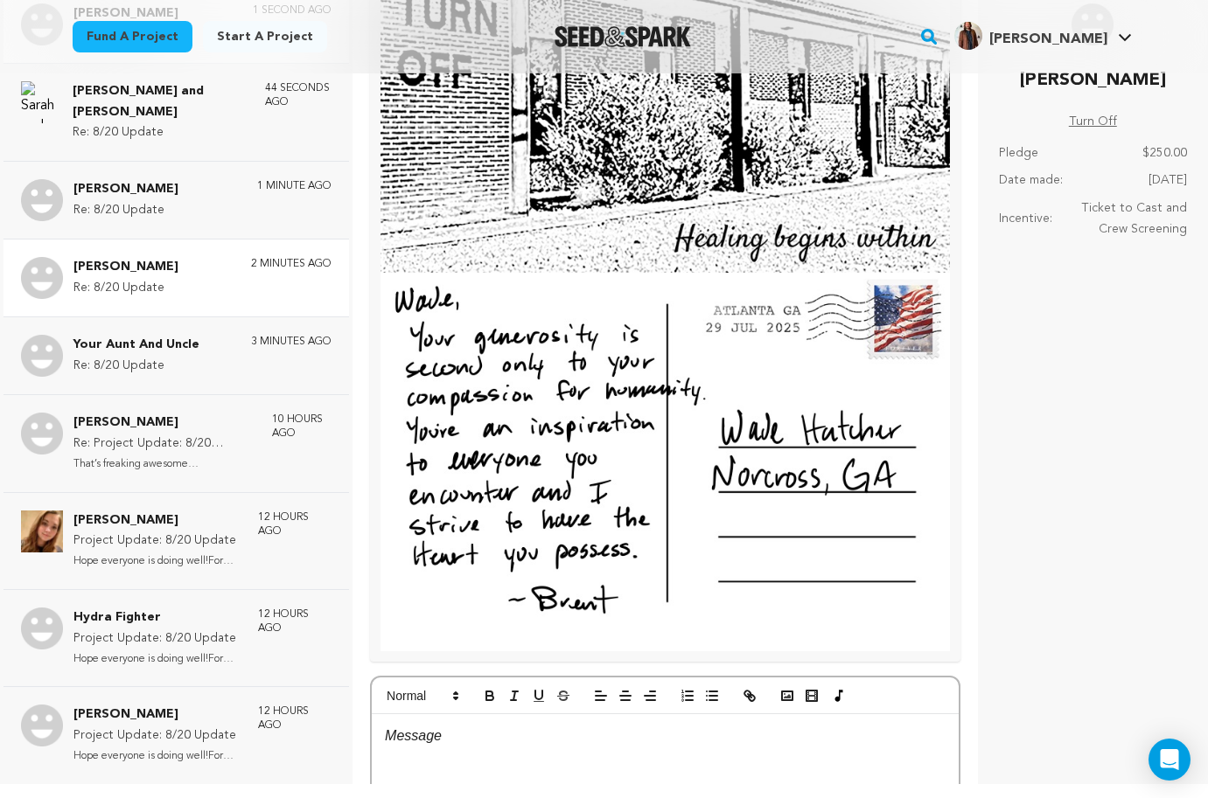
scroll to position [0, 0]
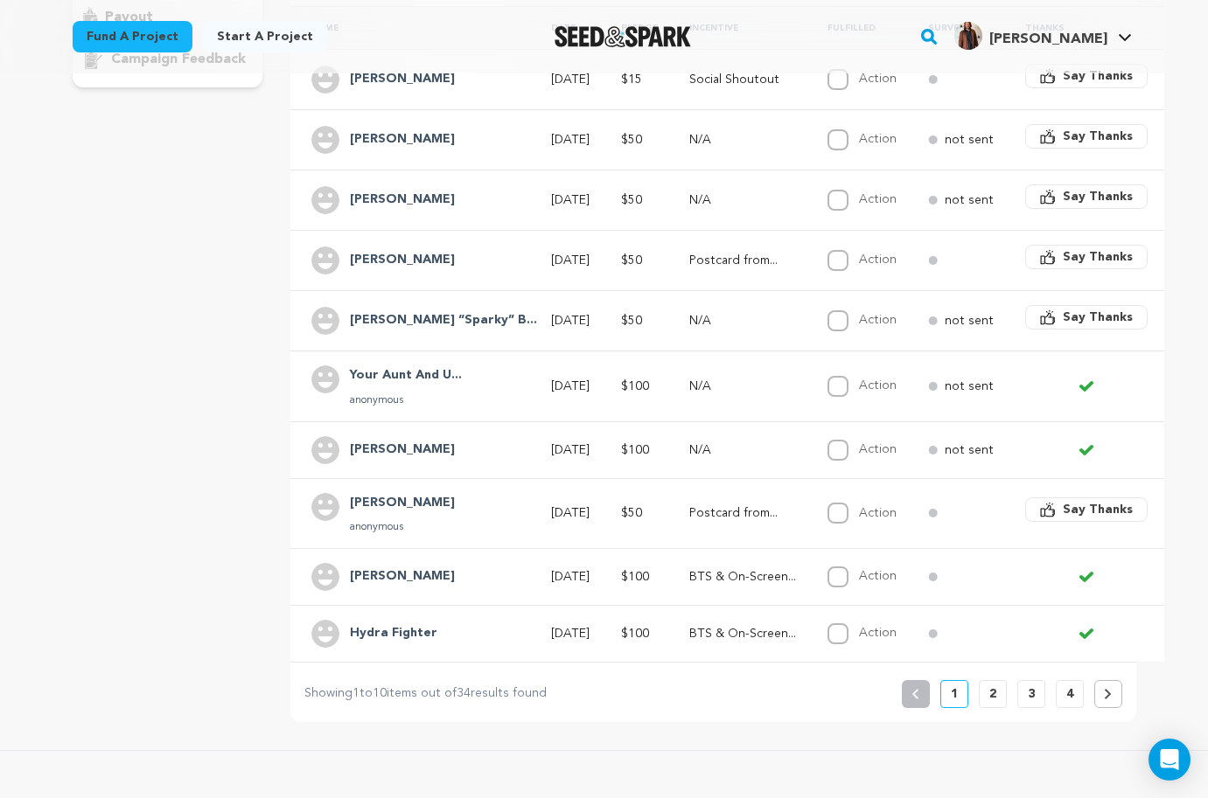
scroll to position [405, 0]
click at [989, 693] on p "2" at bounding box center [992, 692] width 7 height 17
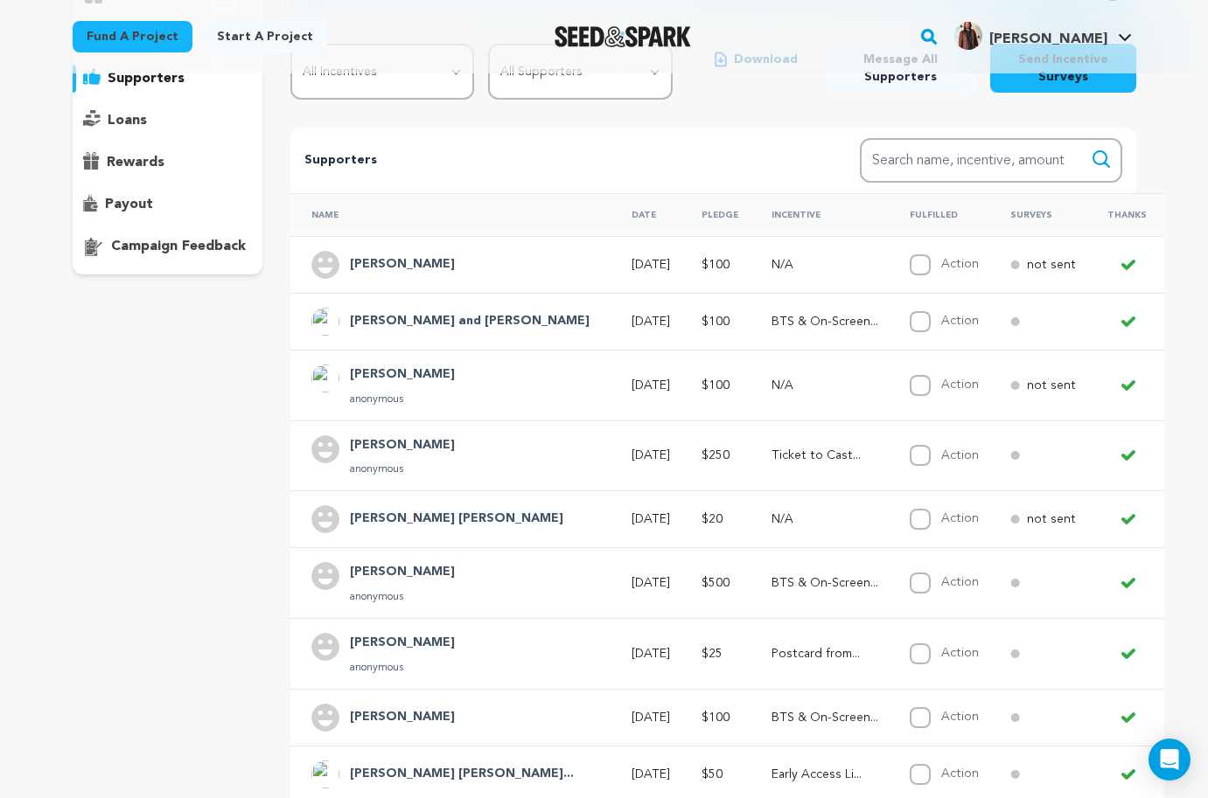
scroll to position [184, 0]
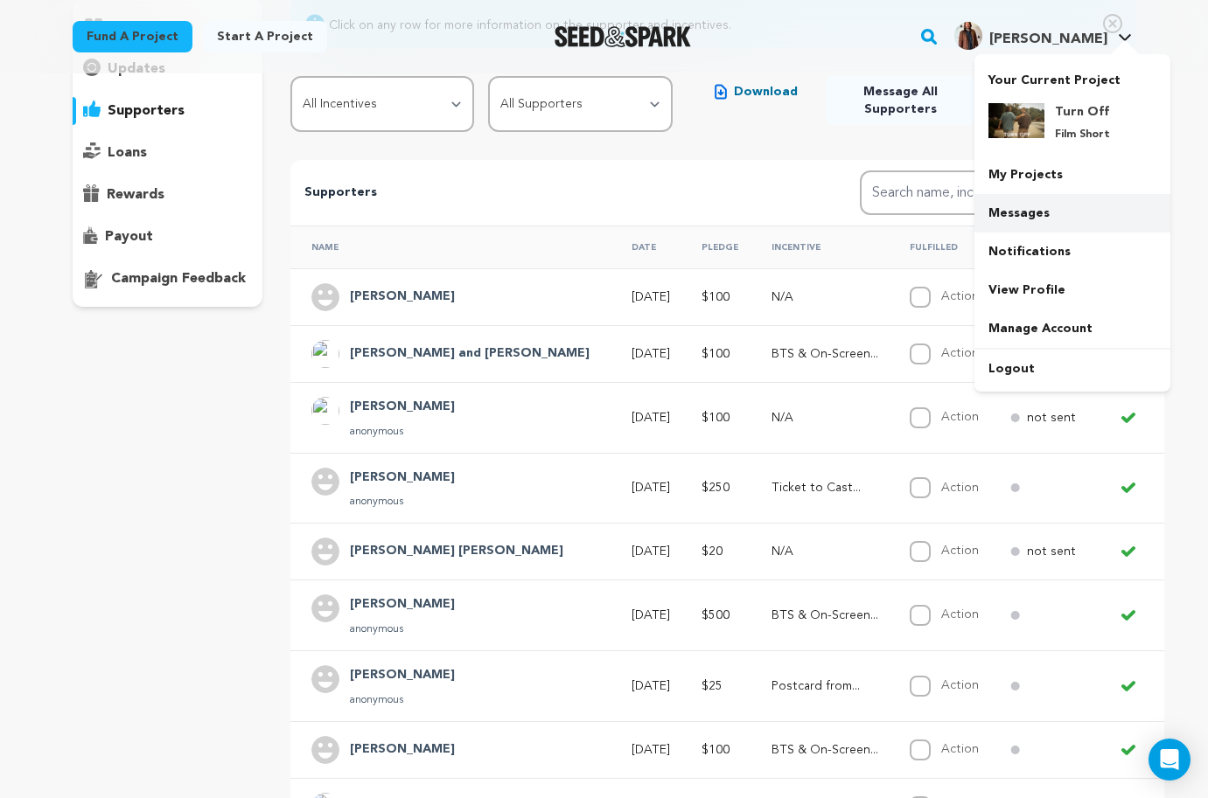
click at [1041, 222] on link "Messages" at bounding box center [1072, 213] width 196 height 38
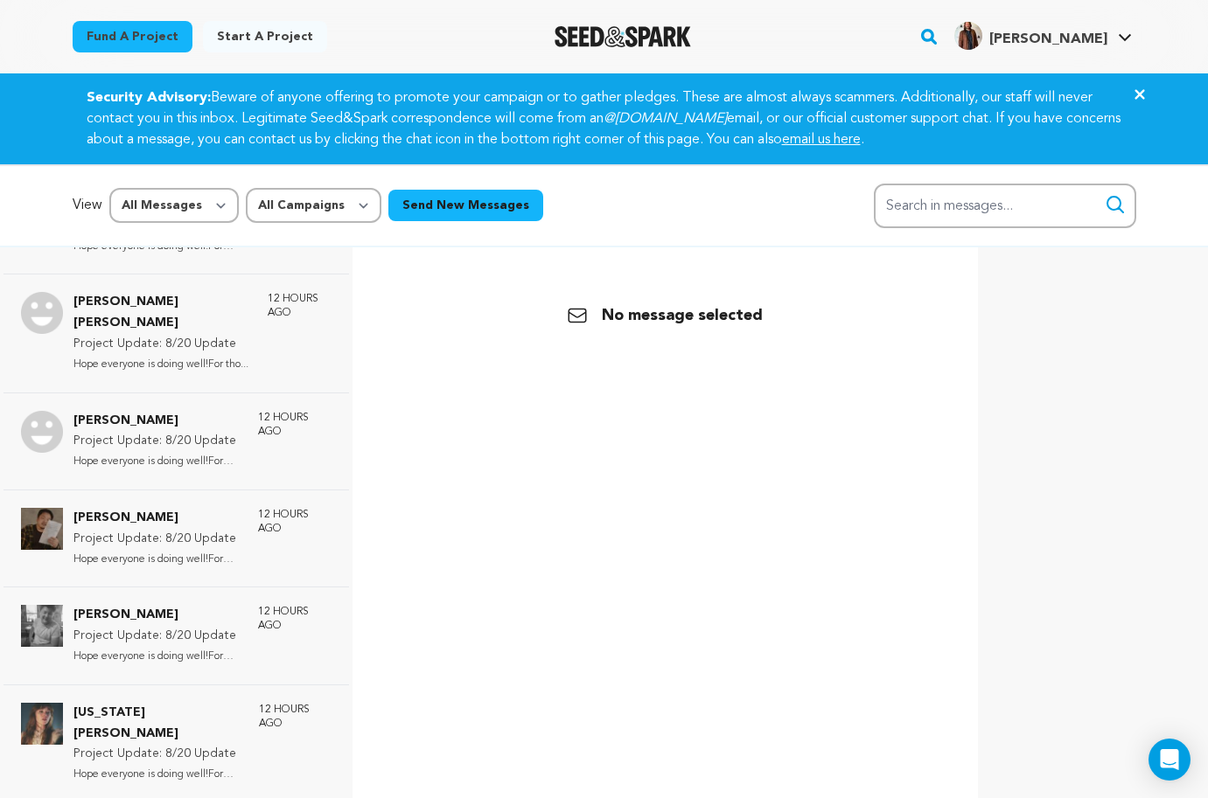
scroll to position [1773, 0]
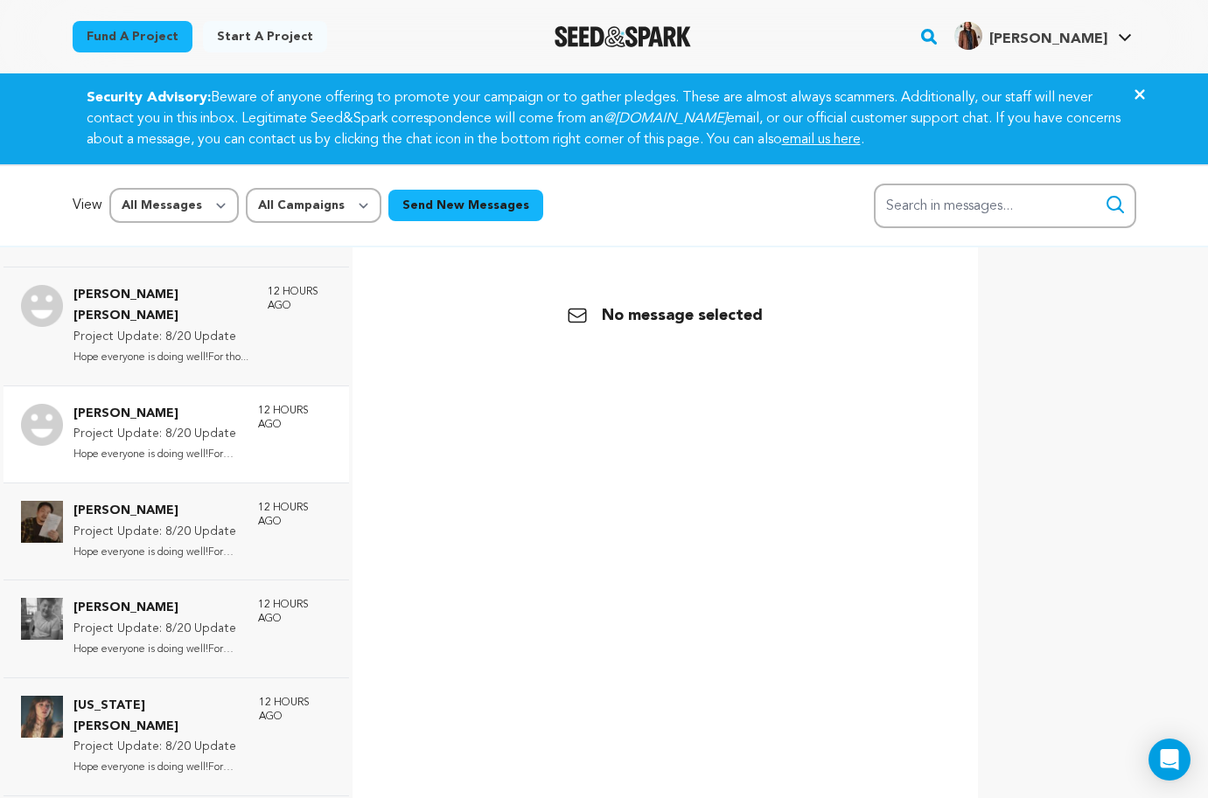
click at [157, 386] on div "[PERSON_NAME] Project Update: 8/20 Update Hope everyone is doing well!For tho..…" at bounding box center [175, 434] width 345 height 97
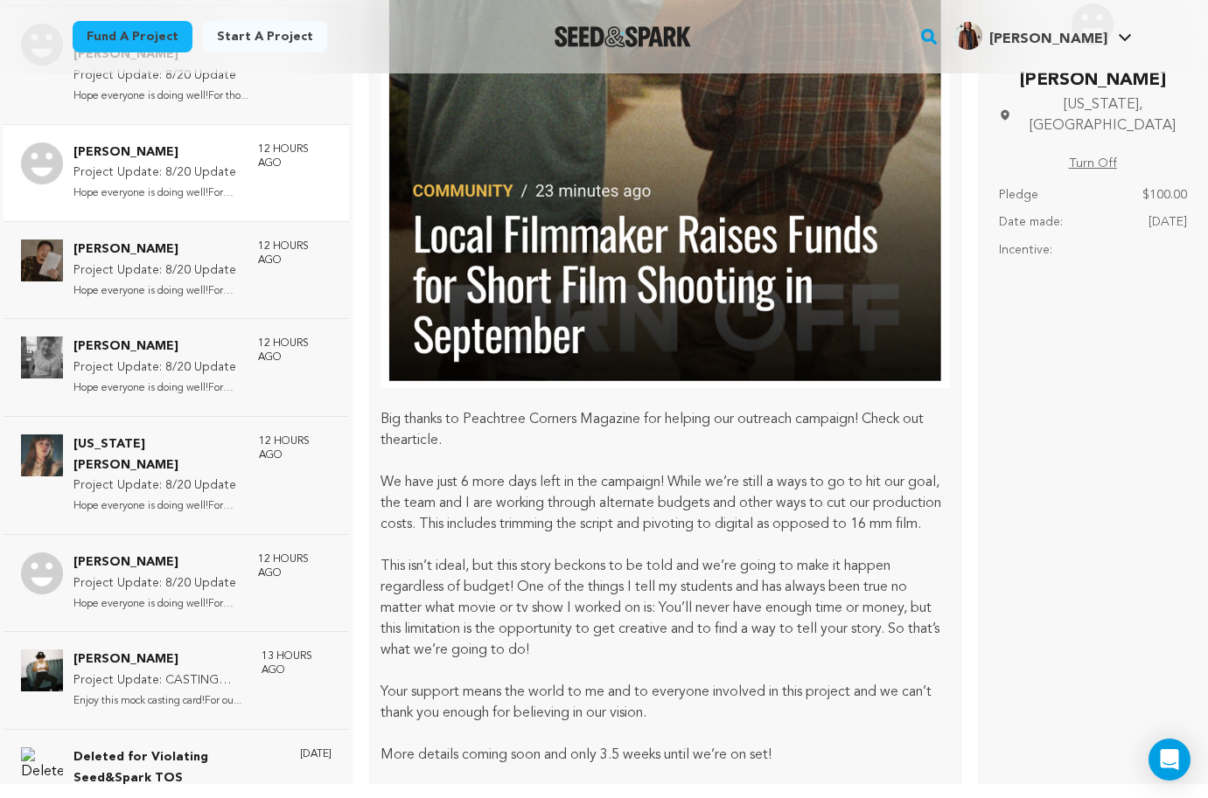
scroll to position [1442, 0]
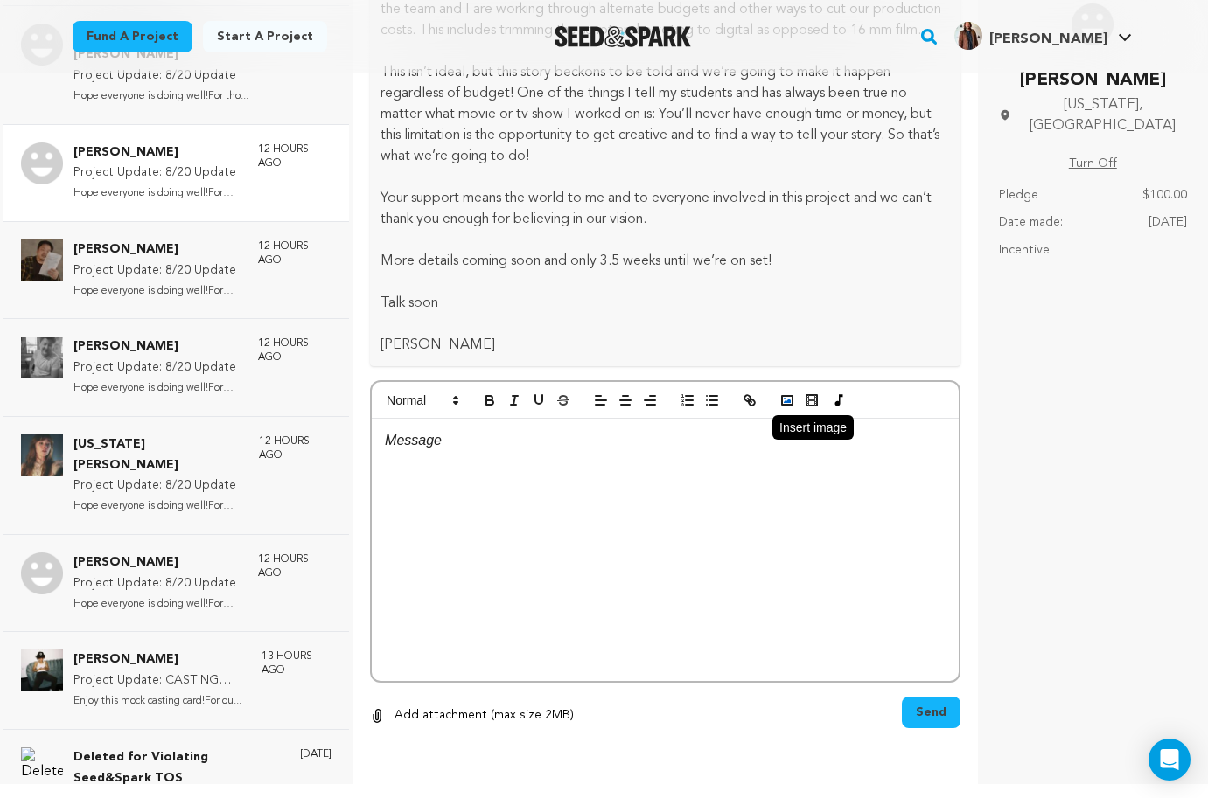
click at [795, 408] on button "button" at bounding box center [787, 400] width 24 height 21
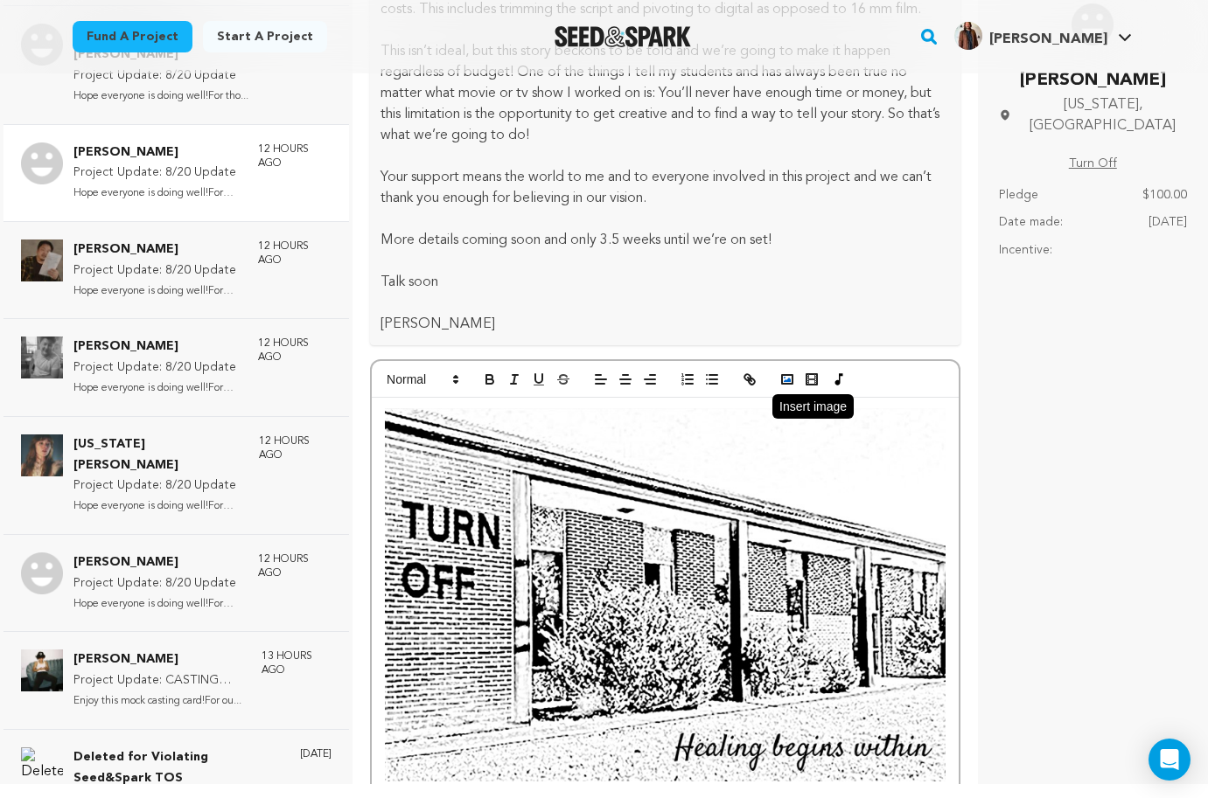
click at [783, 387] on icon "button" at bounding box center [787, 380] width 16 height 16
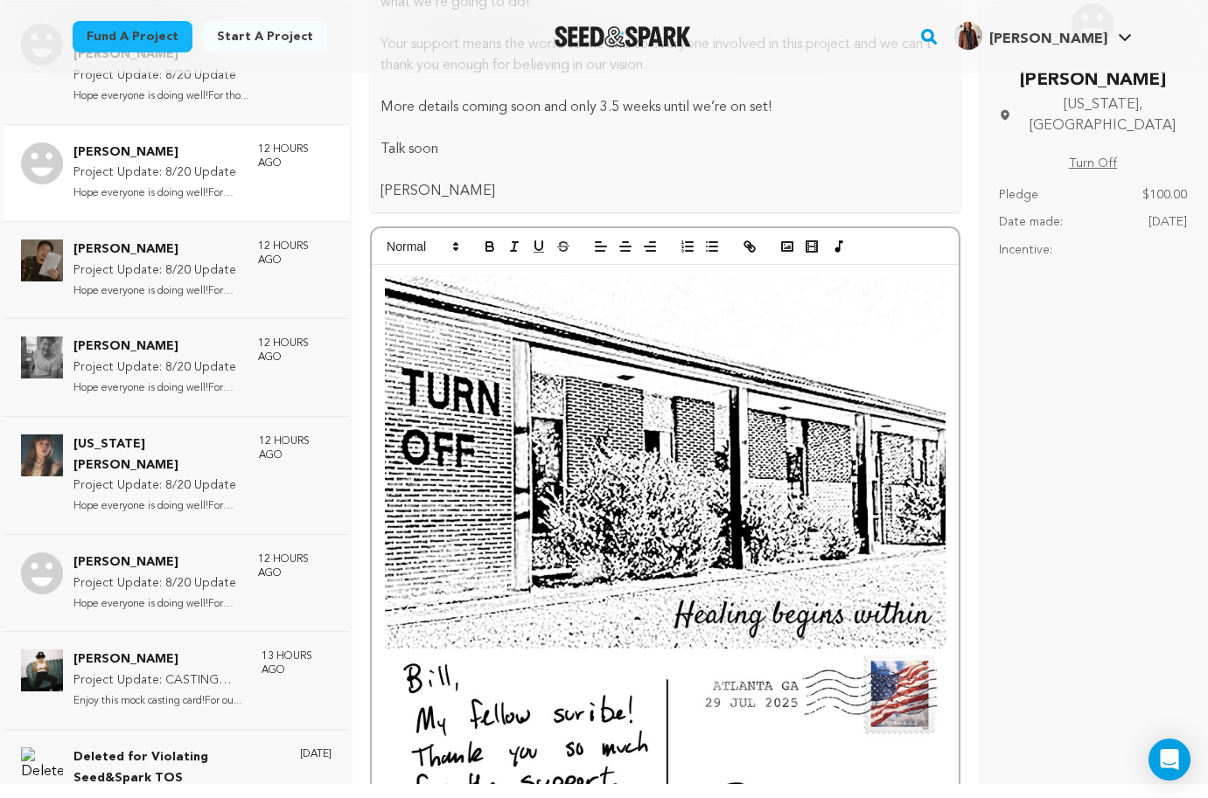
scroll to position [1948, 0]
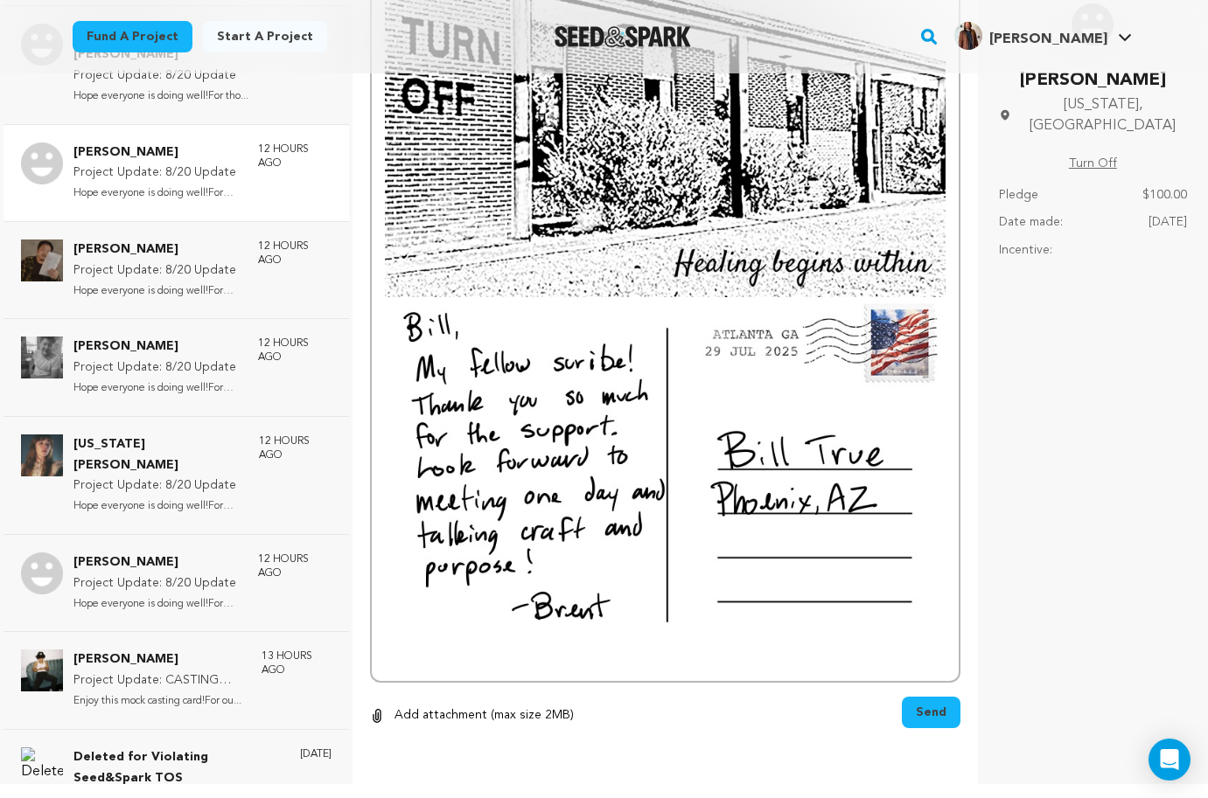
click at [938, 708] on span "Send" at bounding box center [931, 712] width 31 height 17
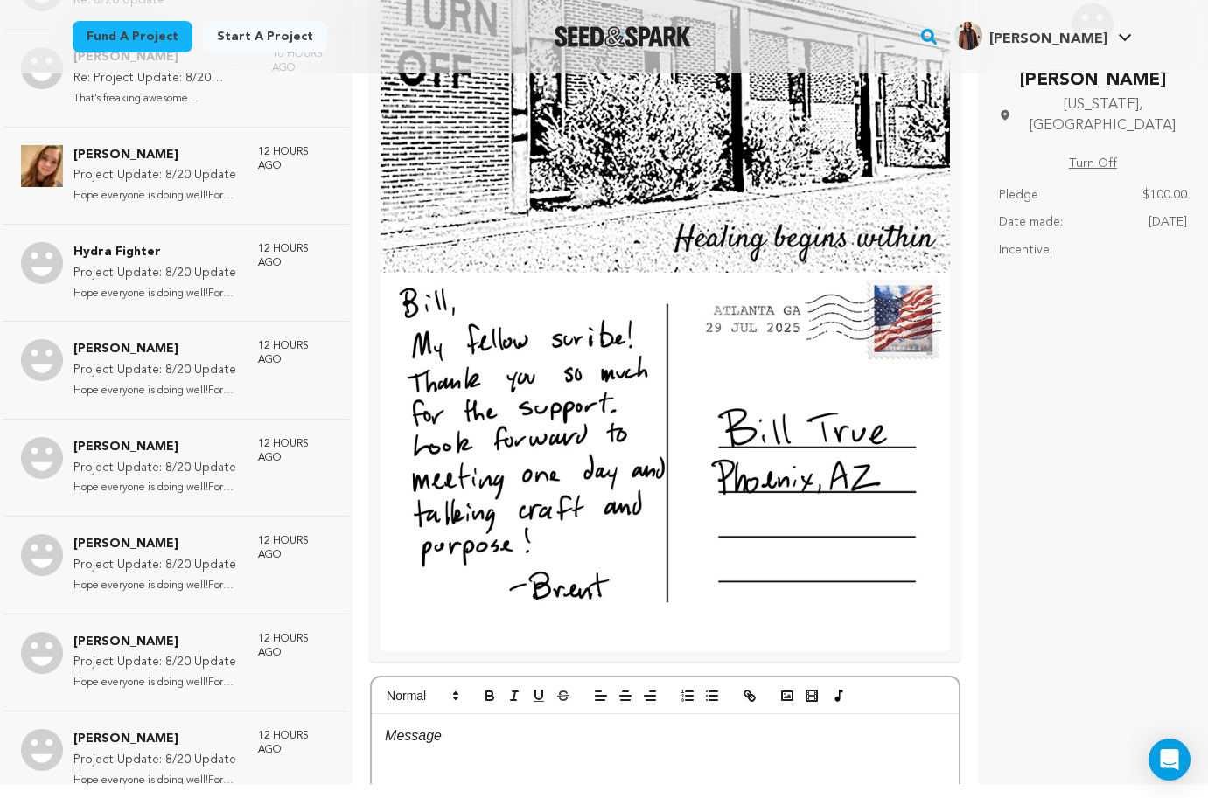
scroll to position [442, 0]
click at [192, 383] on div "[PERSON_NAME] Project Update: 8/20 Update Hope everyone is doing well!For tho..…" at bounding box center [175, 371] width 345 height 97
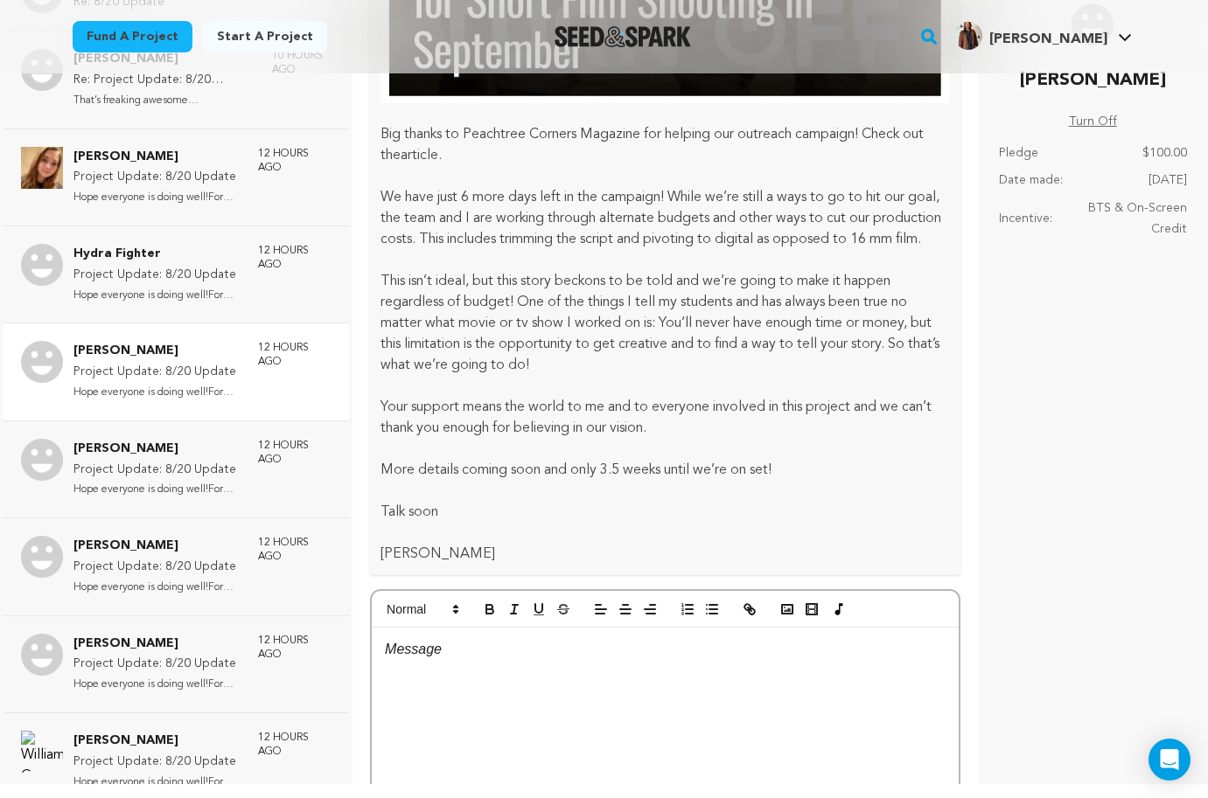
scroll to position [1442, 0]
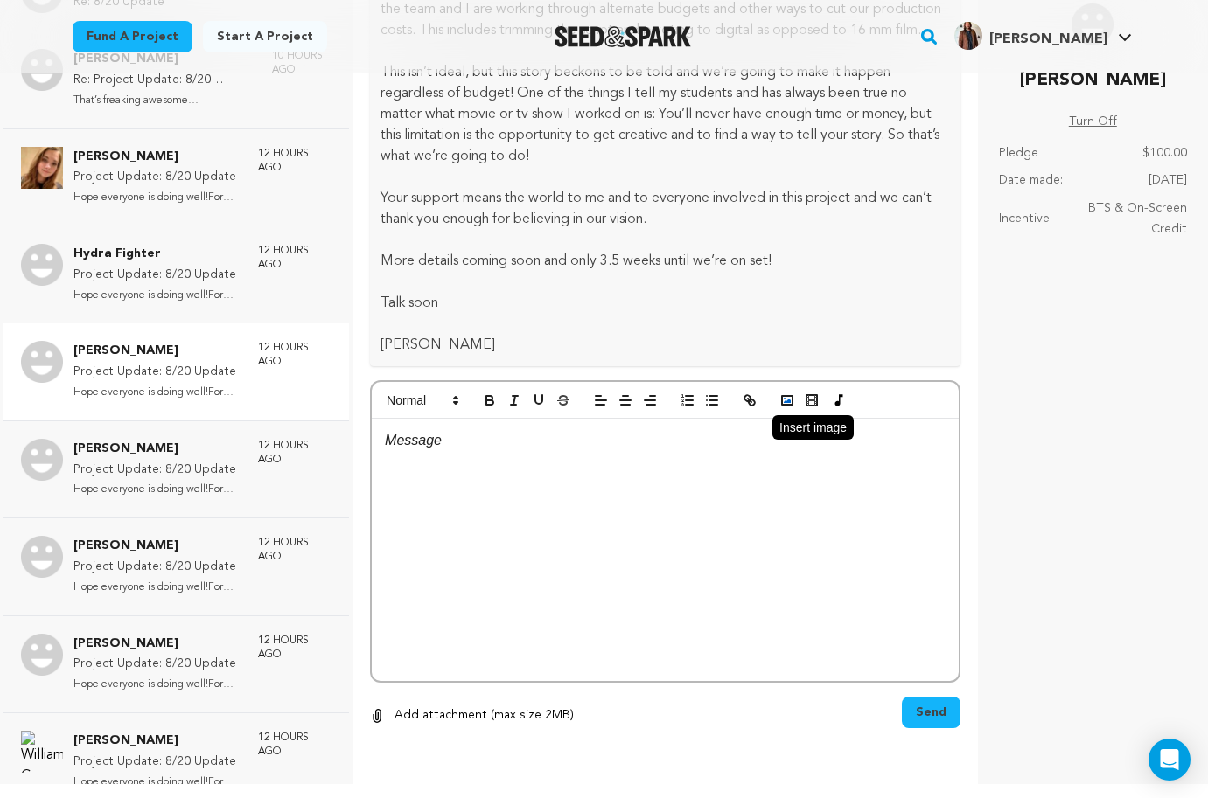
click at [791, 394] on icon "button" at bounding box center [787, 401] width 16 height 16
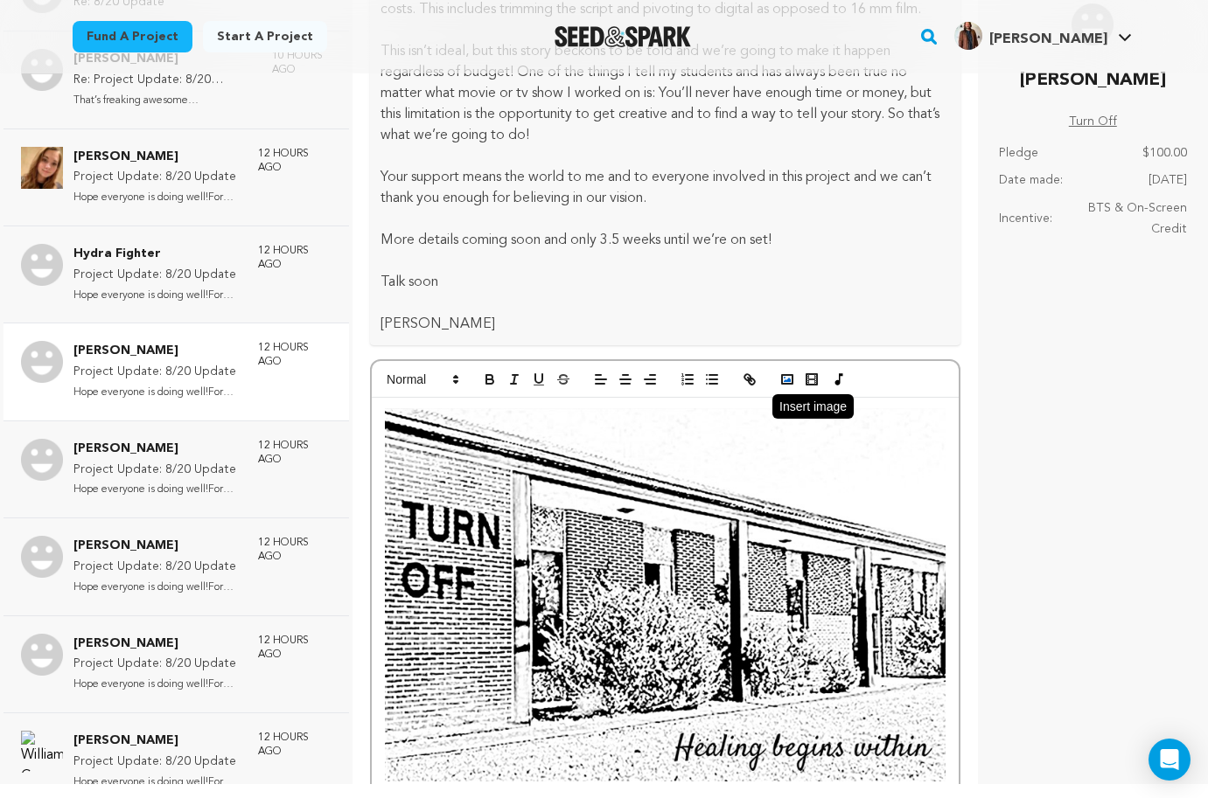
click at [789, 382] on polyline "button" at bounding box center [787, 380] width 7 height 4
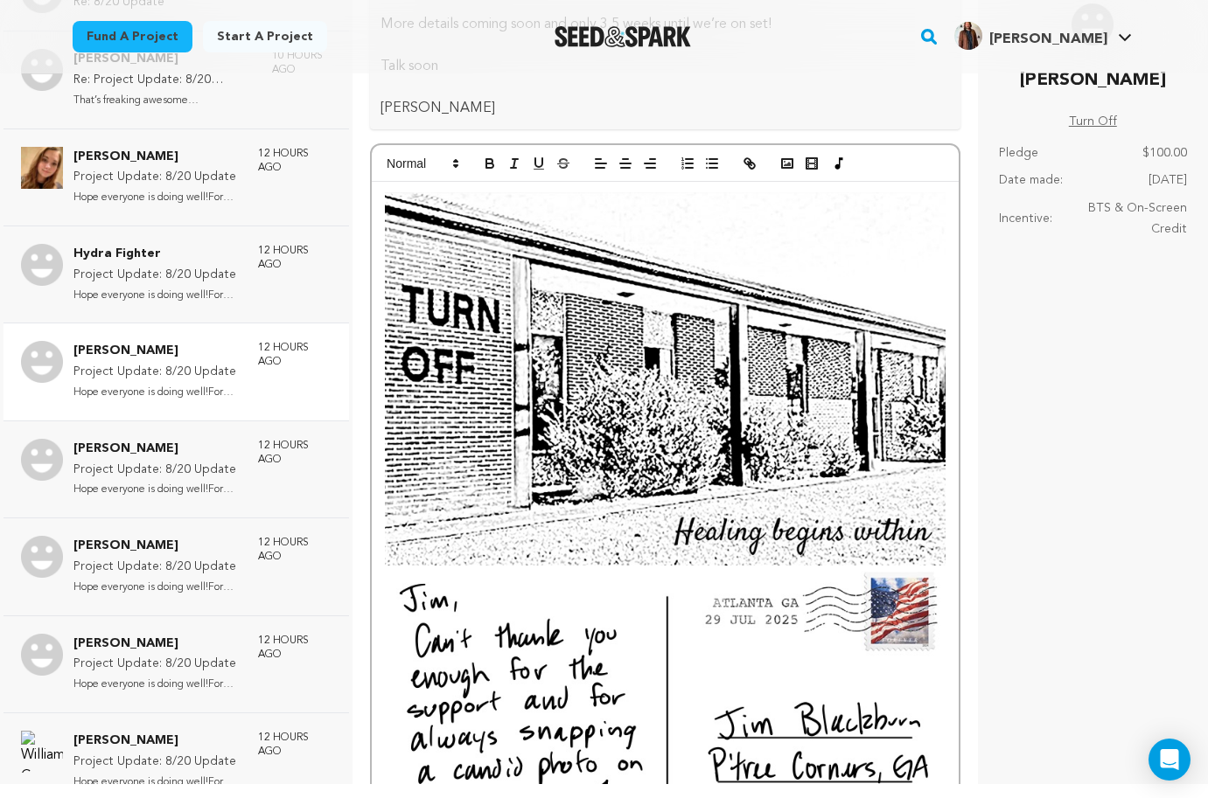
scroll to position [1948, 0]
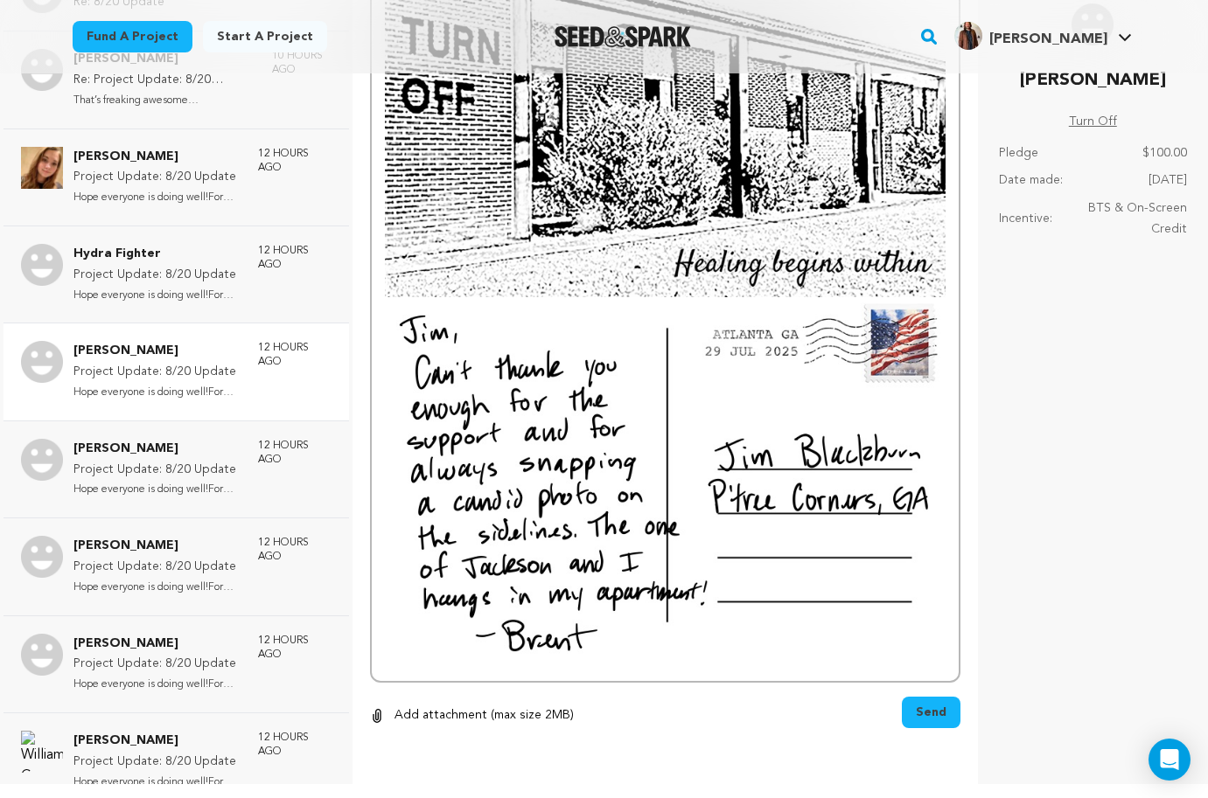
click at [929, 716] on span "Send" at bounding box center [931, 712] width 31 height 17
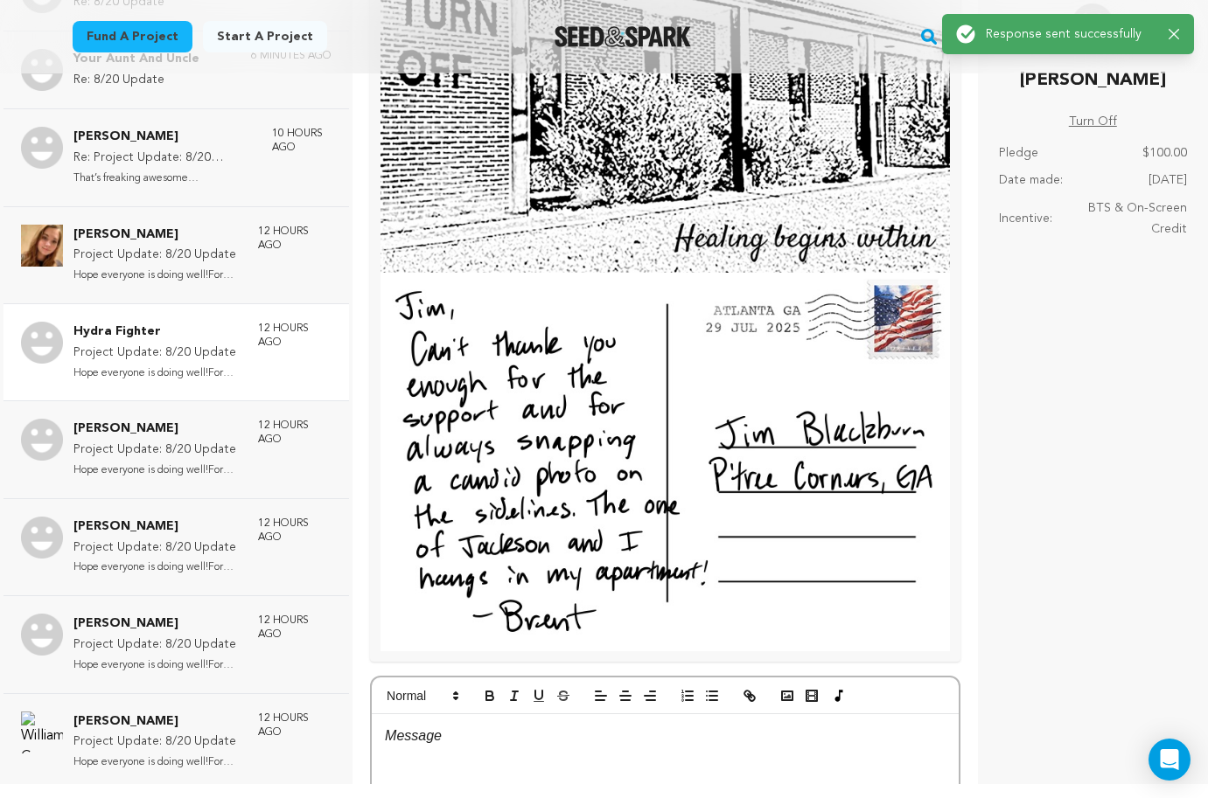
click at [156, 322] on p "Hydra Fighter" at bounding box center [156, 332] width 167 height 21
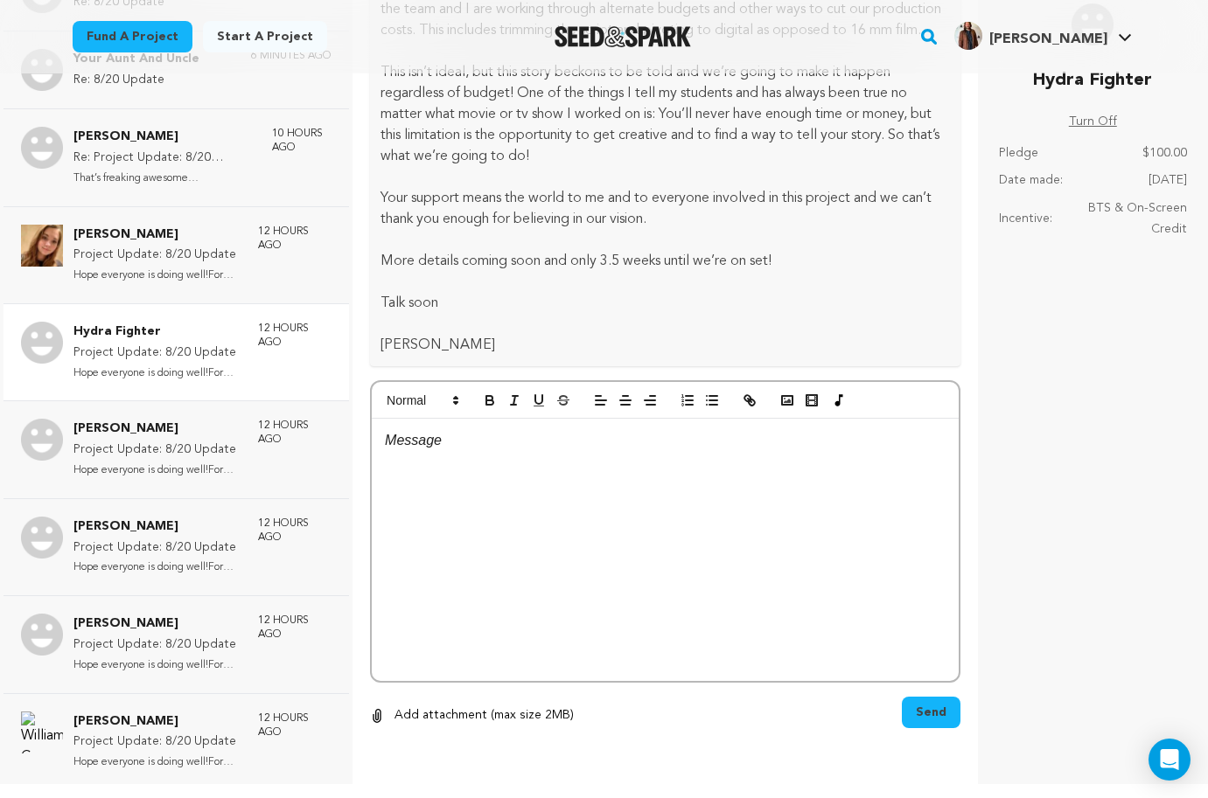
scroll to position [1443, 0]
click at [791, 405] on icon "button" at bounding box center [787, 401] width 16 height 16
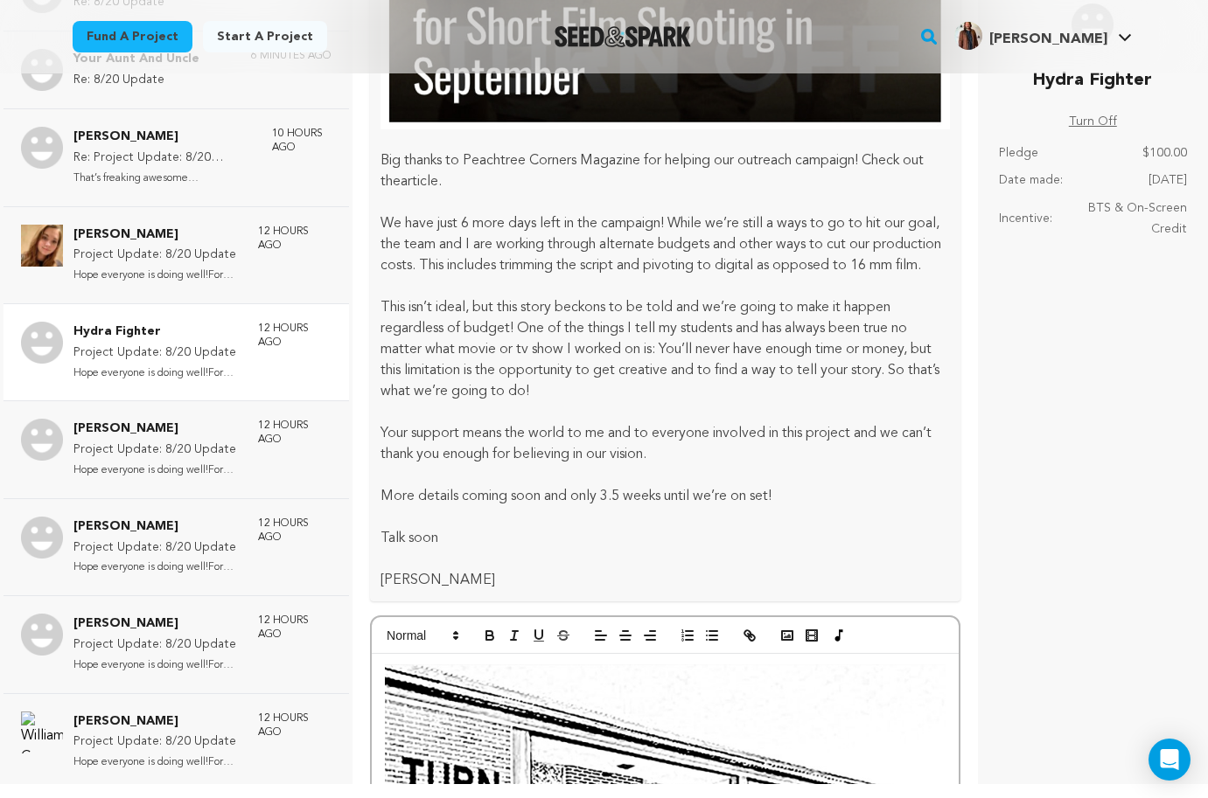
scroll to position [1574, 0]
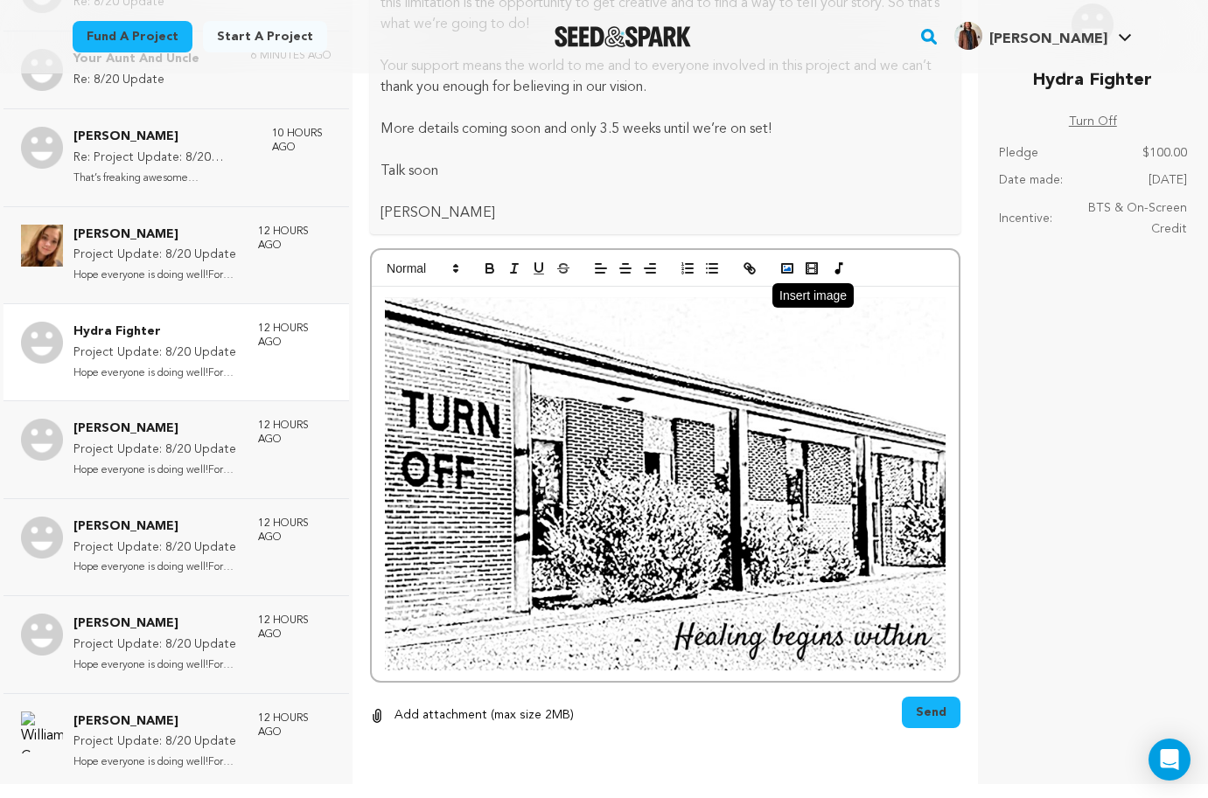
click at [793, 272] on icon "button" at bounding box center [787, 269] width 16 height 16
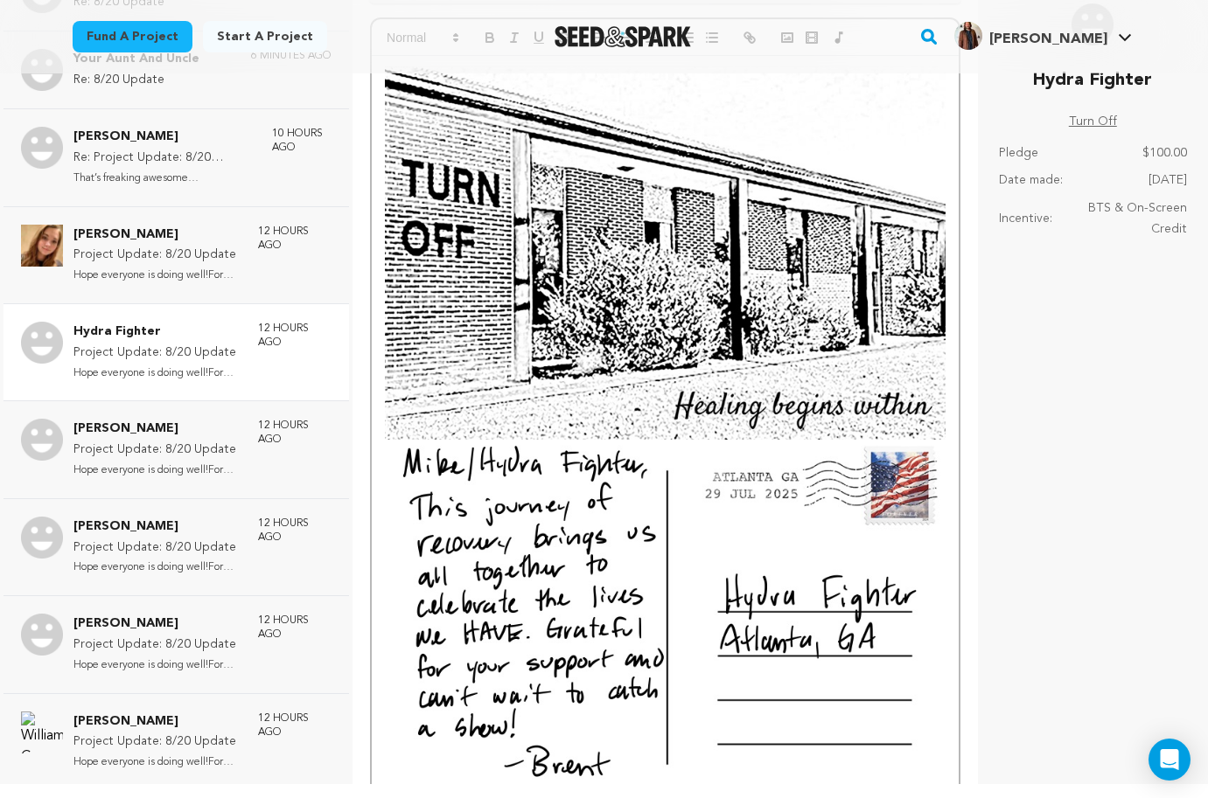
scroll to position [1948, 0]
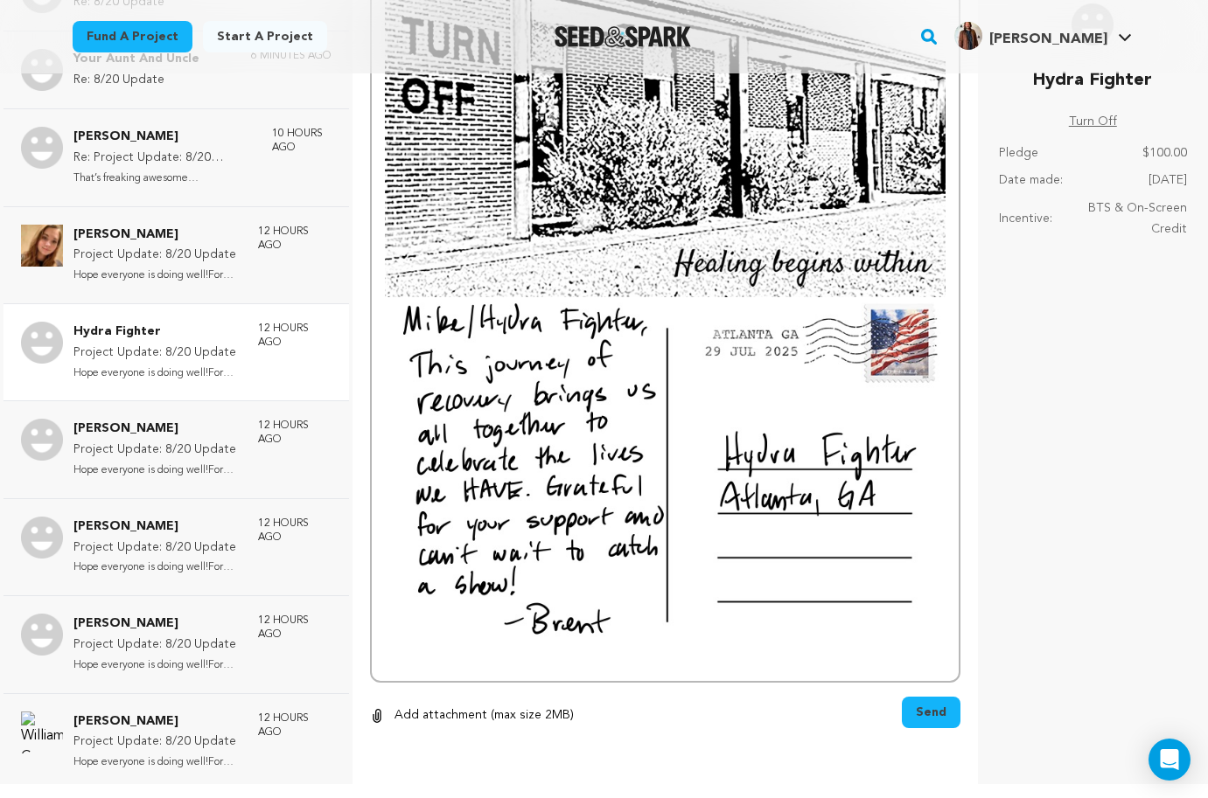
click at [920, 708] on span "Send" at bounding box center [931, 712] width 31 height 17
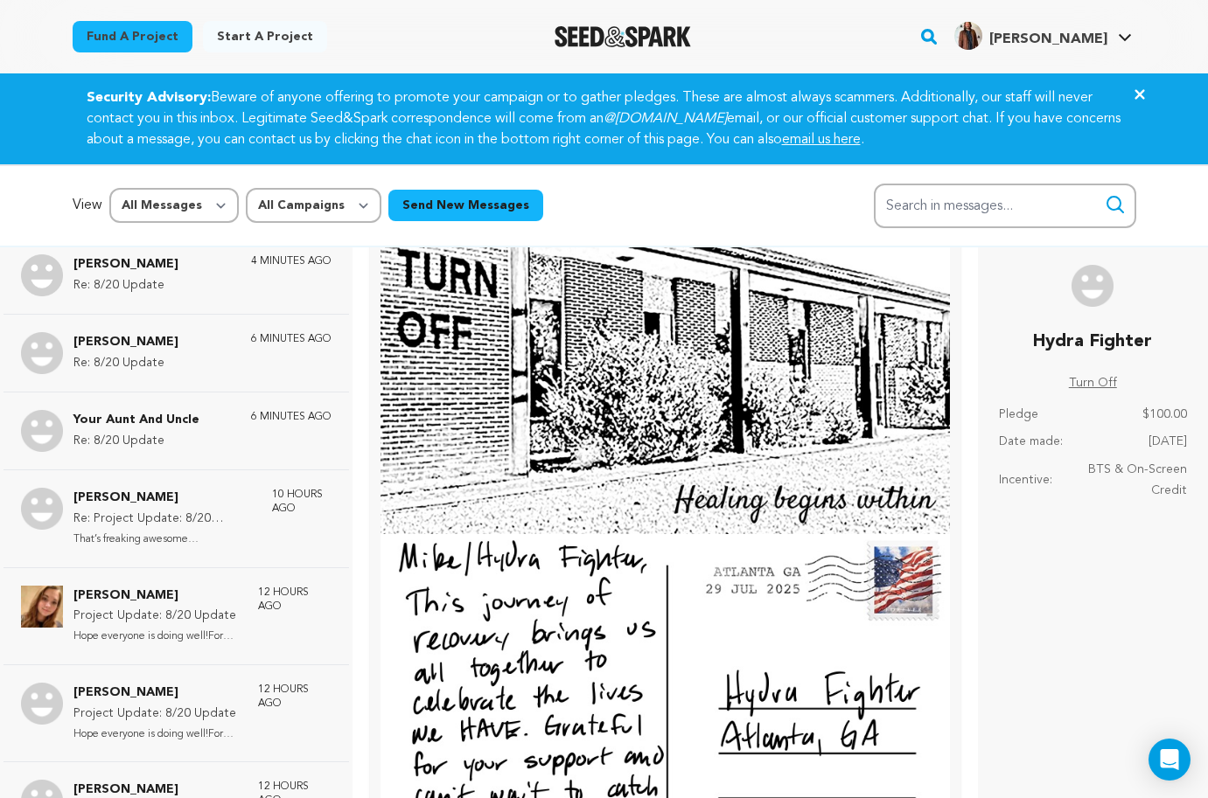
scroll to position [0, 0]
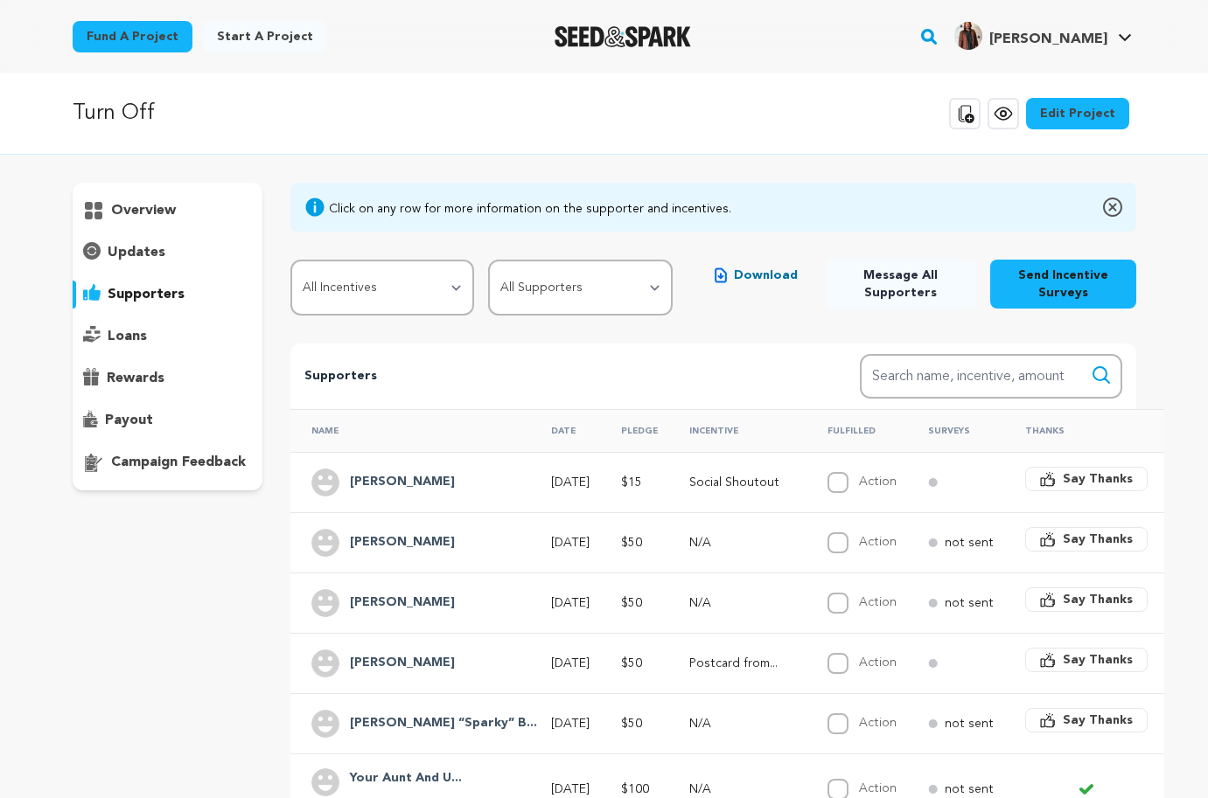
scroll to position [184, 0]
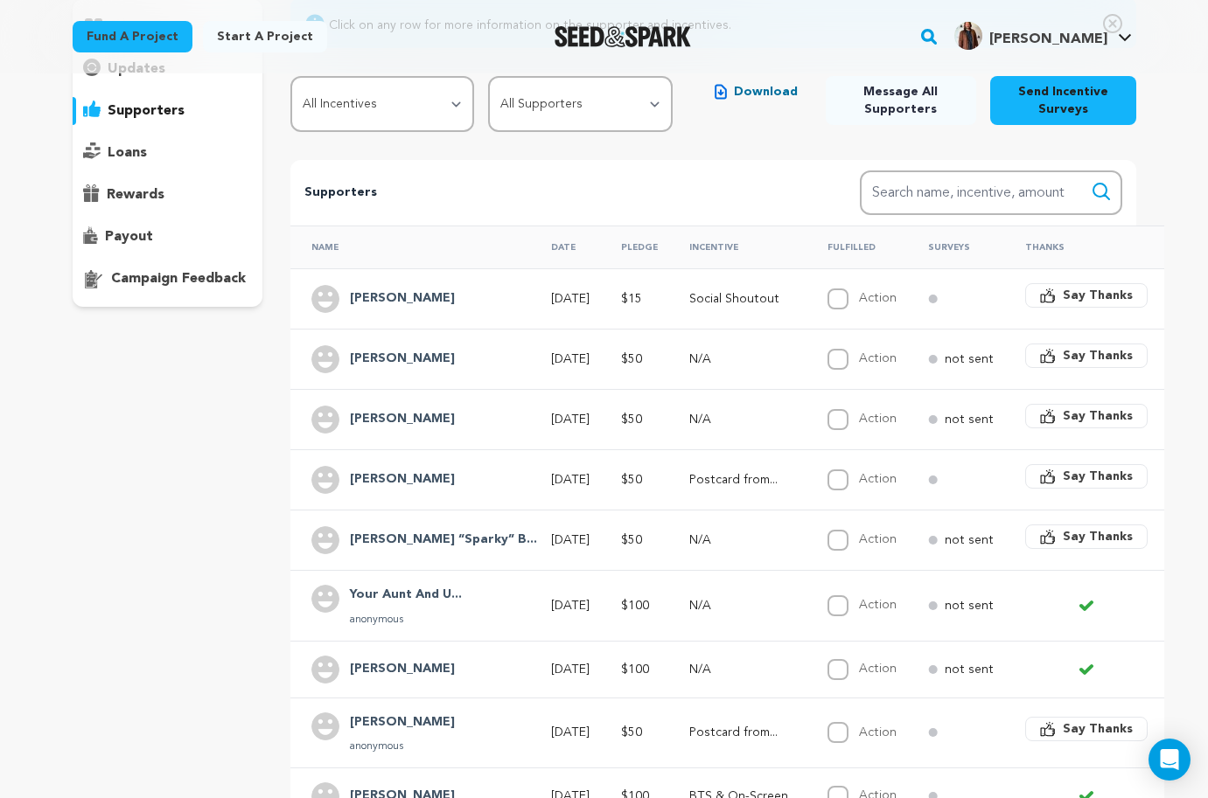
click at [1063, 539] on span "Say Thanks" at bounding box center [1098, 536] width 70 height 17
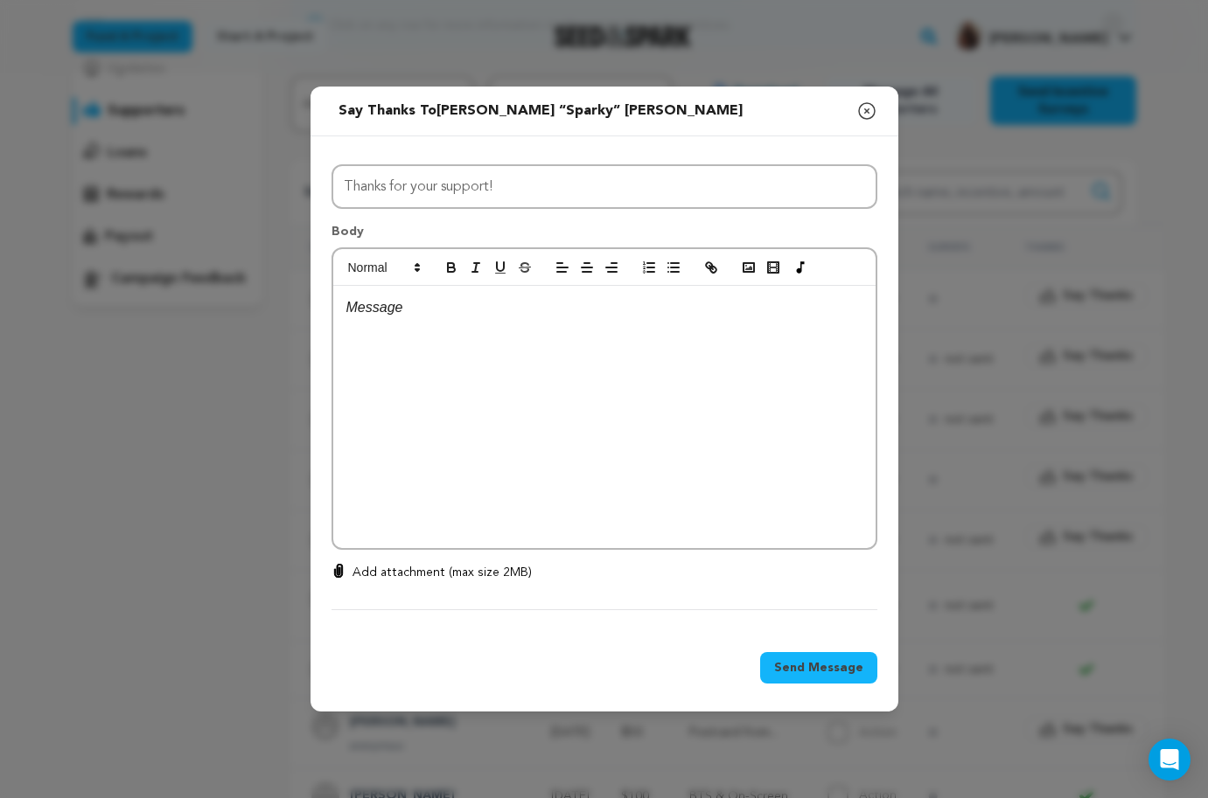
click at [589, 372] on div at bounding box center [604, 417] width 542 height 262
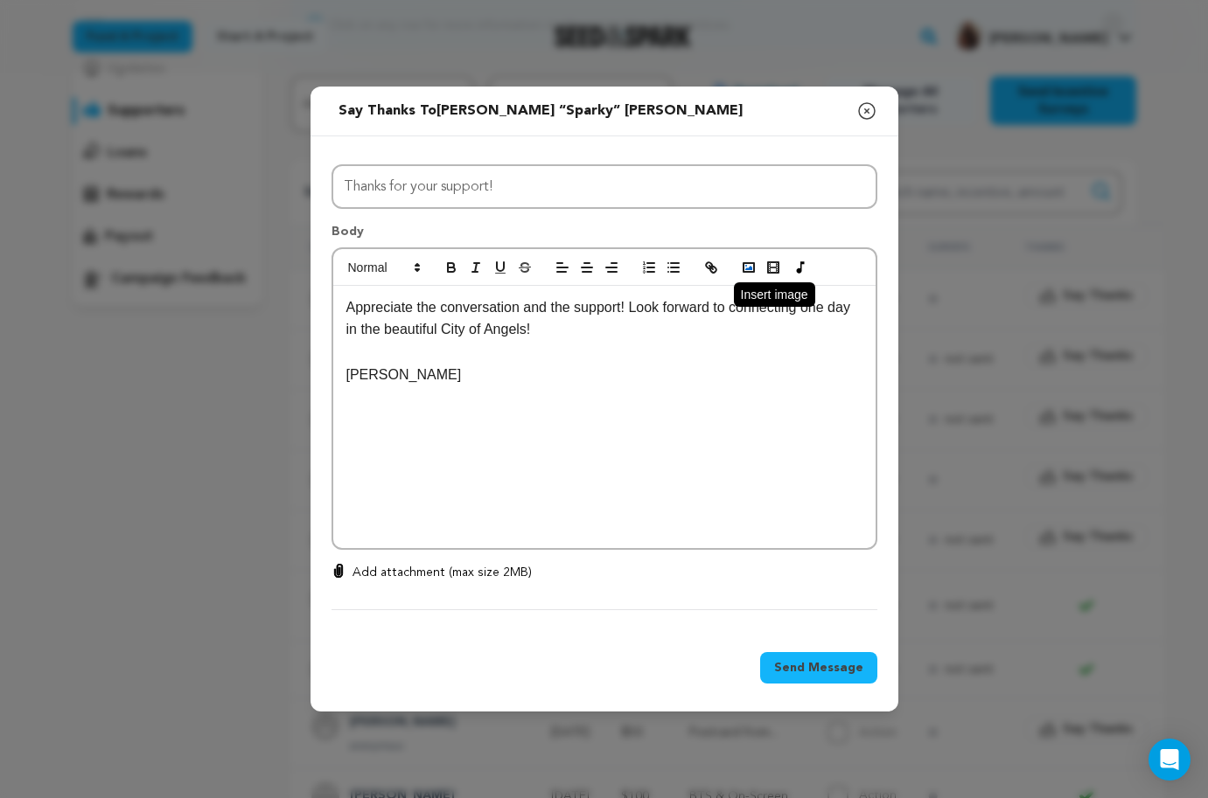
click at [749, 260] on icon "button" at bounding box center [749, 268] width 16 height 16
click at [750, 441] on div "Appreciate the conversation and the support! Look forward to connecting one day…" at bounding box center [604, 417] width 542 height 262
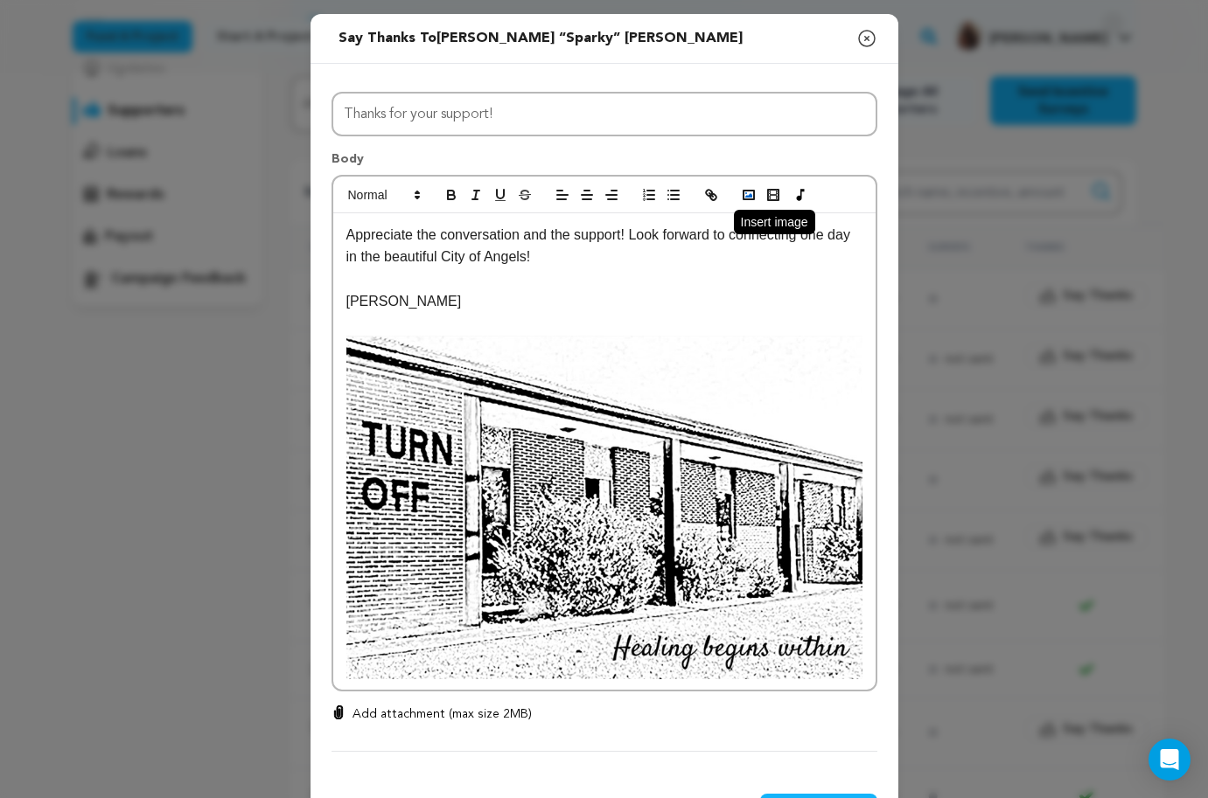
click at [748, 195] on polyline "button" at bounding box center [748, 195] width 7 height 4
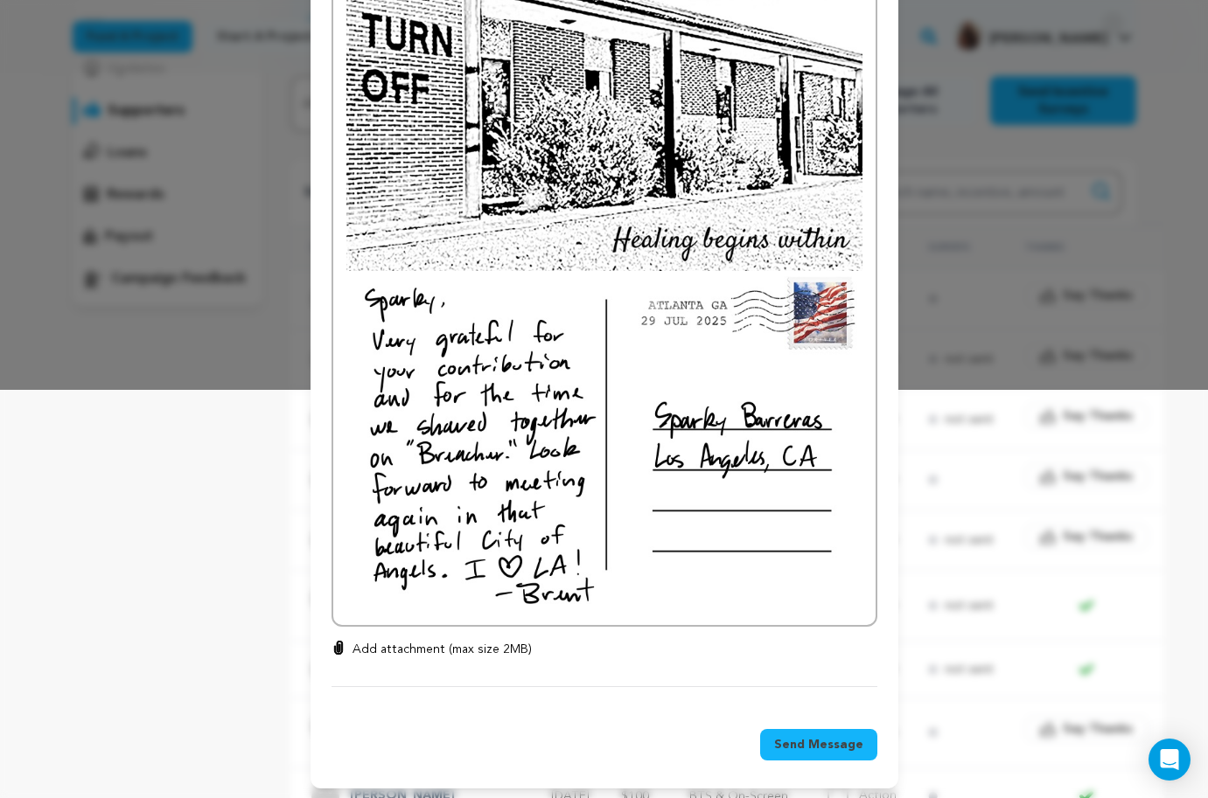
scroll to position [414, 0]
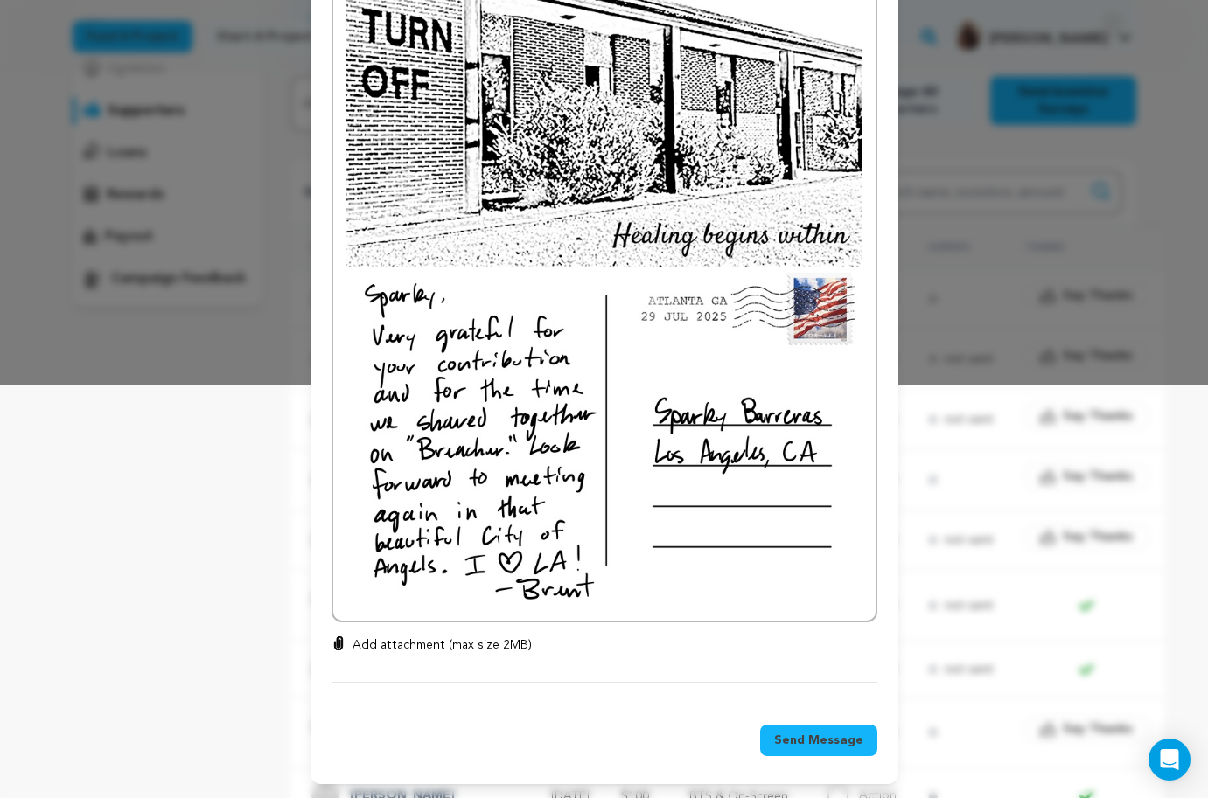
click at [823, 742] on span "Send Message" at bounding box center [818, 740] width 89 height 17
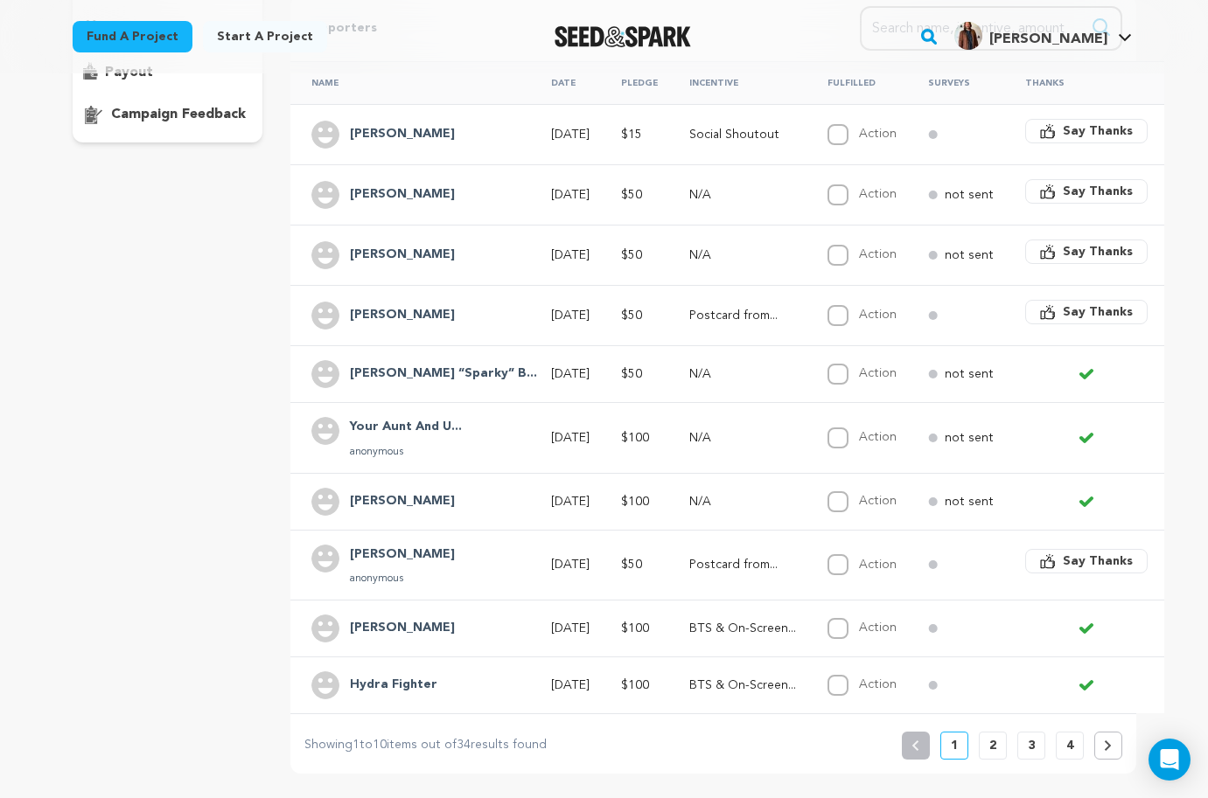
scroll to position [368, 0]
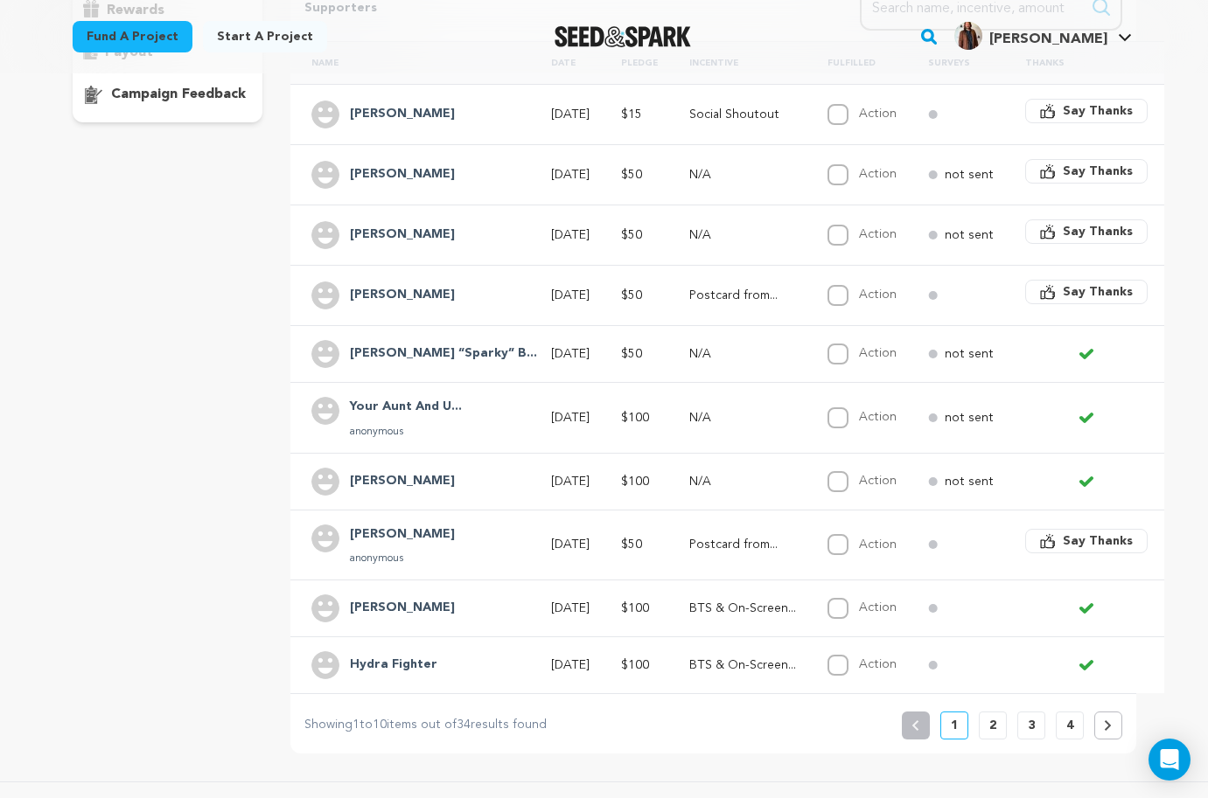
click at [1063, 538] on span "Say Thanks" at bounding box center [1098, 541] width 70 height 17
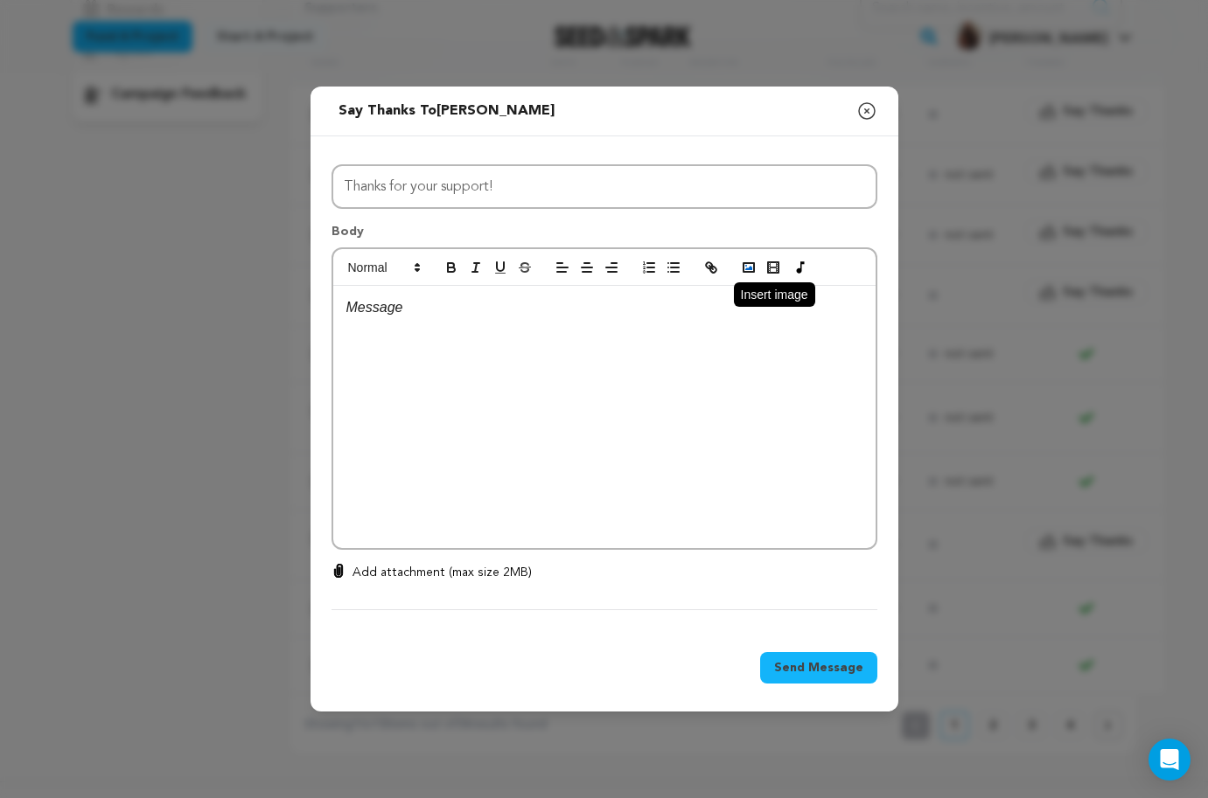
click at [749, 264] on rect "button" at bounding box center [748, 267] width 10 height 9
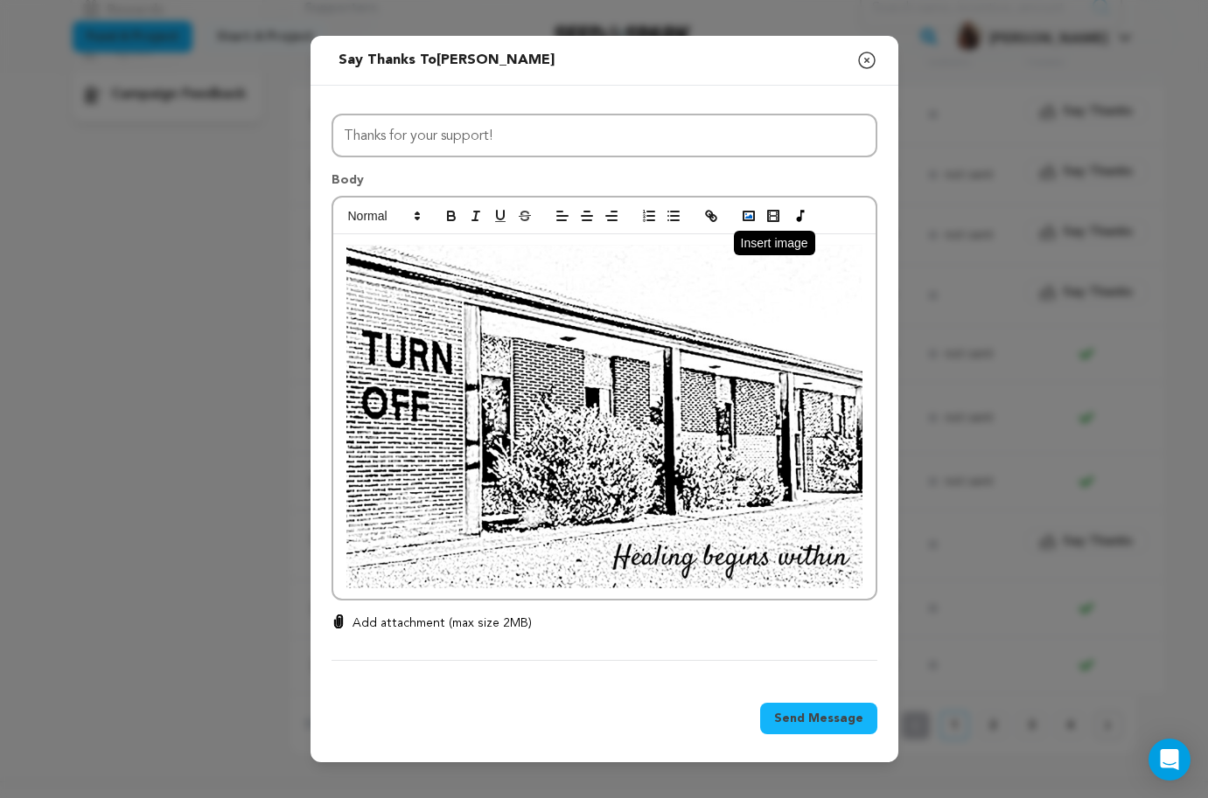
click at [752, 222] on icon "button" at bounding box center [749, 216] width 16 height 16
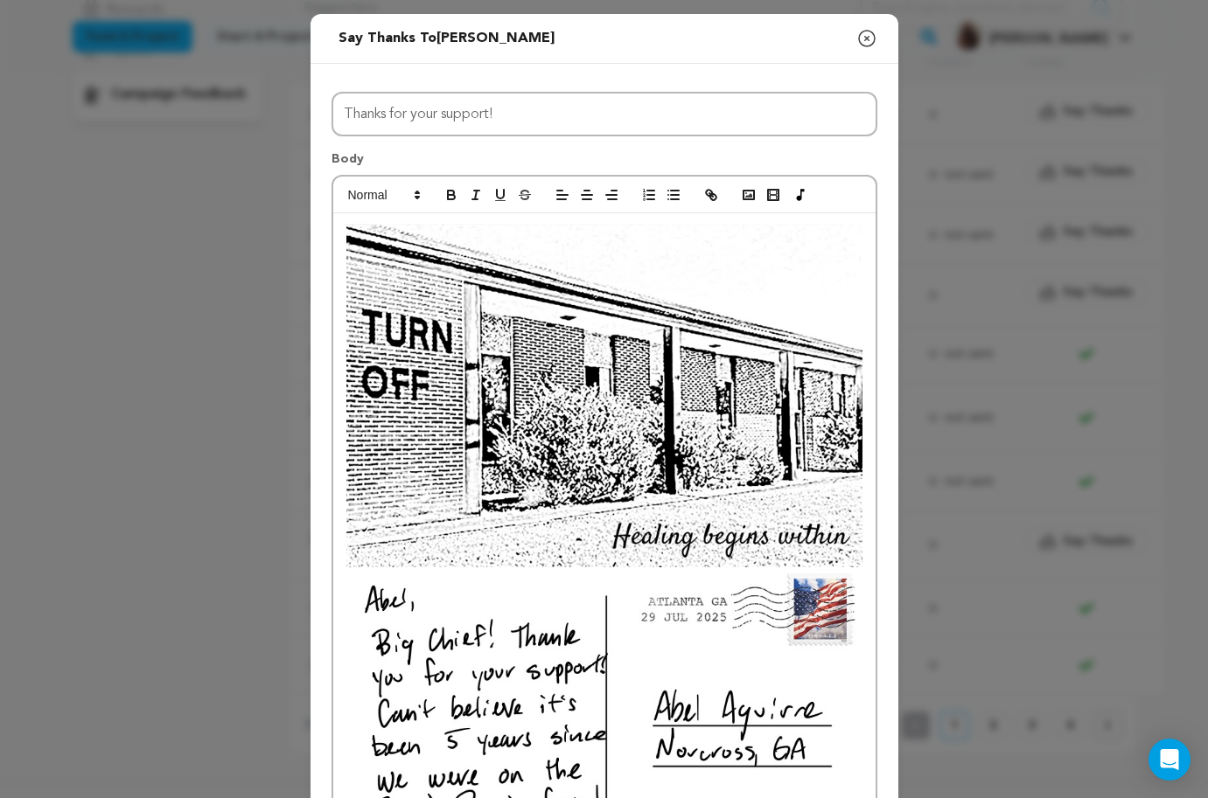
click at [869, 313] on div at bounding box center [604, 567] width 542 height 709
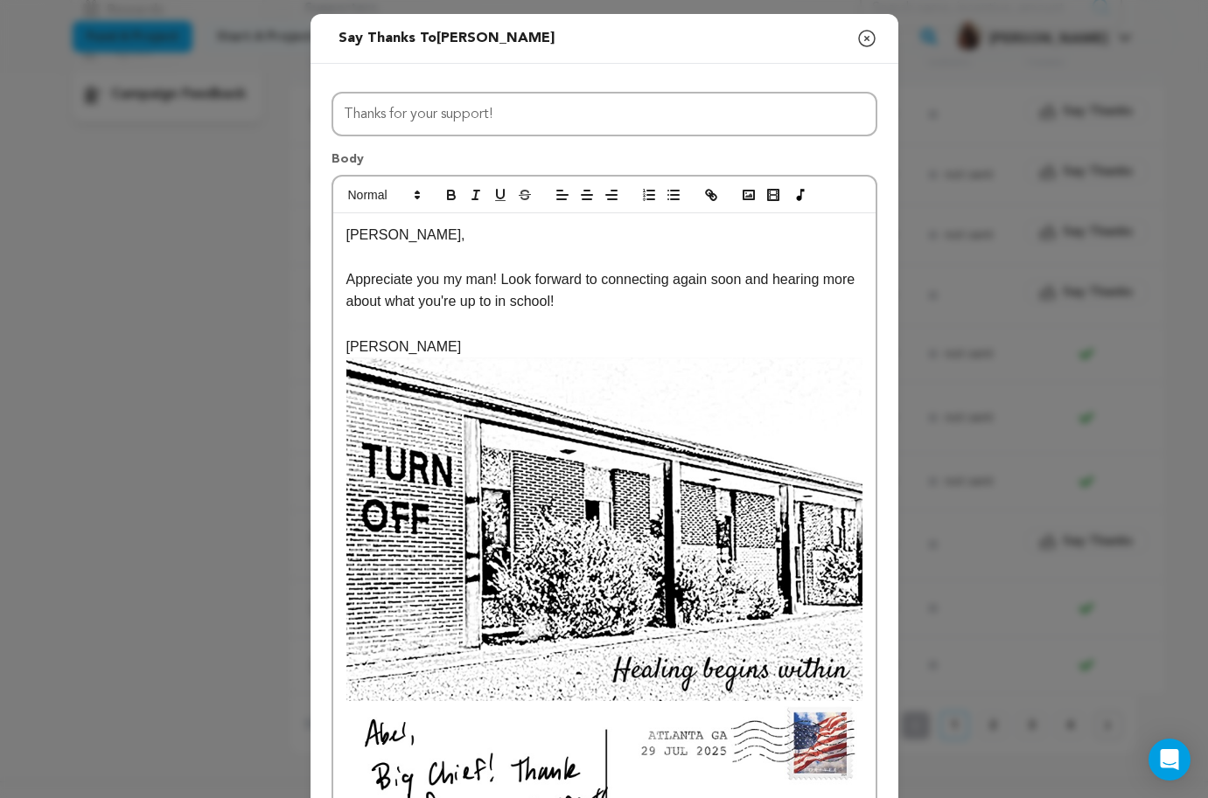
scroll to position [436, 0]
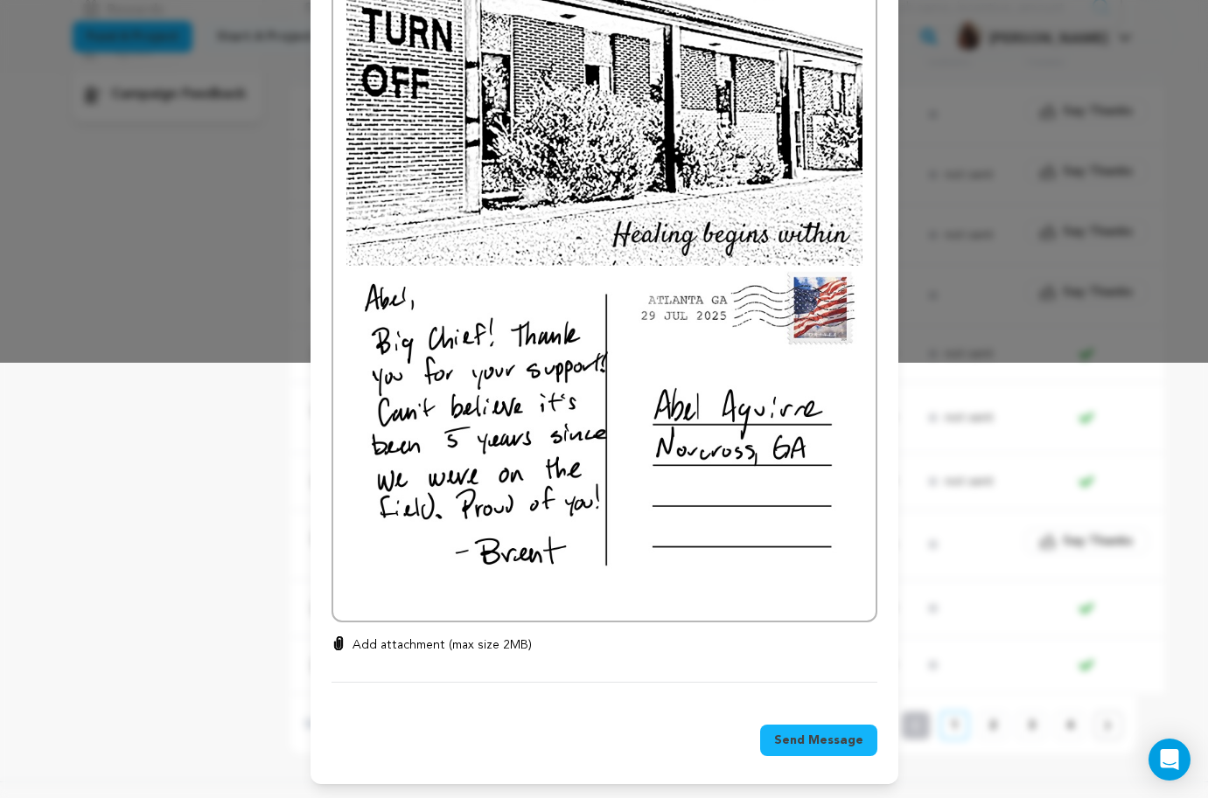
click at [813, 743] on span "Send Message" at bounding box center [818, 740] width 89 height 17
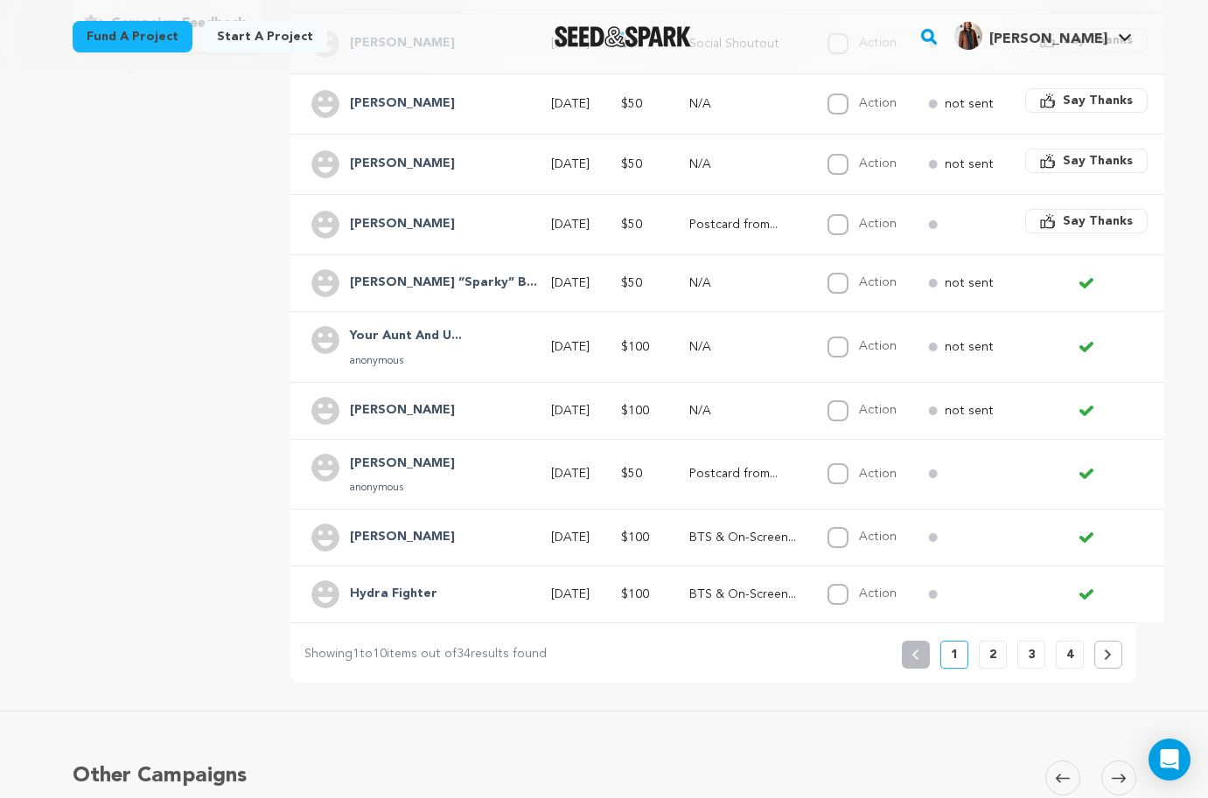
scroll to position [440, 0]
click at [995, 658] on p "2" at bounding box center [992, 653] width 7 height 17
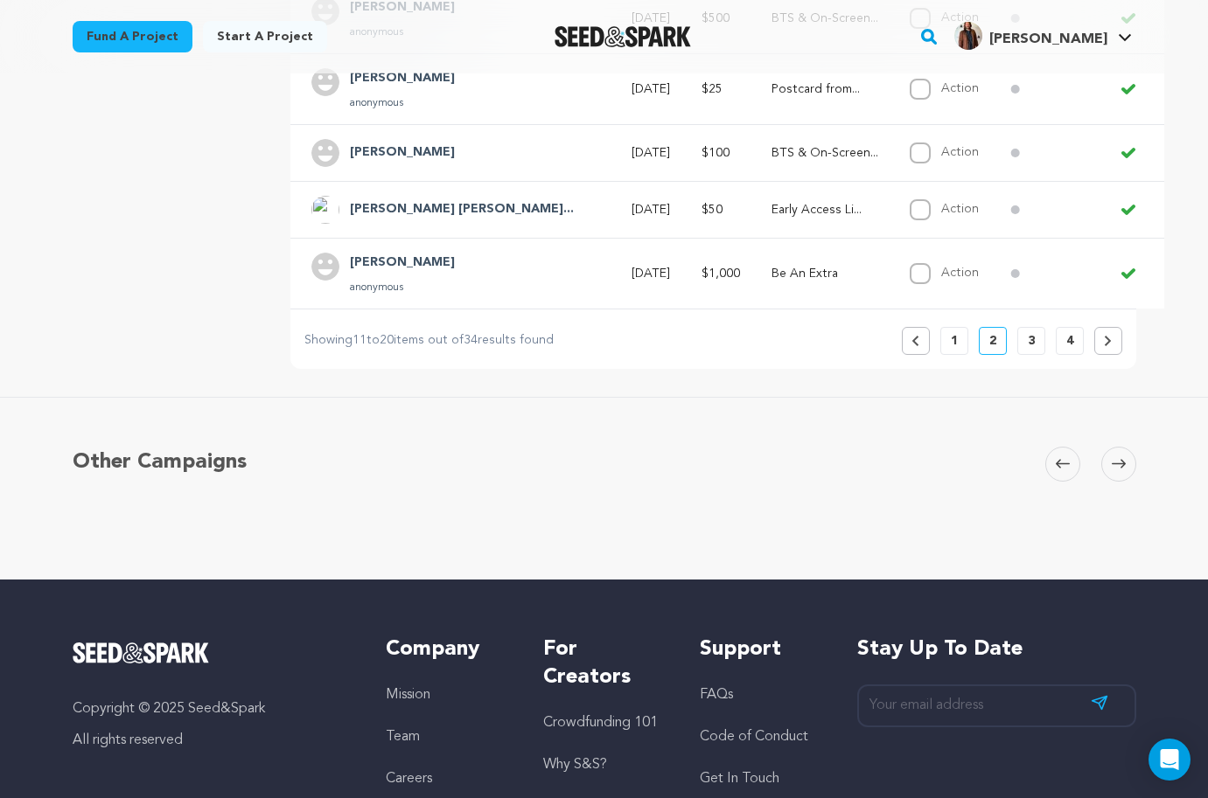
scroll to position [0, 0]
